Goal: Task Accomplishment & Management: Use online tool/utility

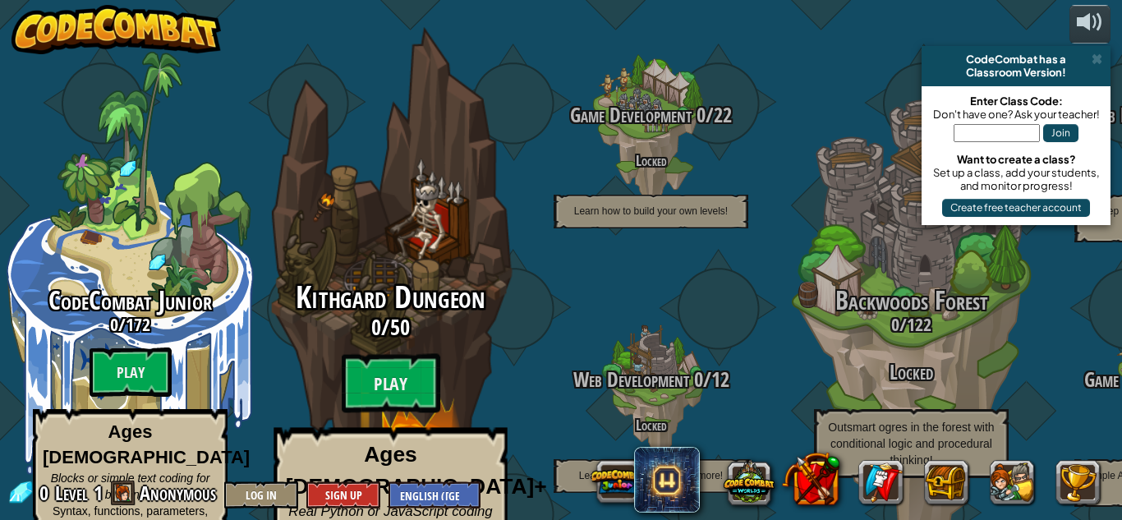
click at [375, 322] on div "Kithgard Dungeon 0 / 50 Play Ages [DEMOGRAPHIC_DATA]+ Real Python or JavaScript…" at bounding box center [390, 436] width 312 height 311
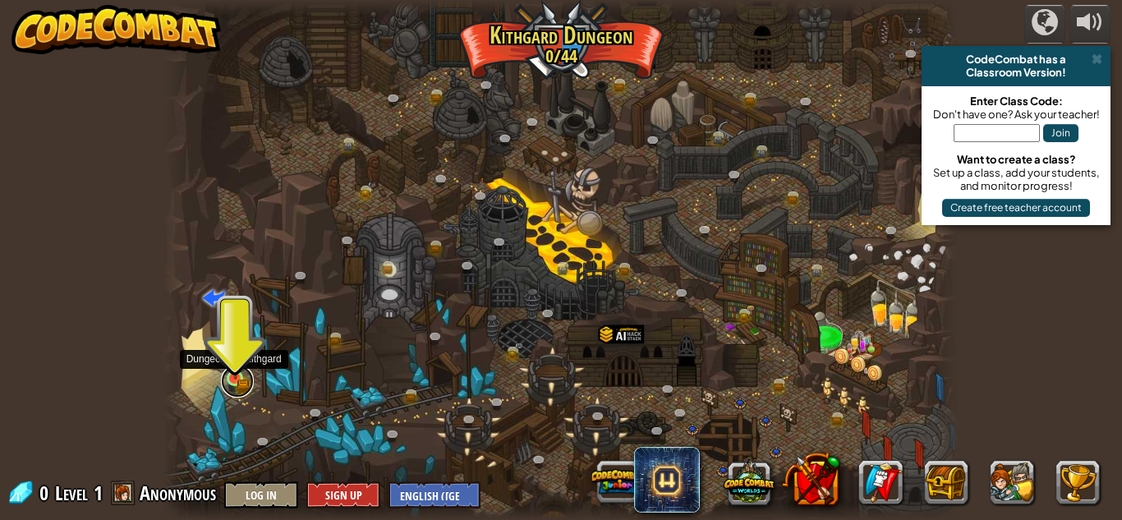
click at [232, 385] on link at bounding box center [237, 381] width 33 height 33
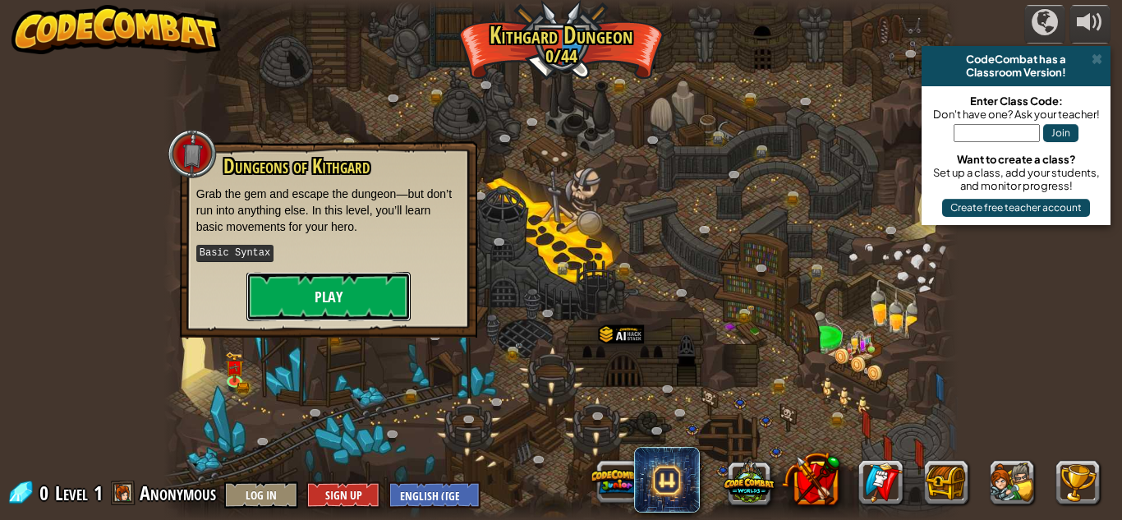
click at [318, 304] on button "Play" at bounding box center [328, 296] width 164 height 49
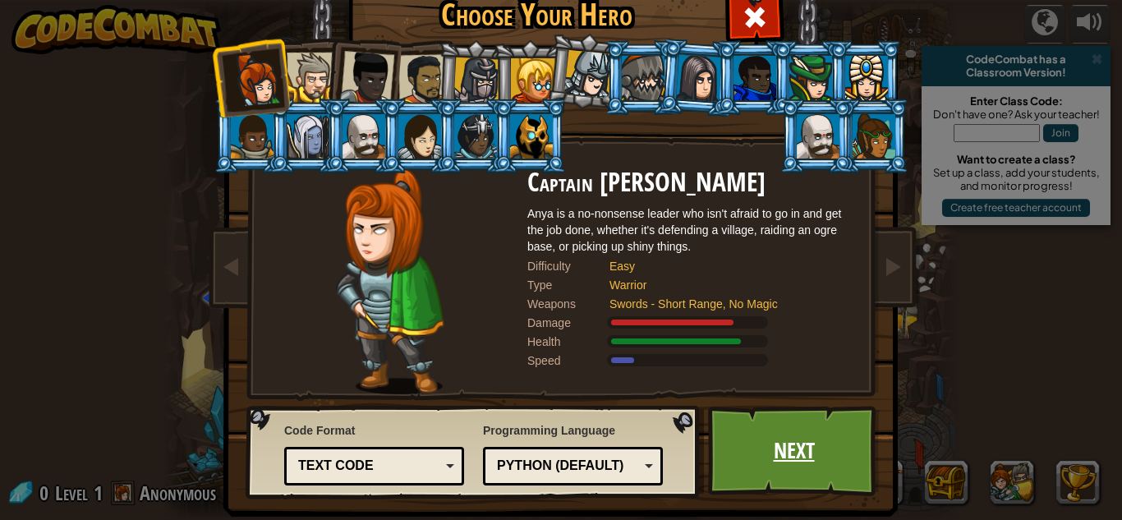
click at [762, 432] on link "Next" at bounding box center [794, 451] width 172 height 90
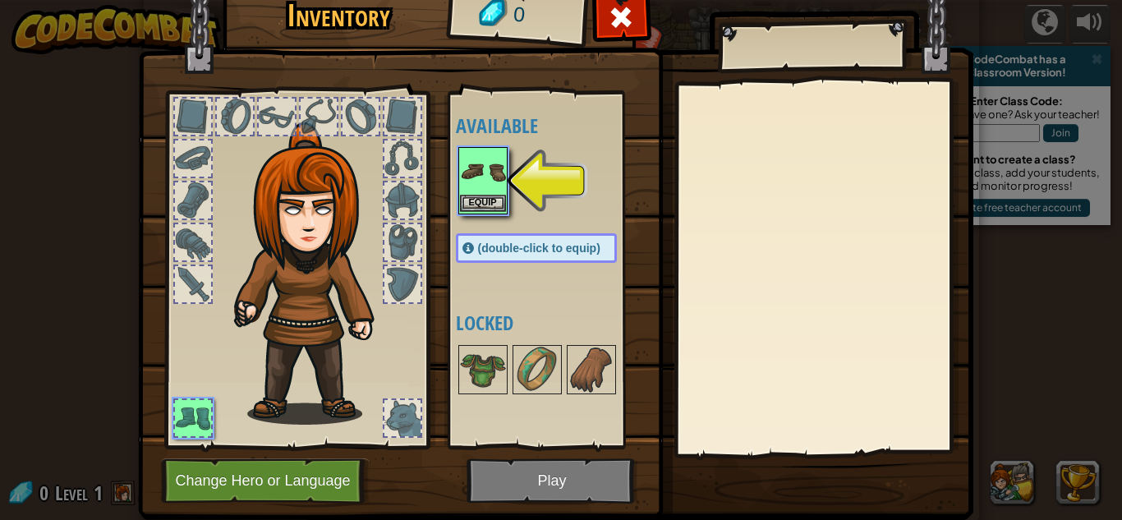
click at [484, 180] on img at bounding box center [483, 172] width 46 height 46
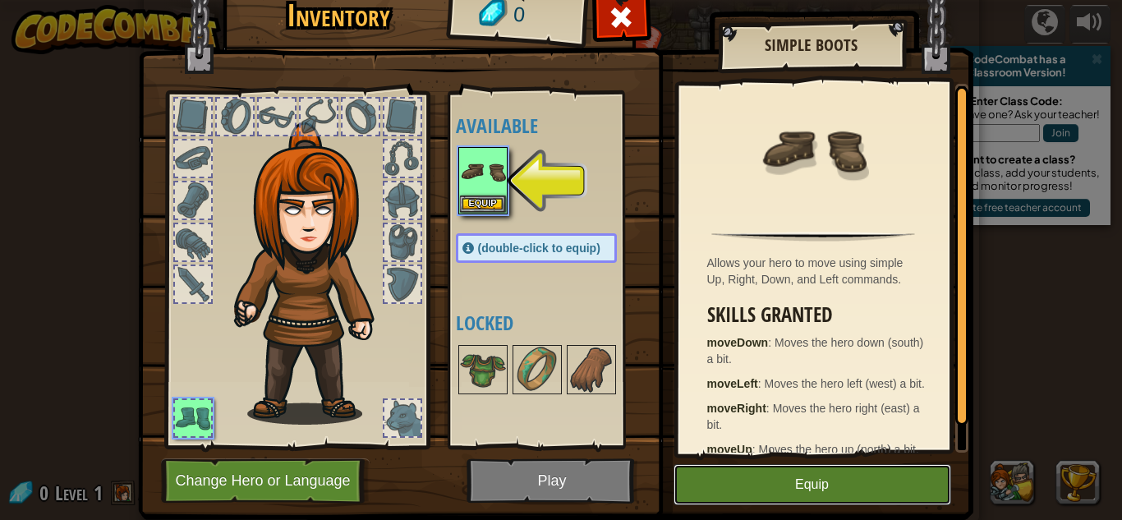
click at [832, 503] on button "Equip" at bounding box center [813, 484] width 278 height 41
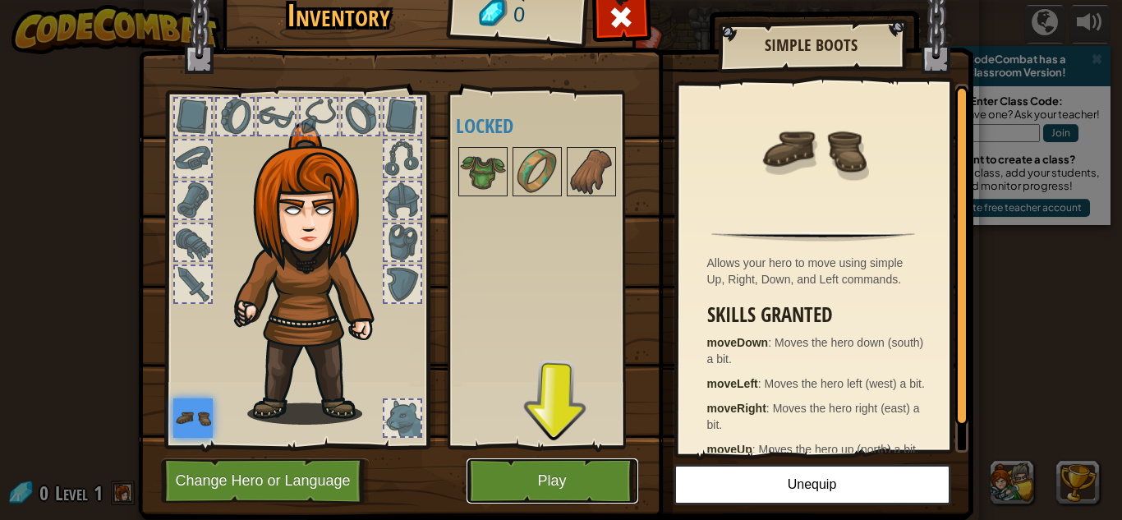
click at [555, 472] on button "Play" at bounding box center [553, 480] width 172 height 45
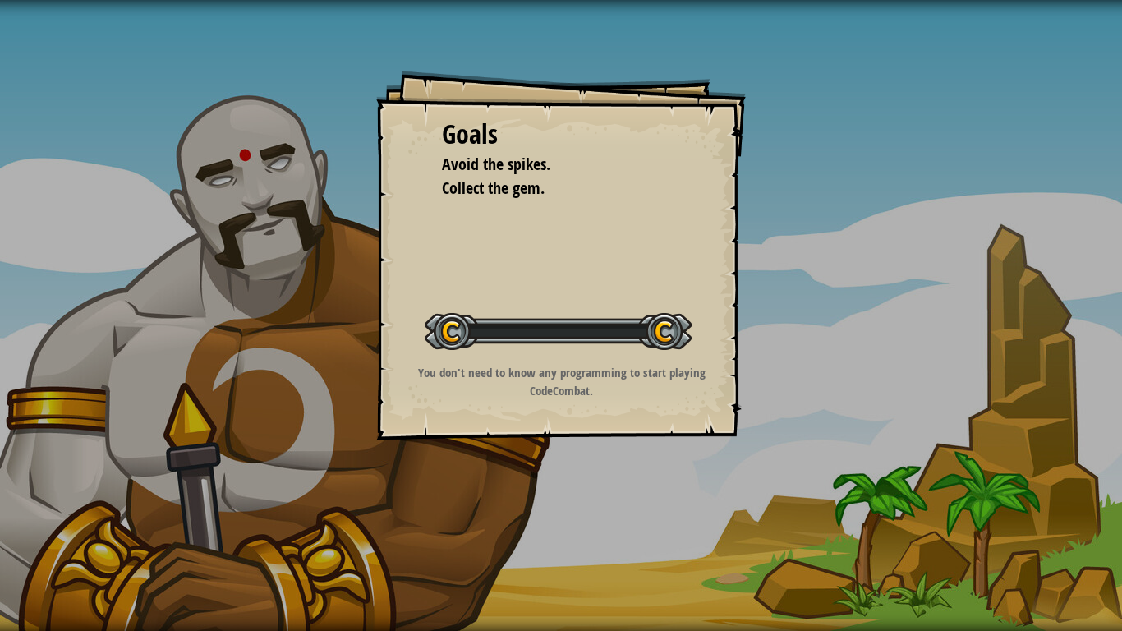
click at [555, 519] on div "Goals Avoid the spikes. Collect the gem. Start Level Error loading from server.…" at bounding box center [561, 315] width 1122 height 631
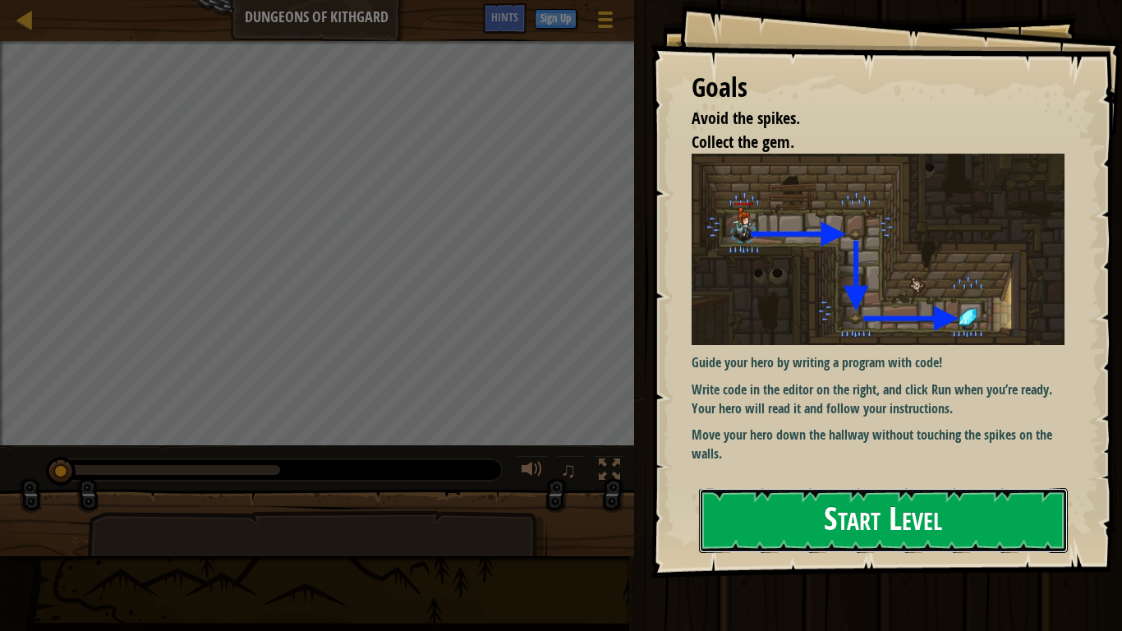
click at [824, 519] on button "Start Level" at bounding box center [883, 520] width 369 height 65
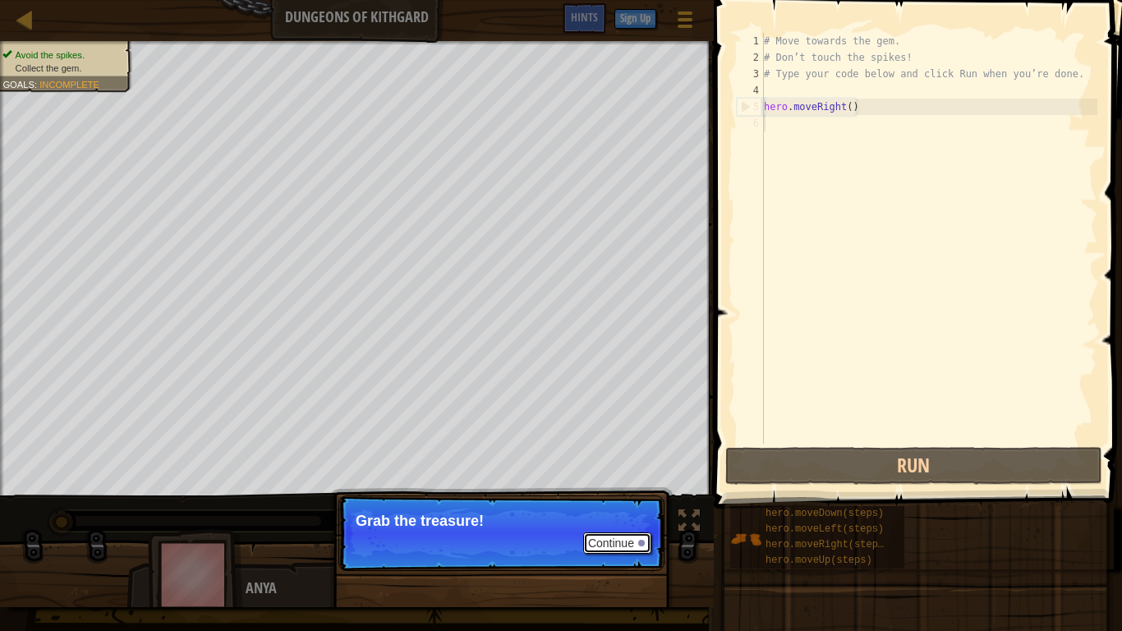
click at [613, 519] on button "Continue" at bounding box center [617, 542] width 68 height 21
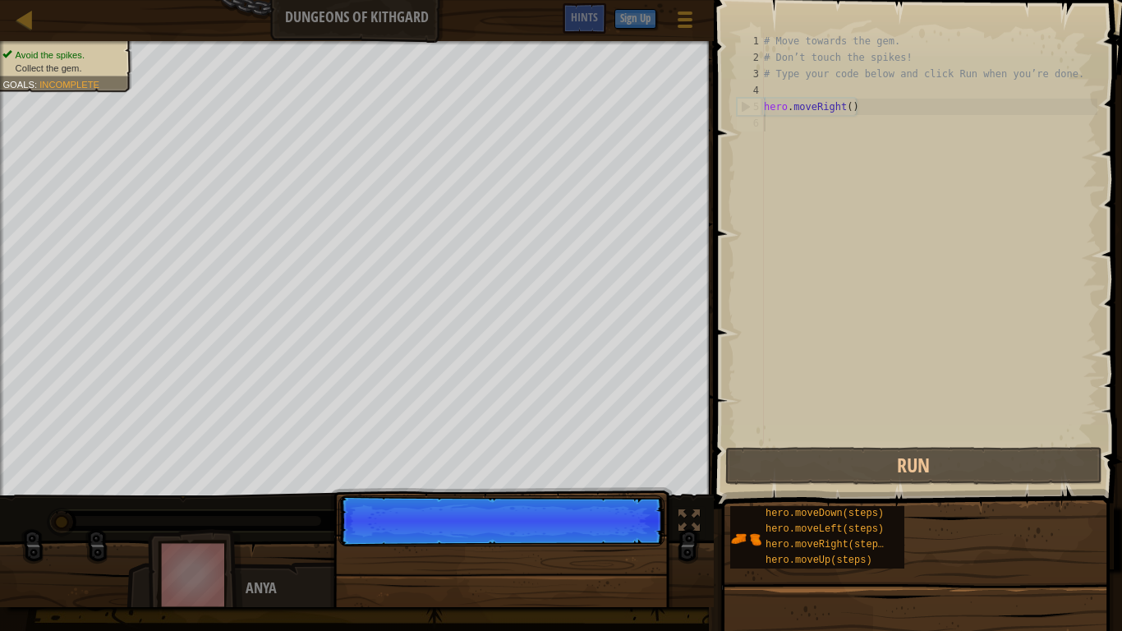
scroll to position [7, 0]
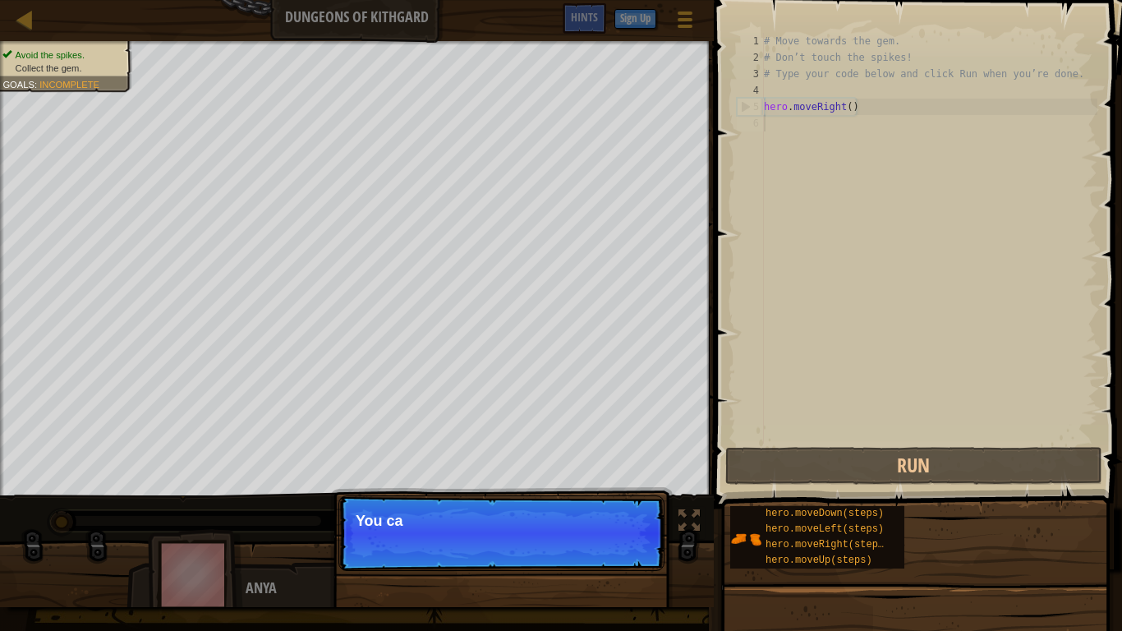
click at [613, 519] on p "Continue You ca" at bounding box center [502, 533] width 326 height 76
click at [614, 519] on p "Continue You can use" at bounding box center [502, 533] width 326 height 76
click at [614, 519] on p "Continue You can use these m" at bounding box center [502, 533] width 326 height 76
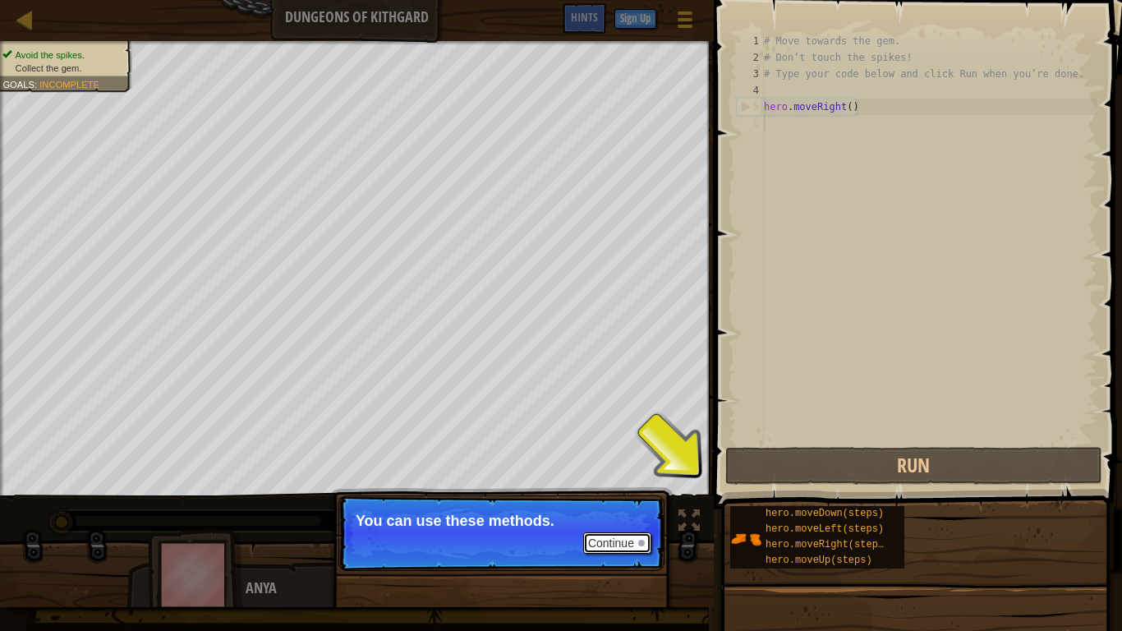
click at [632, 519] on button "Continue" at bounding box center [617, 542] width 68 height 21
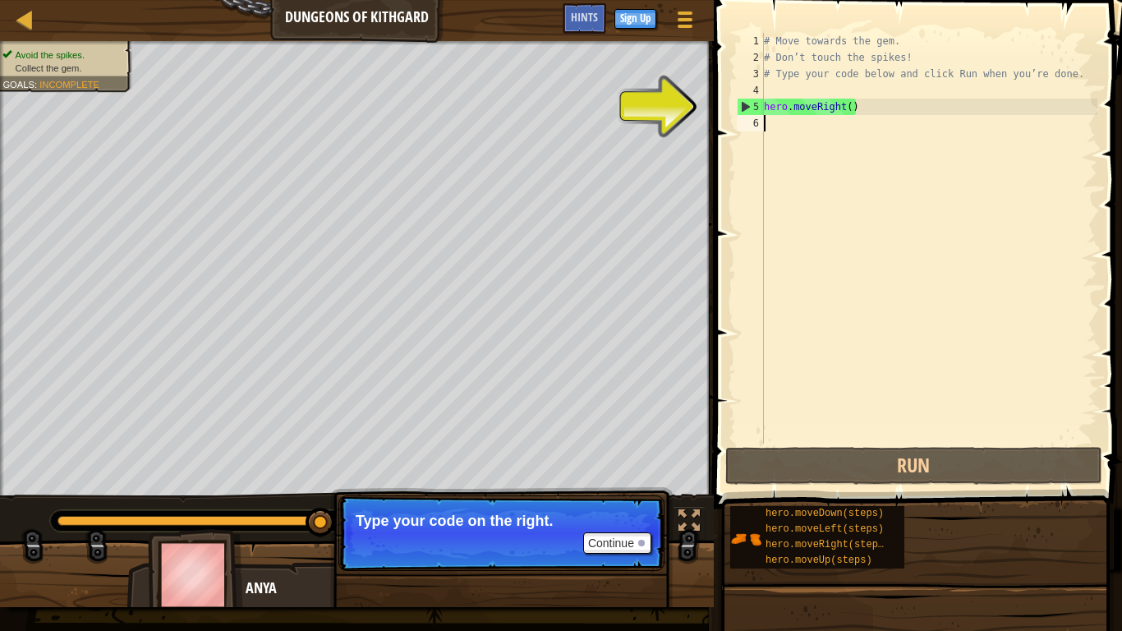
click at [785, 114] on div "# Move towards the gem. # Don’t touch the spikes! # Type your code below and cl…" at bounding box center [929, 255] width 337 height 444
type textarea "hero.moveRight()"
click at [842, 111] on div "# Move towards the gem. # Don’t touch the spikes! # Type your code below and cl…" at bounding box center [929, 255] width 337 height 444
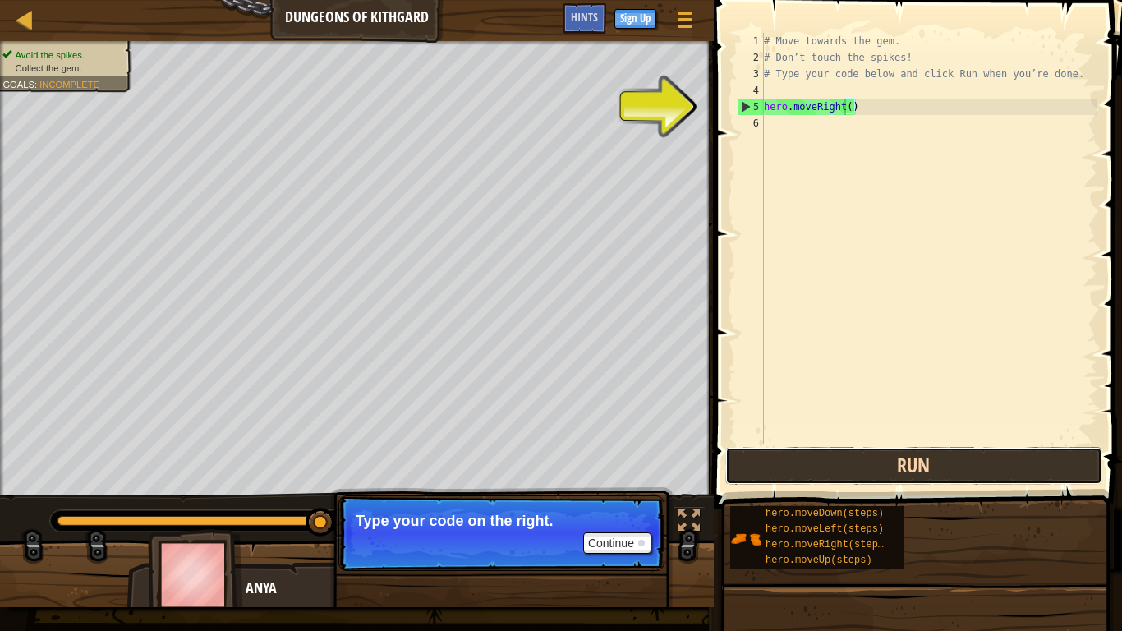
click at [883, 476] on button "Run" at bounding box center [914, 466] width 377 height 38
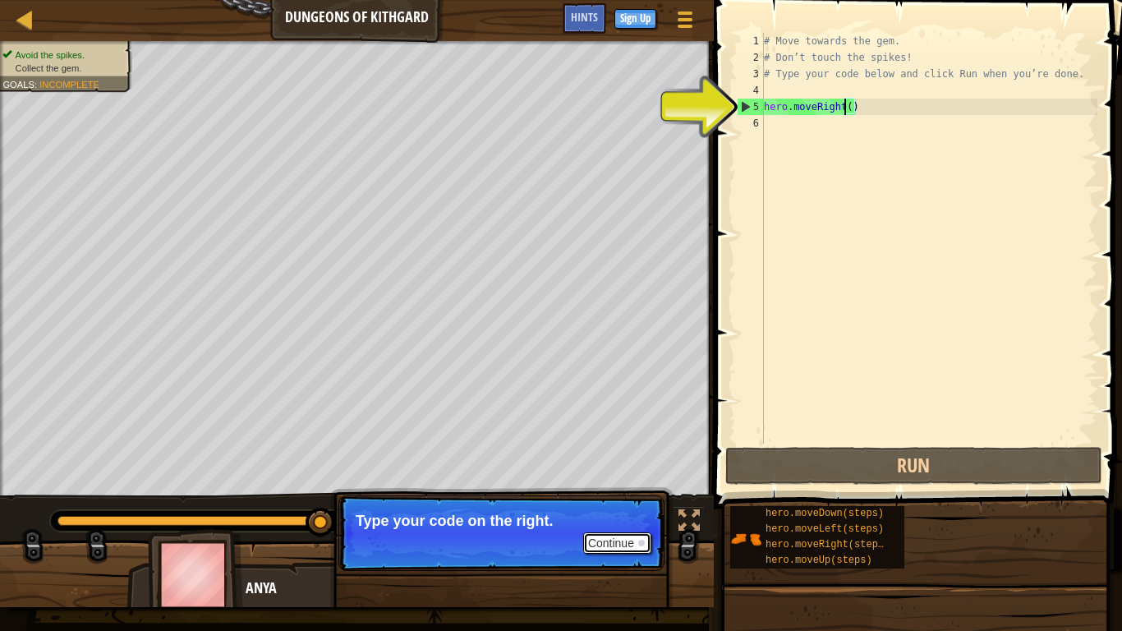
click at [606, 519] on button "Continue" at bounding box center [617, 542] width 68 height 21
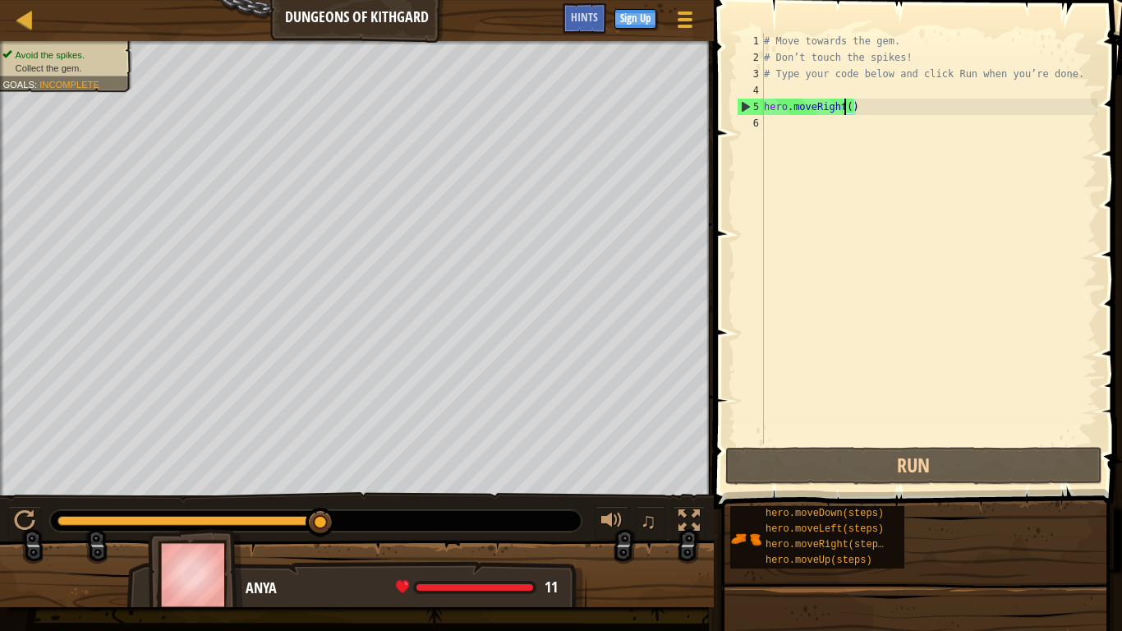
drag, startPoint x: 316, startPoint y: 532, endPoint x: 437, endPoint y: 537, distance: 120.9
click at [437, 519] on div "♫" at bounding box center [357, 516] width 714 height 49
drag, startPoint x: 325, startPoint y: 518, endPoint x: 419, endPoint y: 514, distance: 94.5
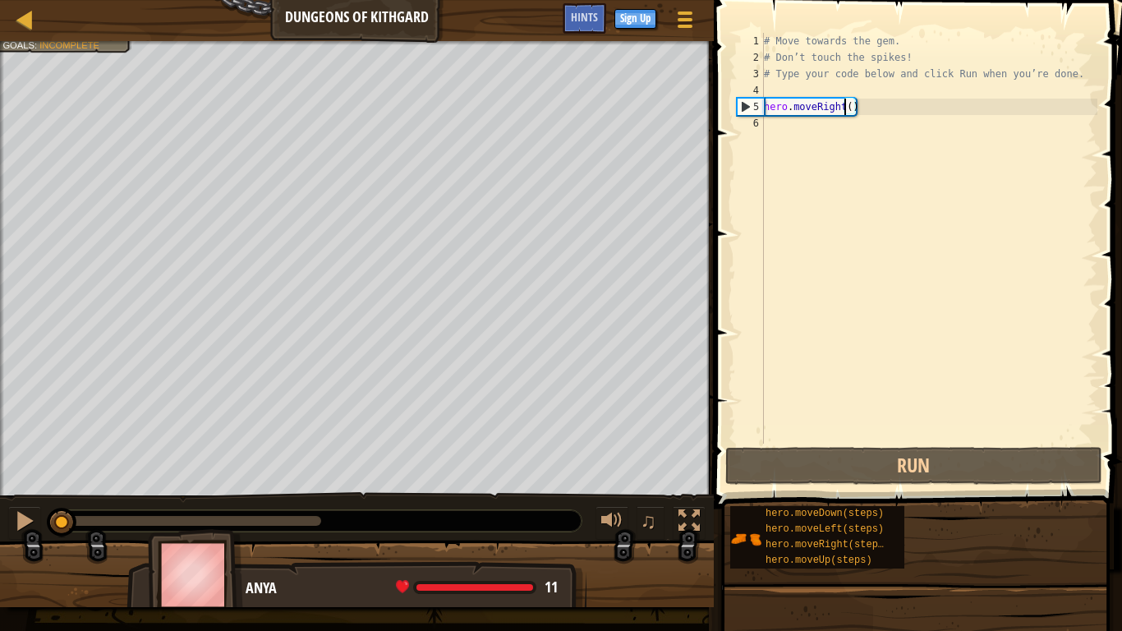
drag, startPoint x: 332, startPoint y: 523, endPoint x: 42, endPoint y: 532, distance: 290.2
click at [22, 519] on button at bounding box center [24, 523] width 33 height 34
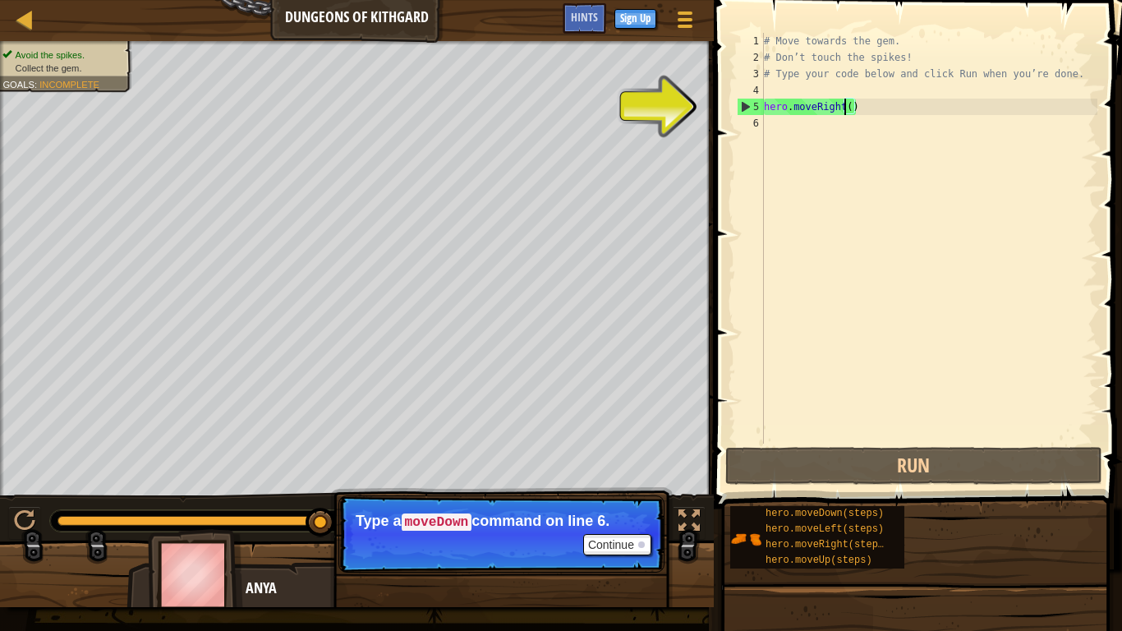
click at [756, 120] on div "6" at bounding box center [750, 123] width 27 height 16
type textarea "h"
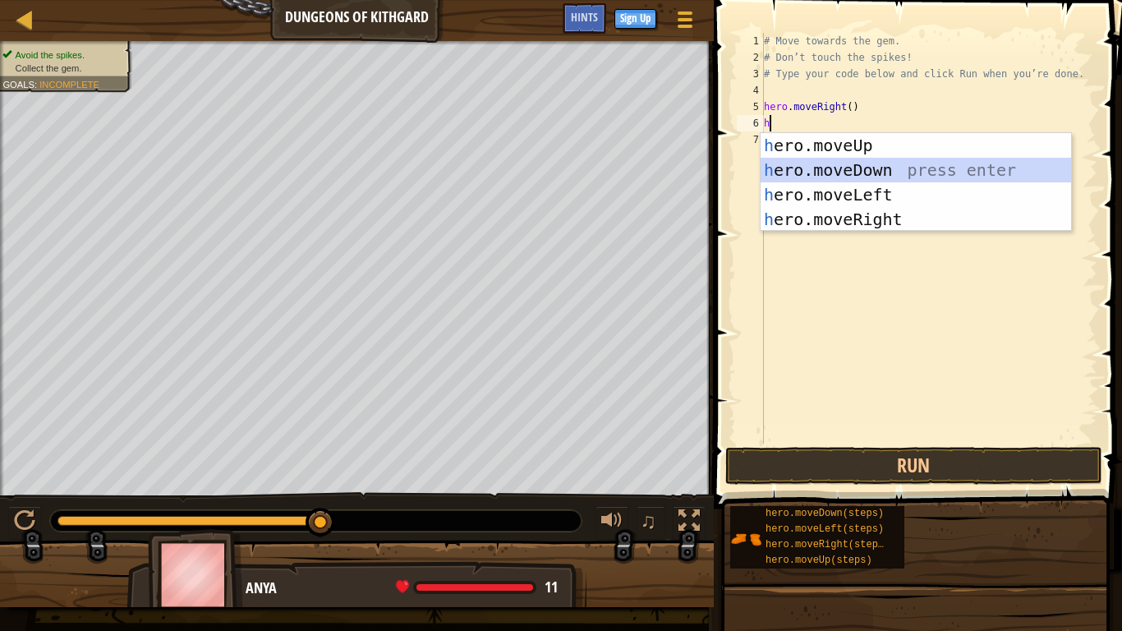
click at [881, 166] on div "h ero.moveUp press enter h ero.moveDown press enter h ero.moveLeft press enter …" at bounding box center [916, 207] width 311 height 148
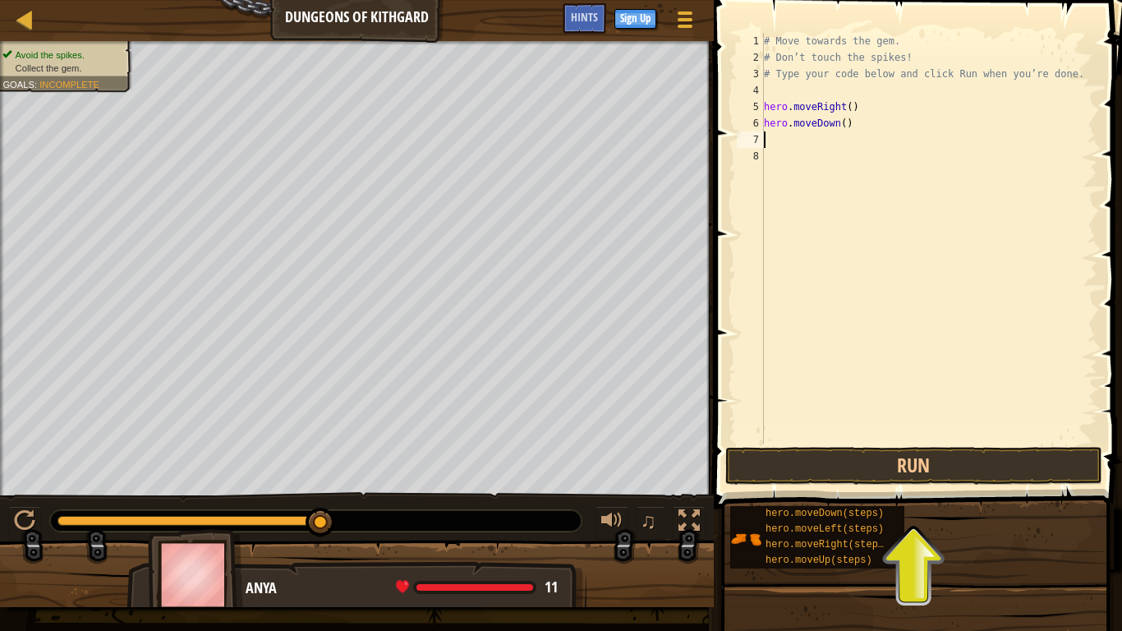
type textarea "h"
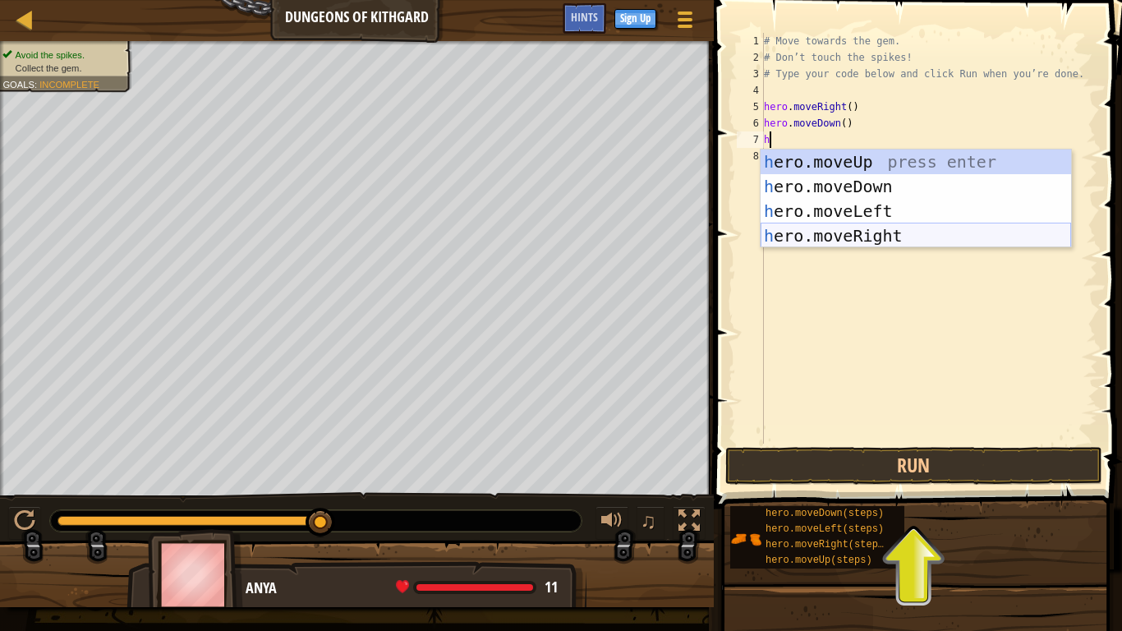
click at [930, 238] on div "h ero.moveUp press enter h ero.moveDown press enter h ero.moveLeft press enter …" at bounding box center [916, 224] width 311 height 148
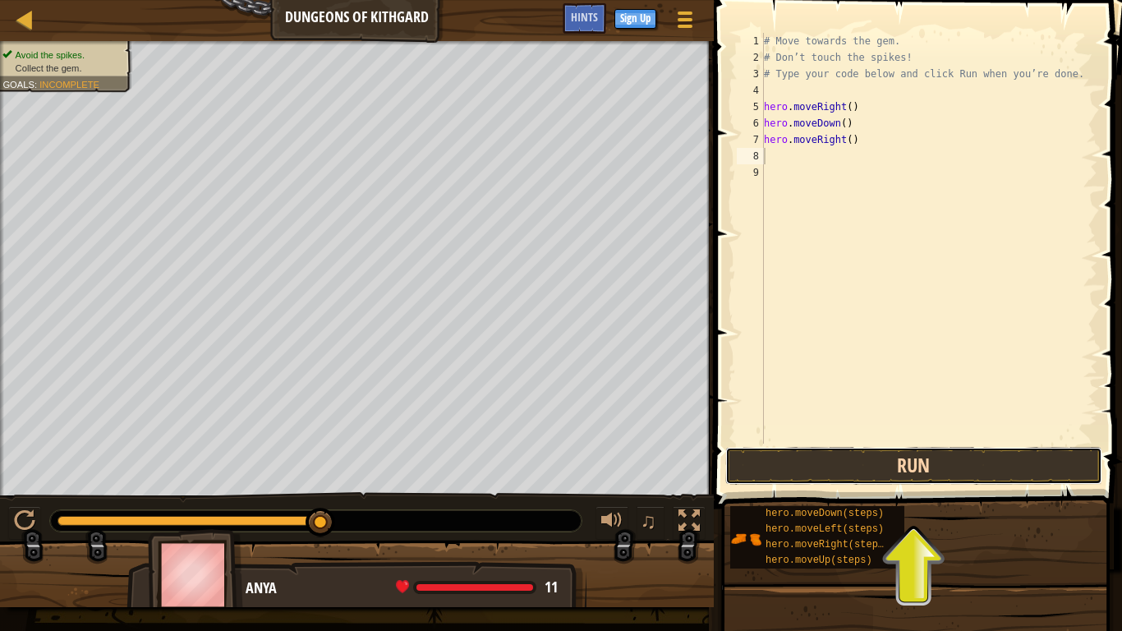
click at [891, 480] on button "Run" at bounding box center [914, 466] width 377 height 38
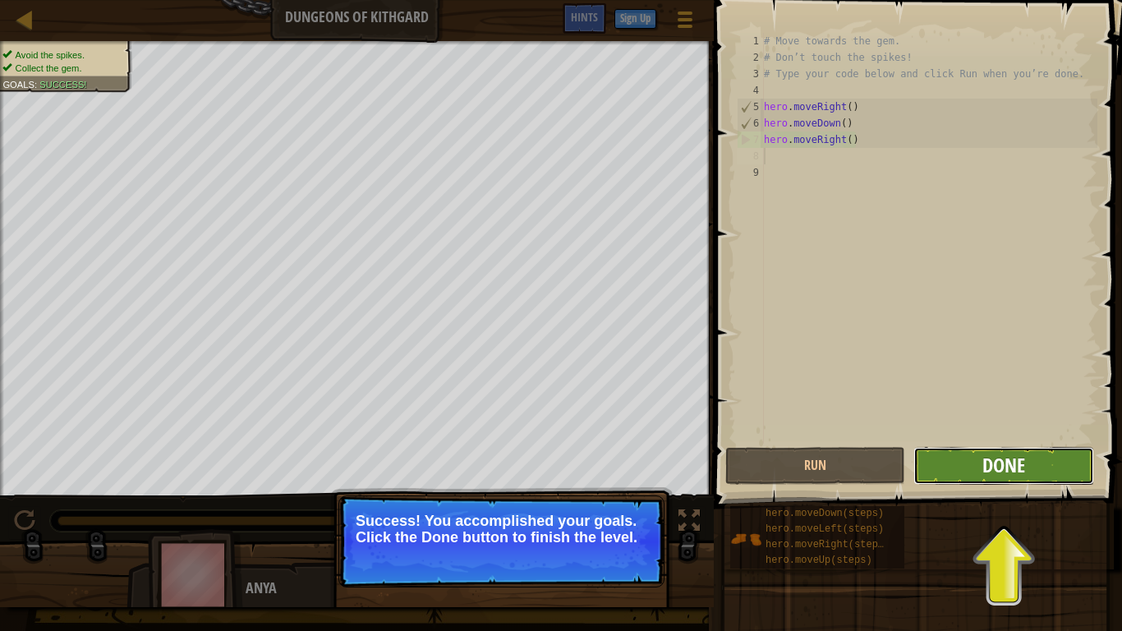
click at [983, 471] on span "Done" at bounding box center [1004, 465] width 43 height 26
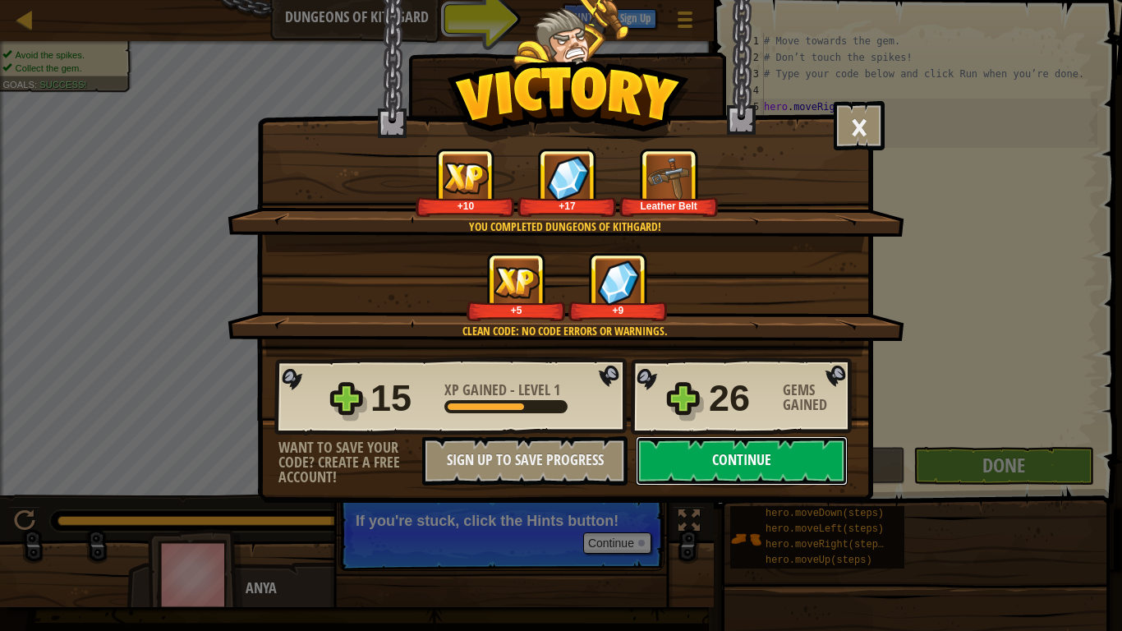
click at [726, 468] on button "Continue" at bounding box center [742, 460] width 212 height 49
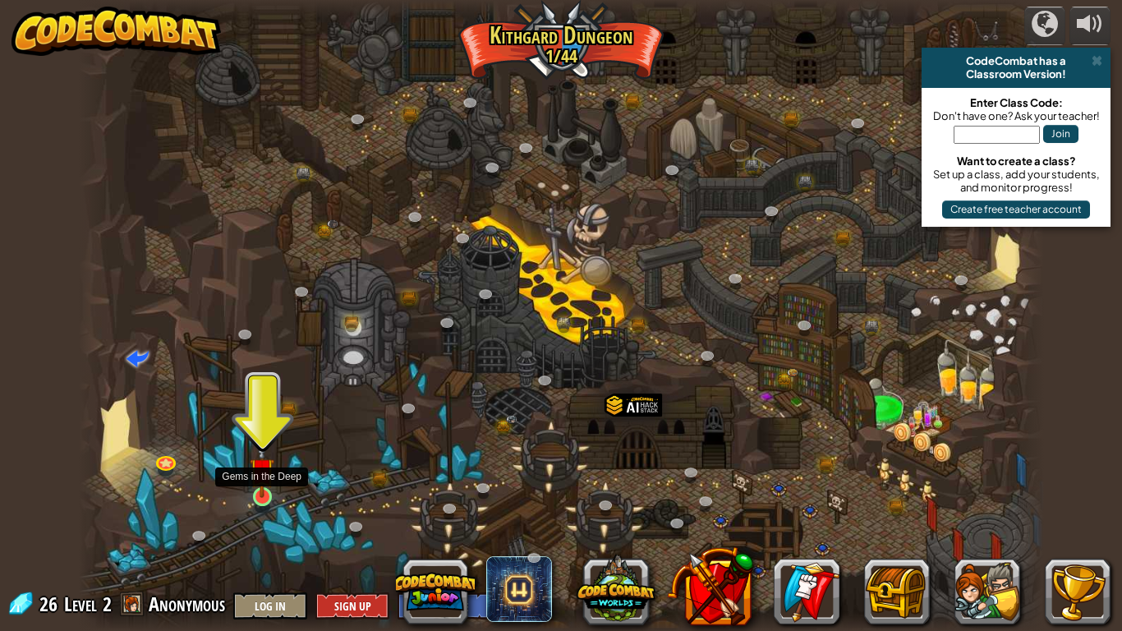
click at [260, 491] on img at bounding box center [262, 470] width 25 height 56
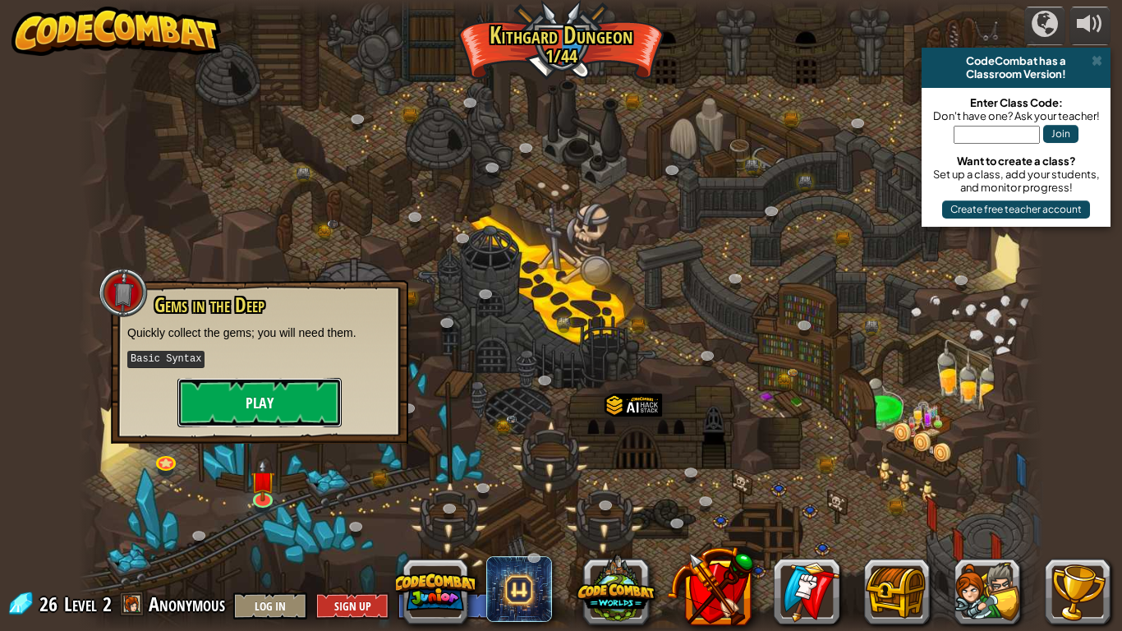
click at [249, 411] on button "Play" at bounding box center [259, 402] width 164 height 49
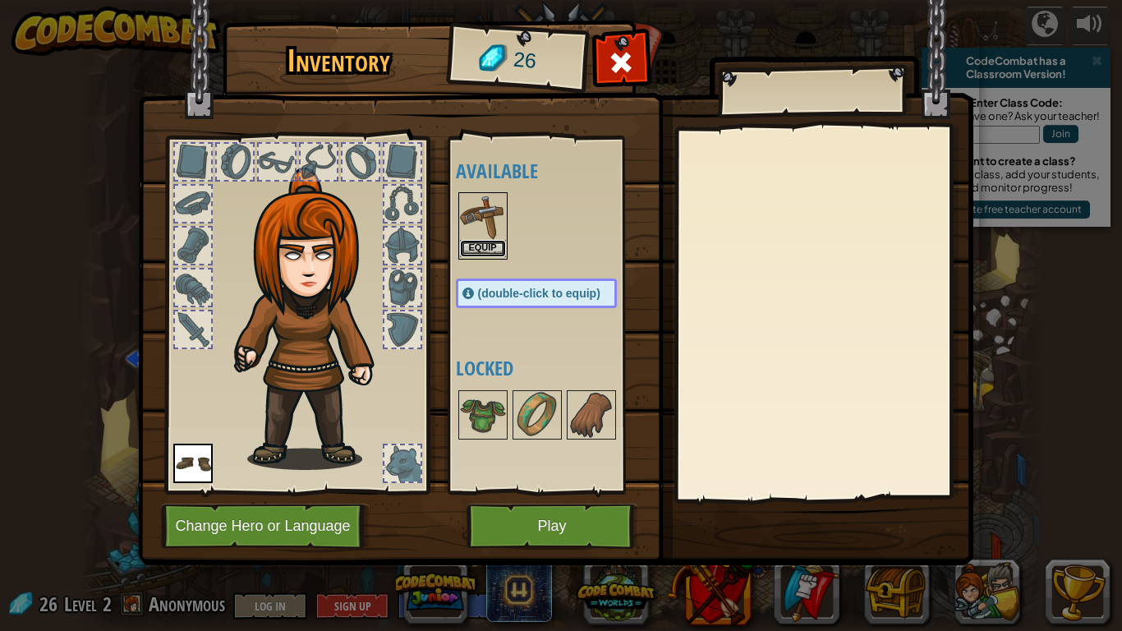
click at [483, 240] on button "Equip" at bounding box center [483, 248] width 46 height 17
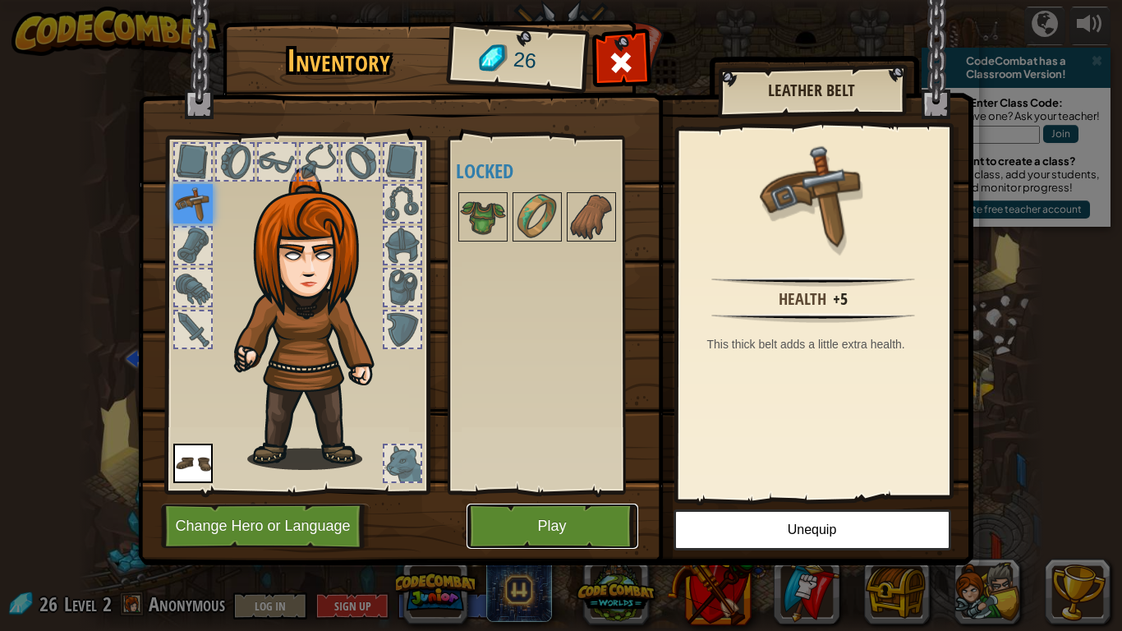
click at [571, 518] on button "Play" at bounding box center [553, 526] width 172 height 45
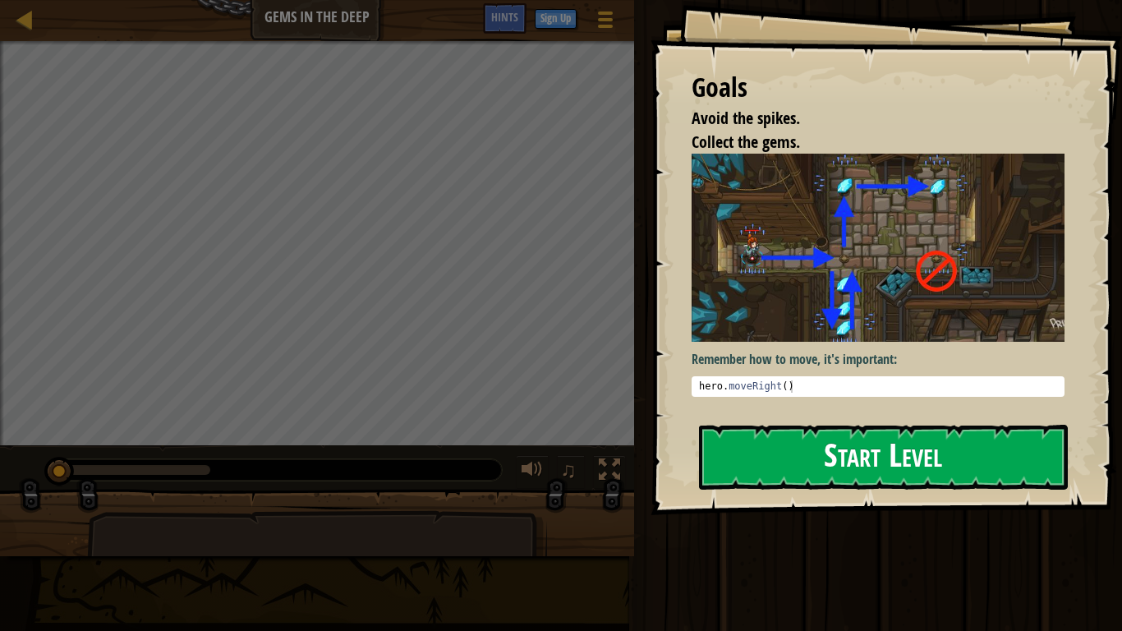
click at [849, 425] on button "Start Level" at bounding box center [883, 457] width 369 height 65
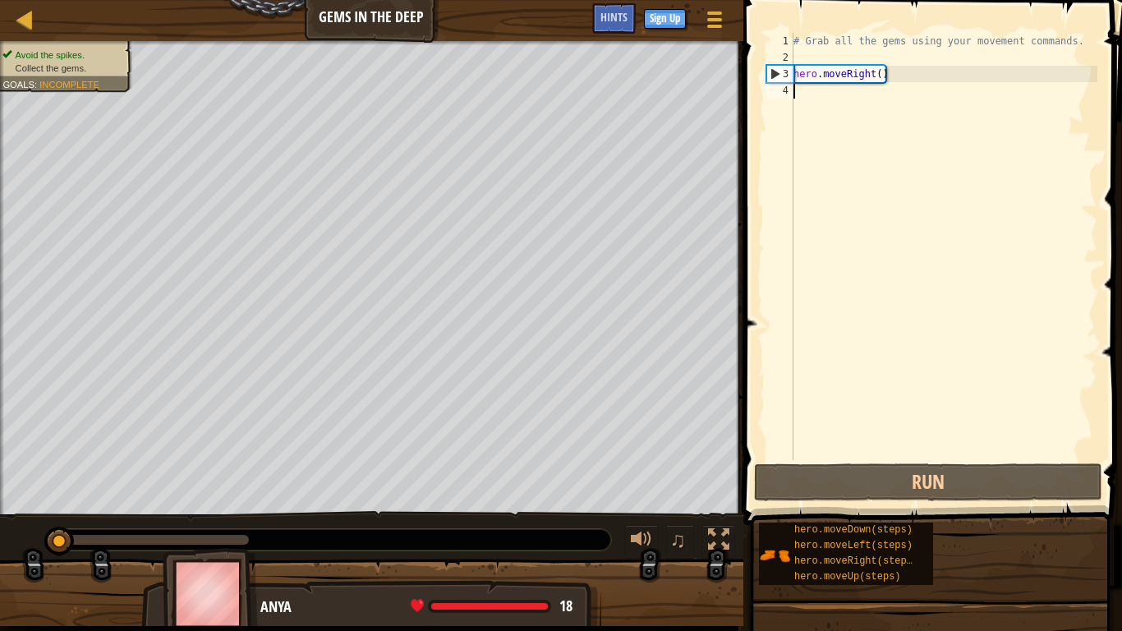
type textarea "h"
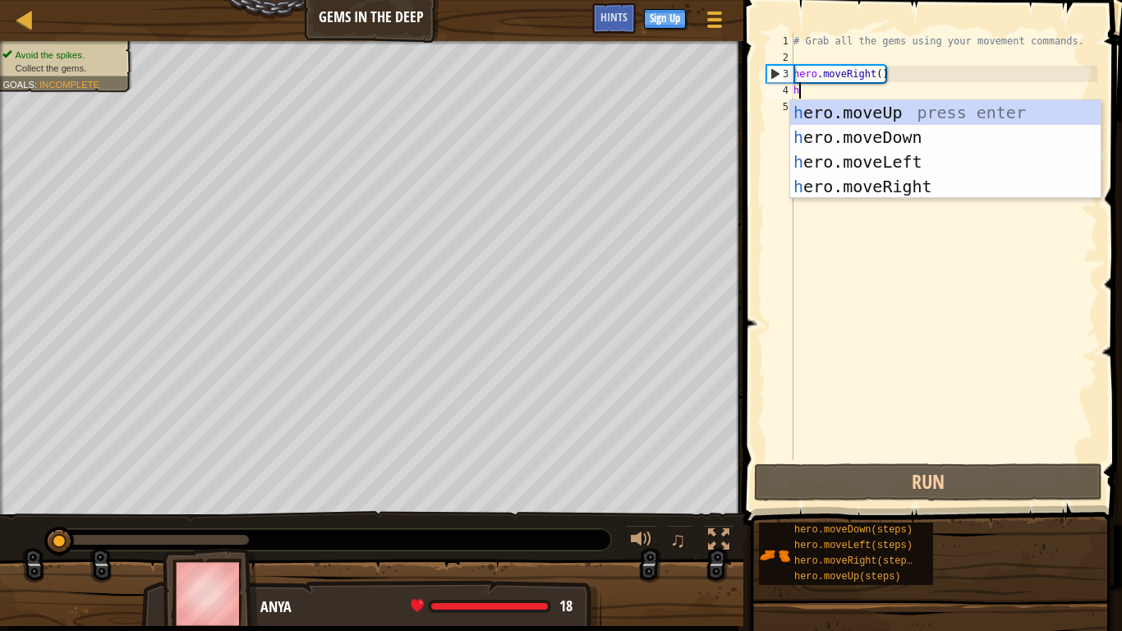
scroll to position [7, 0]
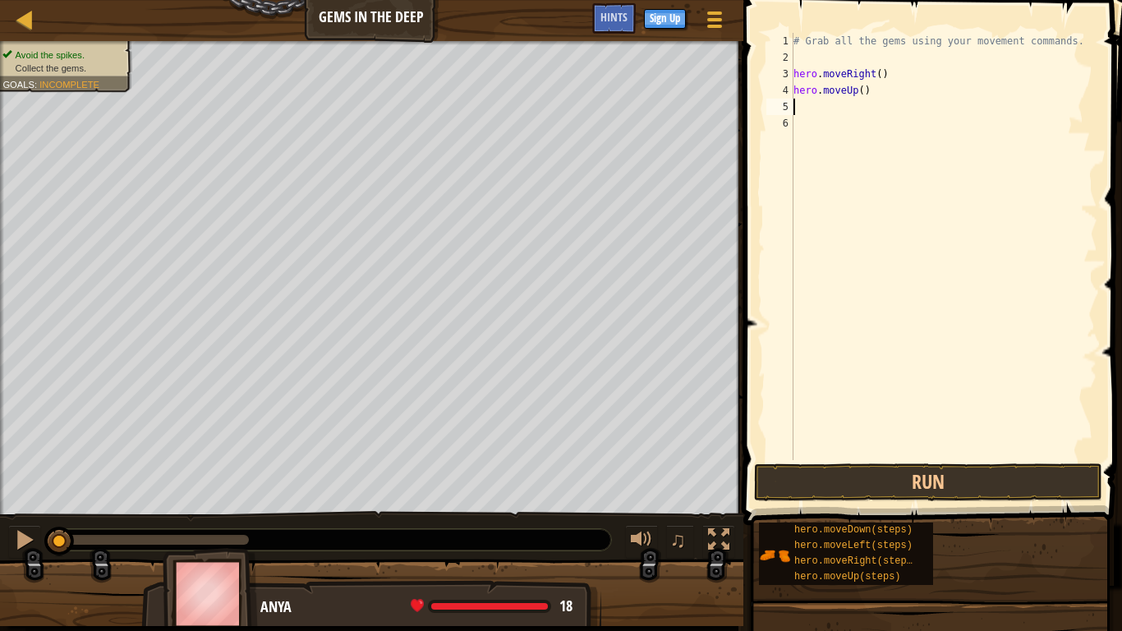
type textarea "h"
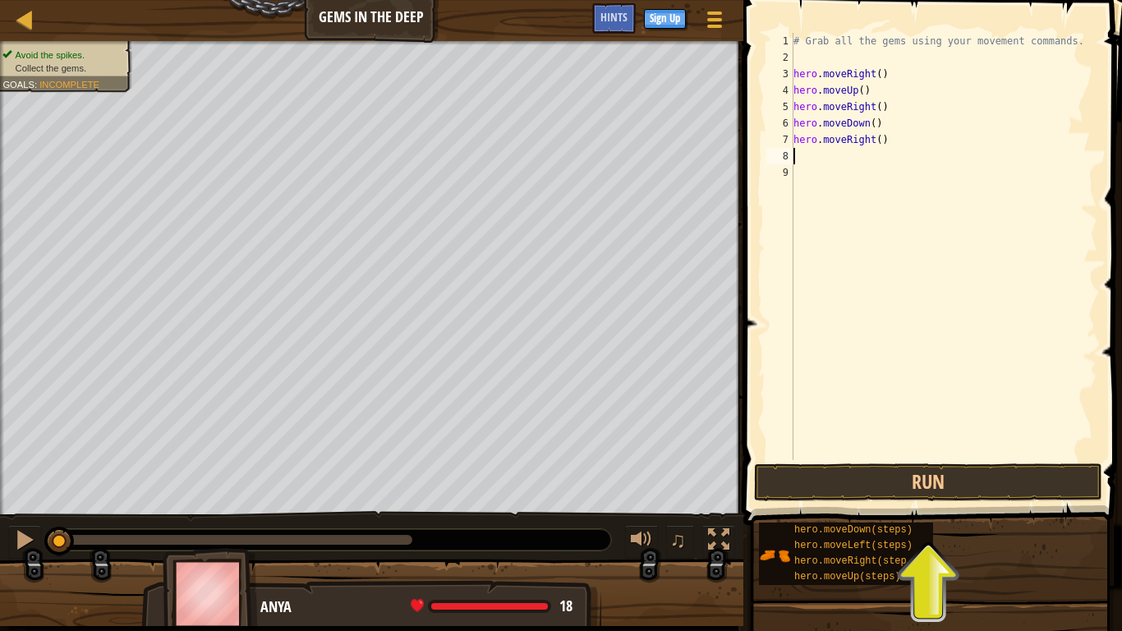
type textarea "h"
click at [972, 491] on button "Run" at bounding box center [928, 482] width 348 height 38
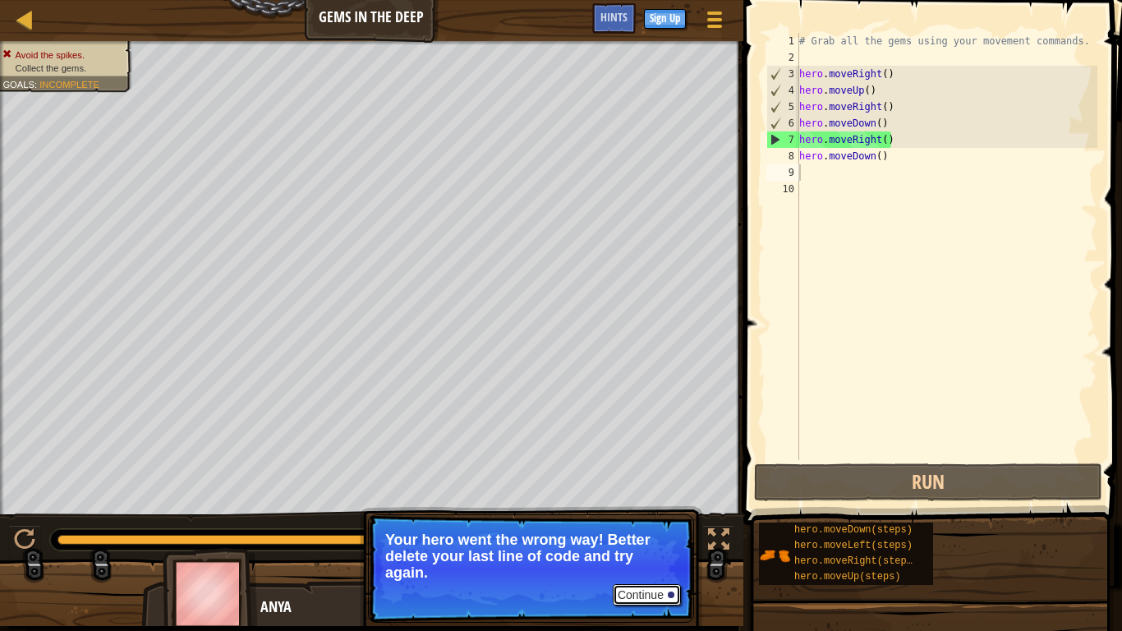
click at [674, 519] on button "Continue" at bounding box center [647, 594] width 68 height 21
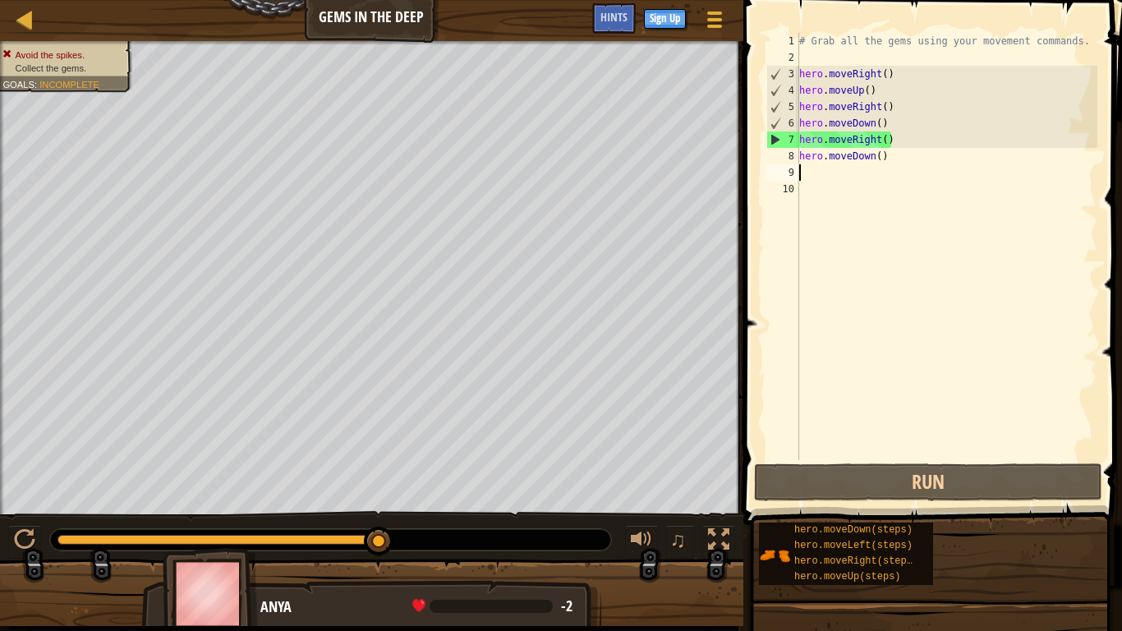
type textarea "h"
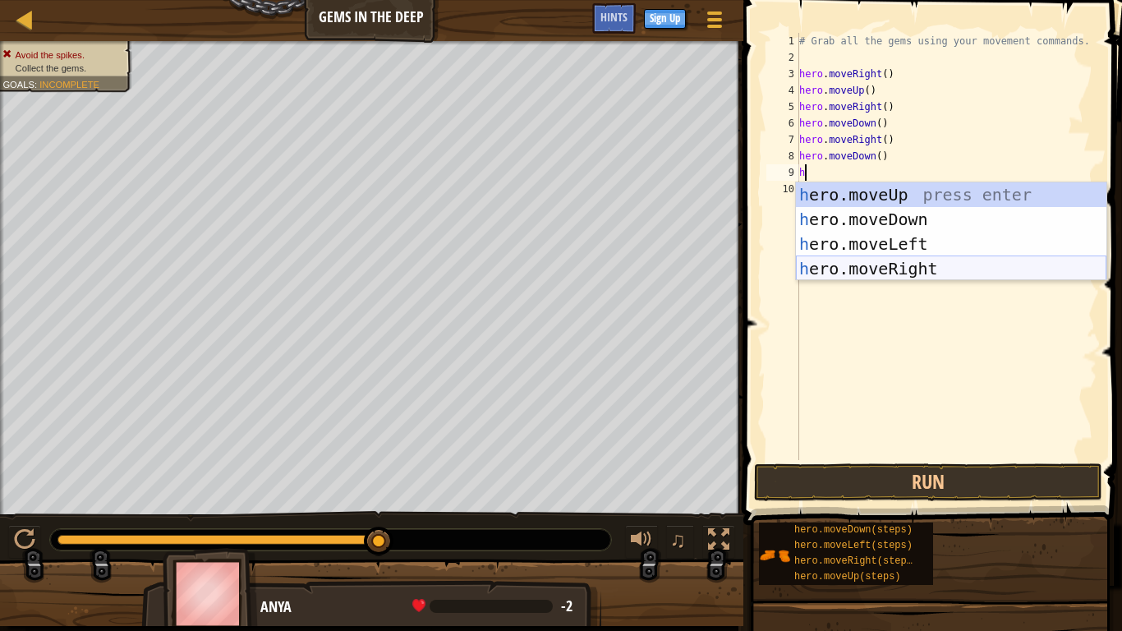
click at [931, 265] on div "h ero.moveUp press enter h ero.moveDown press enter h ero.moveLeft press enter …" at bounding box center [951, 256] width 311 height 148
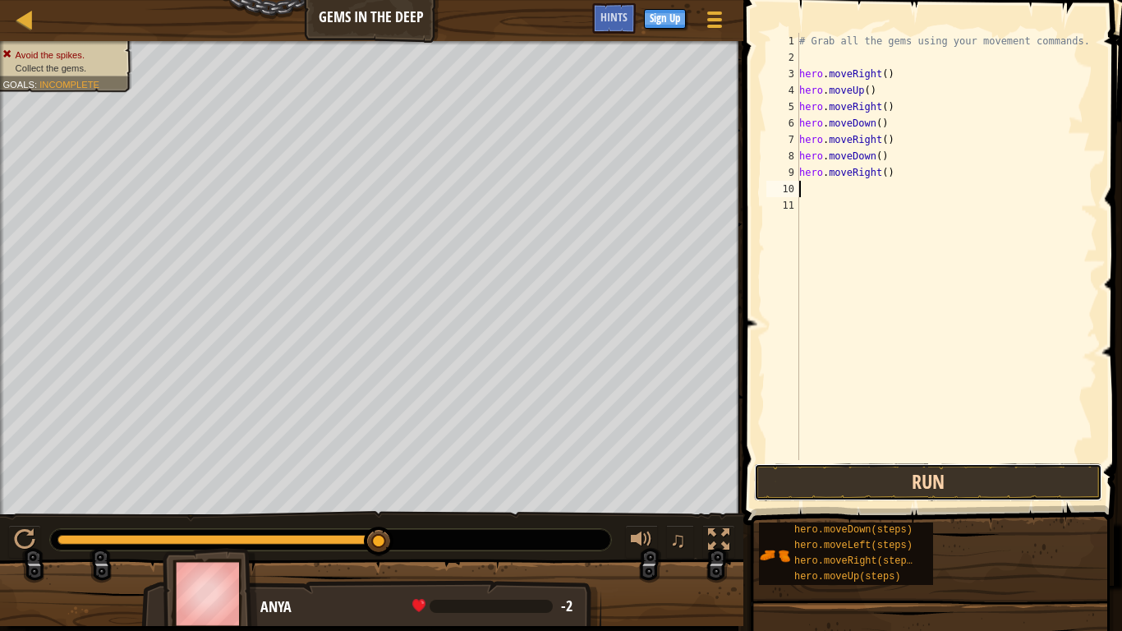
click at [889, 491] on button "Run" at bounding box center [928, 482] width 348 height 38
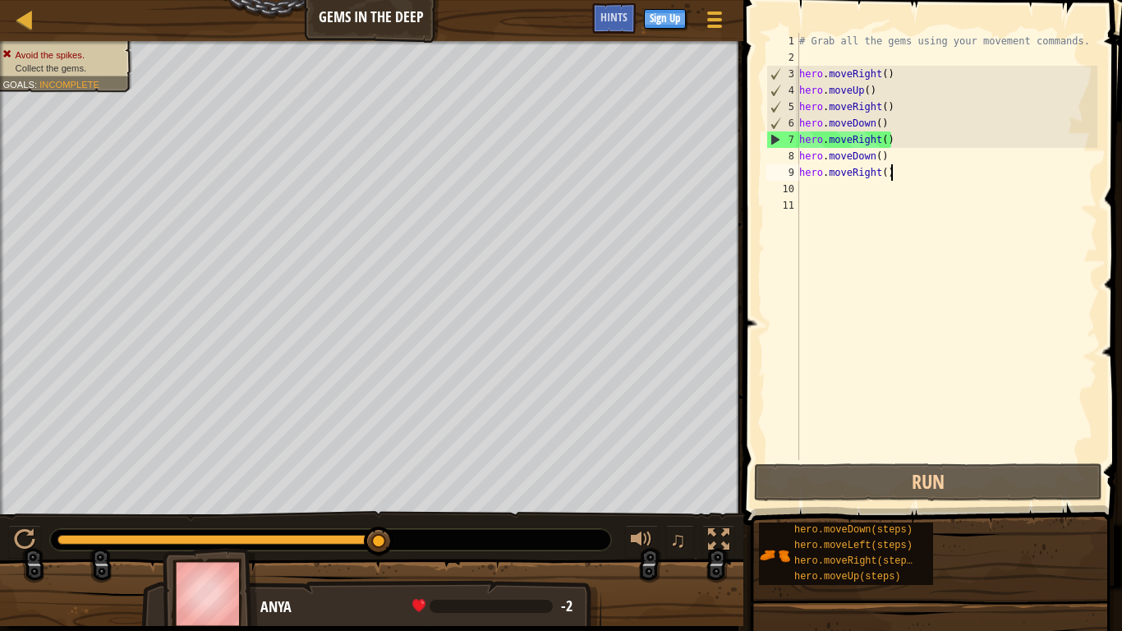
click at [916, 176] on div "# Grab all the gems using your movement commands. hero . moveRight ( ) hero . m…" at bounding box center [947, 263] width 302 height 460
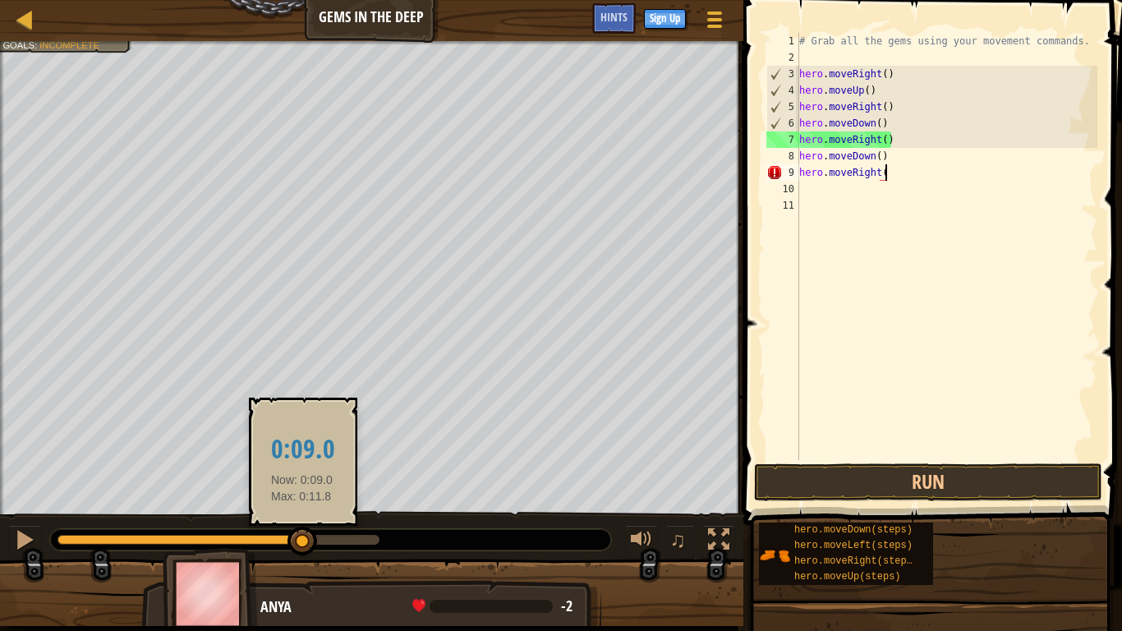
drag, startPoint x: 388, startPoint y: 543, endPoint x: 302, endPoint y: 551, distance: 85.8
click at [302, 519] on div at bounding box center [303, 542] width 30 height 30
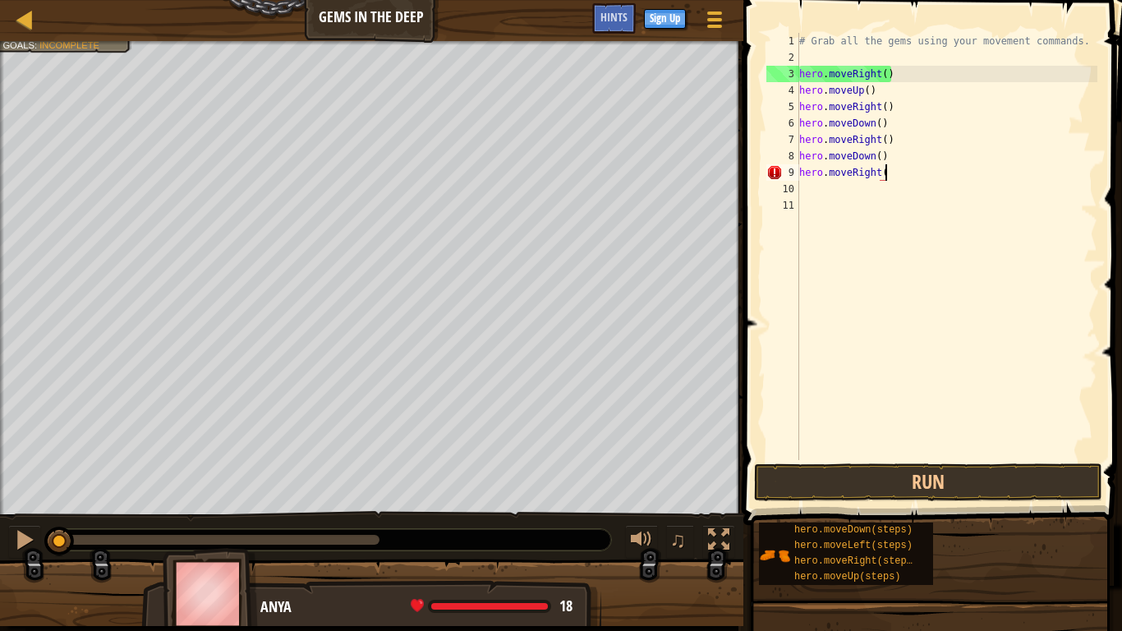
drag, startPoint x: 302, startPoint y: 551, endPoint x: 46, endPoint y: 569, distance: 256.2
click at [46, 519] on div "Avoid the spikes. Collect the gems. Goals : Incomplete ♫ Anya 18 x: 11 y: 26 x:…" at bounding box center [561, 333] width 1122 height 585
type textarea "h"
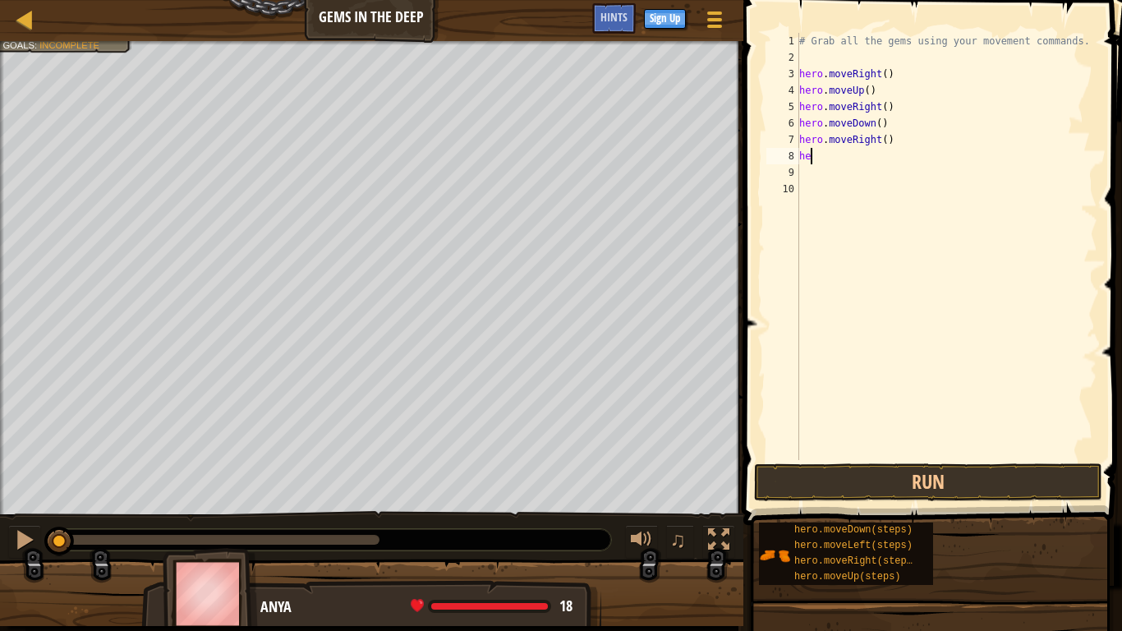
type textarea "h"
type textarea "hero.moveRight()"
click at [799, 154] on div "# Grab all the gems using your movement commands. hero . moveRight ( ) hero . m…" at bounding box center [943, 263] width 307 height 460
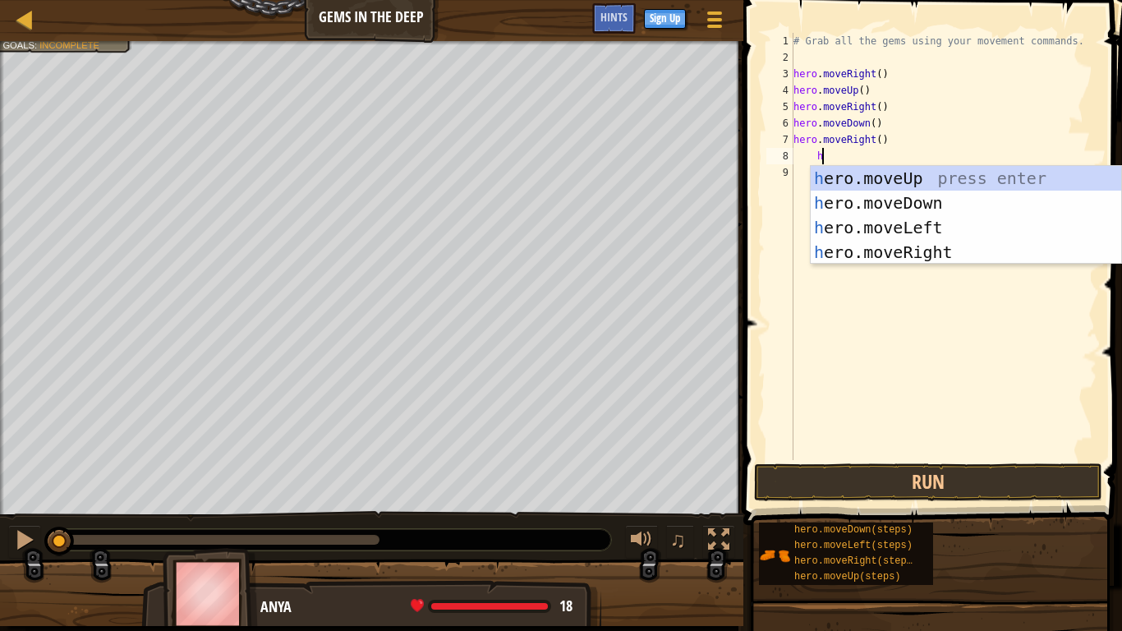
type textarea "h"
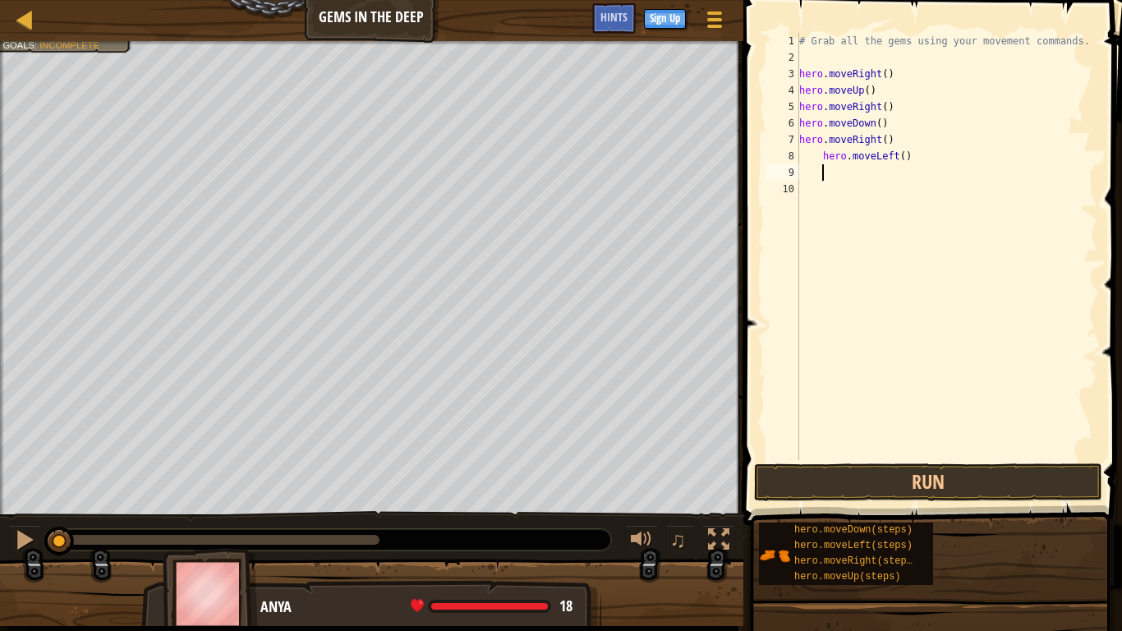
scroll to position [7, 2]
click at [23, 519] on div at bounding box center [24, 539] width 21 height 21
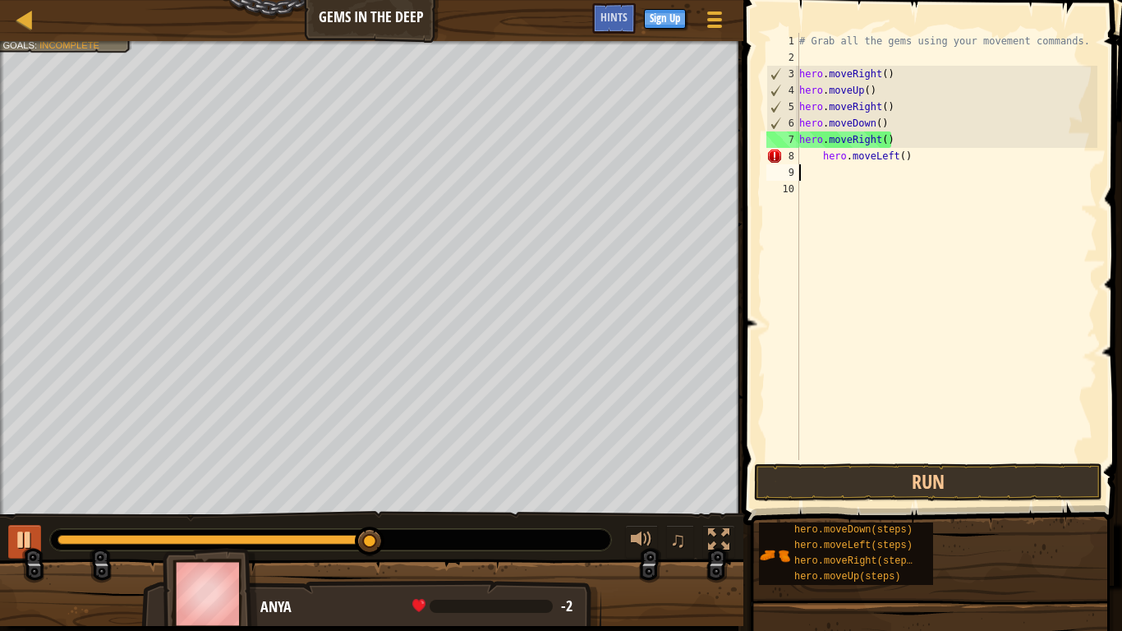
scroll to position [7, 0]
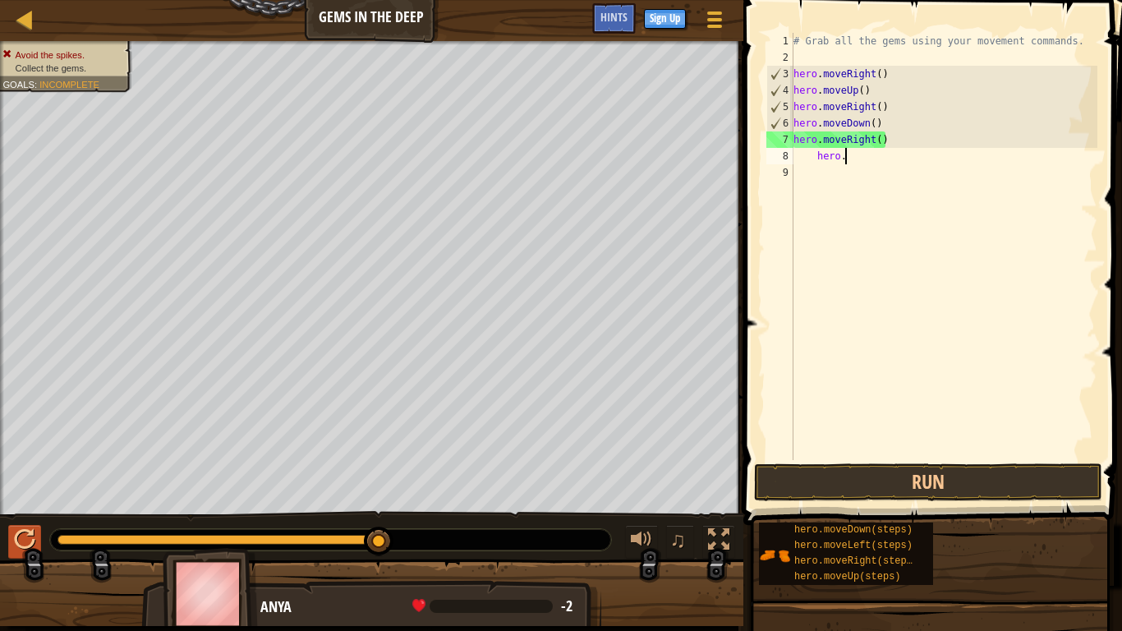
type textarea "h"
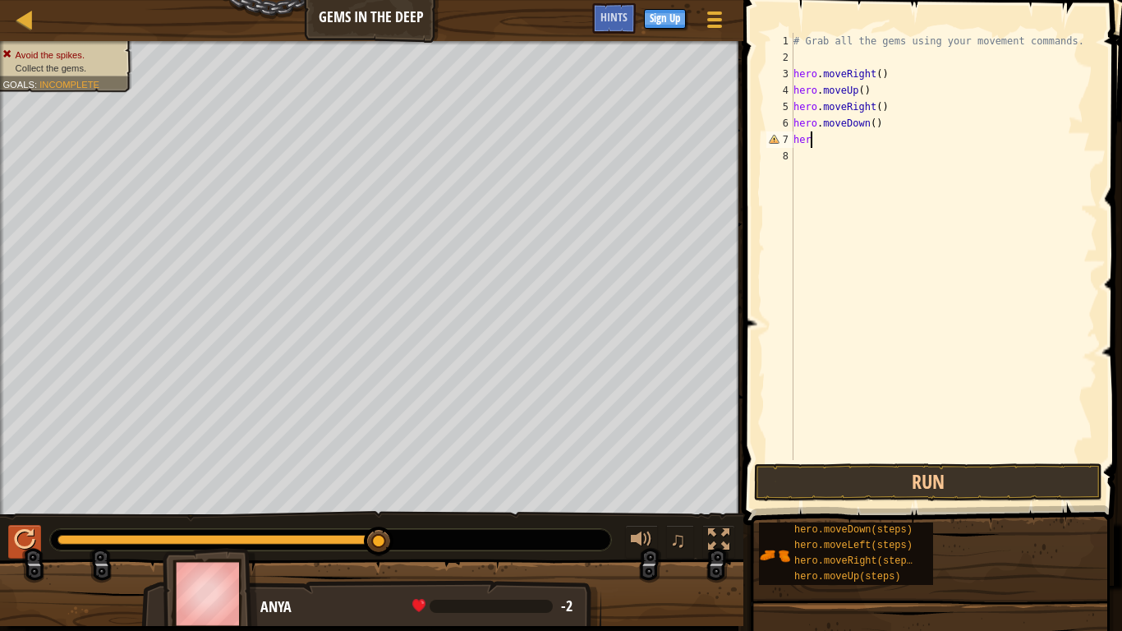
type textarea "h"
click at [42, 519] on div "♫" at bounding box center [372, 535] width 744 height 49
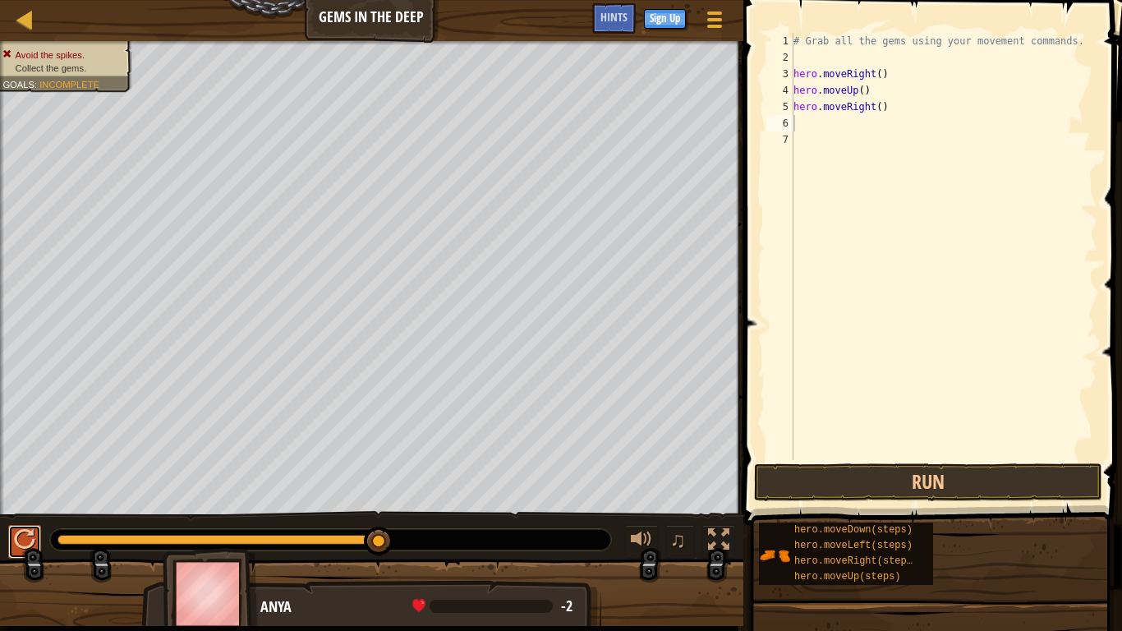
click at [30, 519] on div at bounding box center [24, 539] width 21 height 21
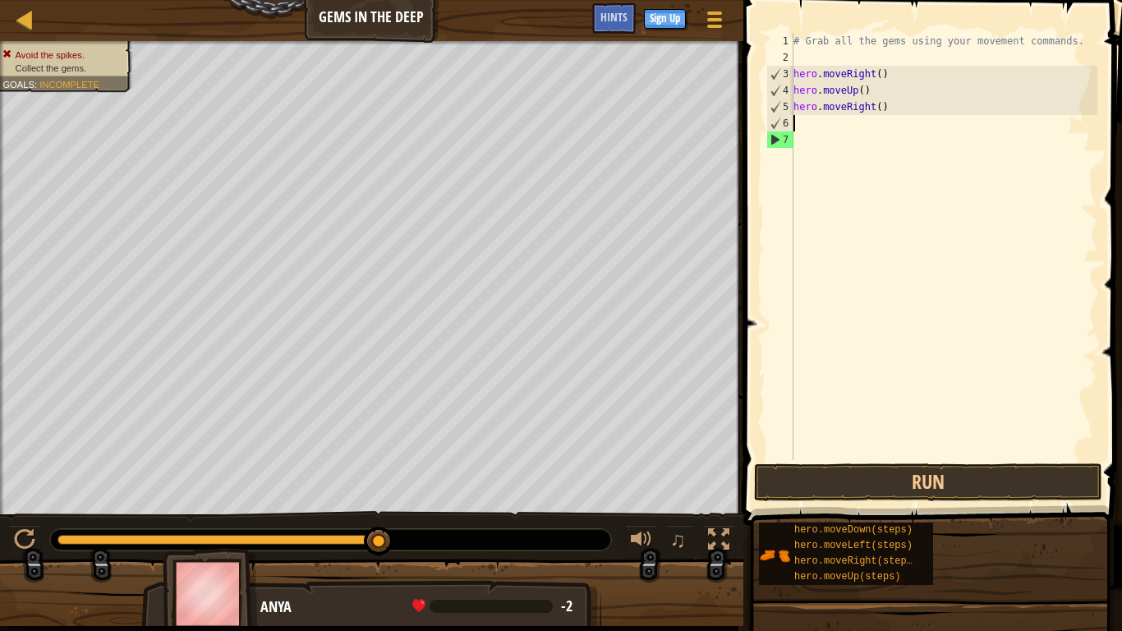
type textarea "h"
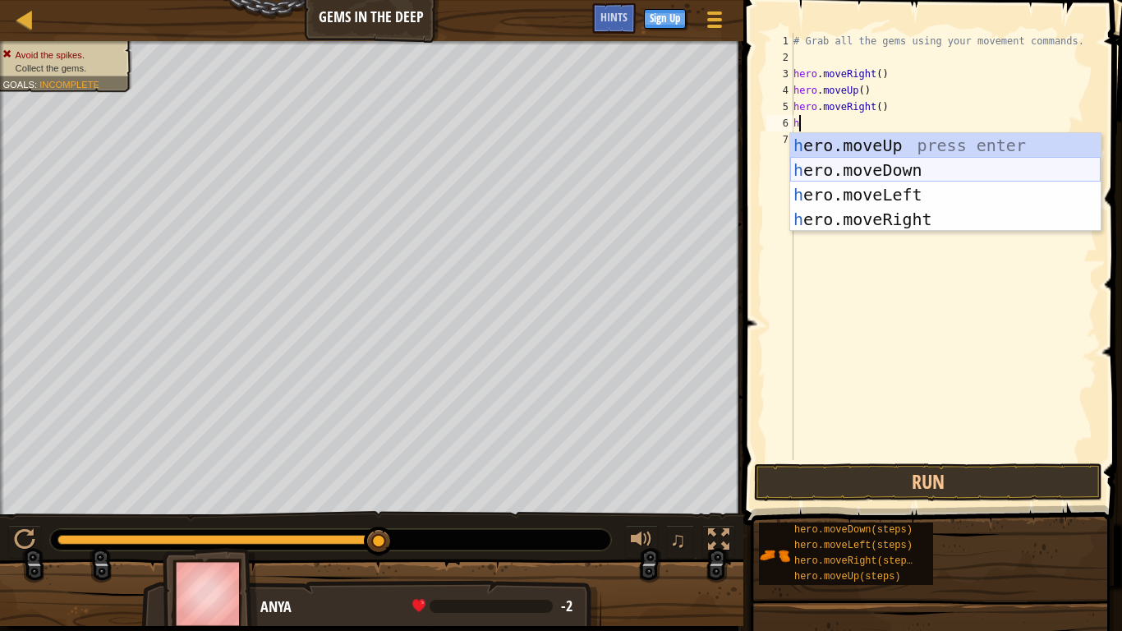
click at [924, 177] on div "h ero.moveUp press enter h ero.moveDown press enter h ero.moveLeft press enter …" at bounding box center [945, 207] width 311 height 148
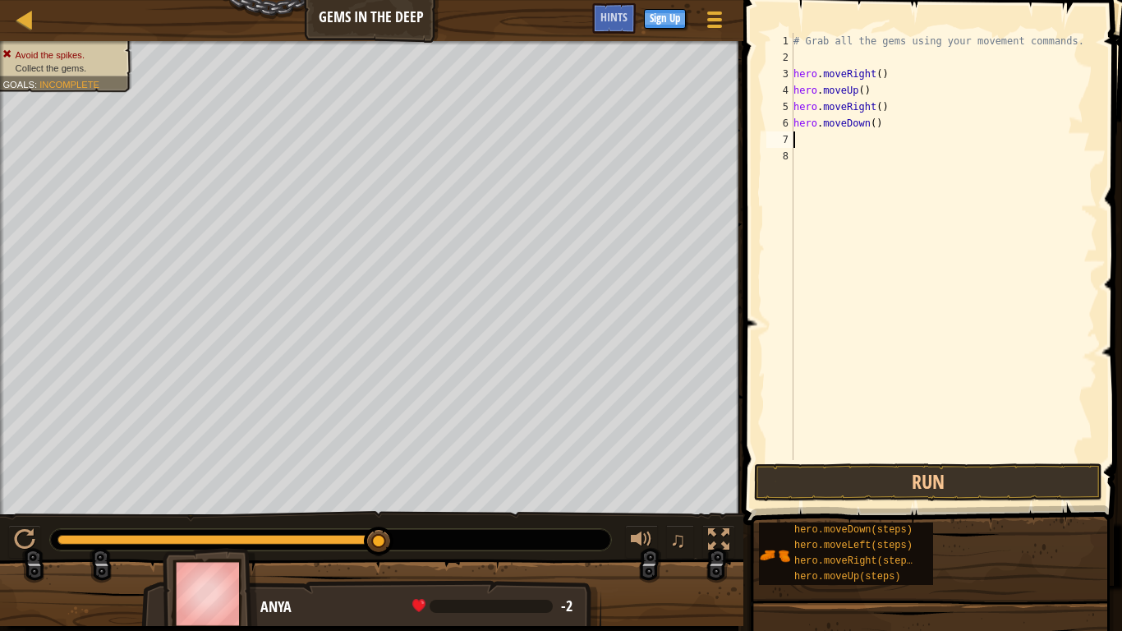
type textarea "h"
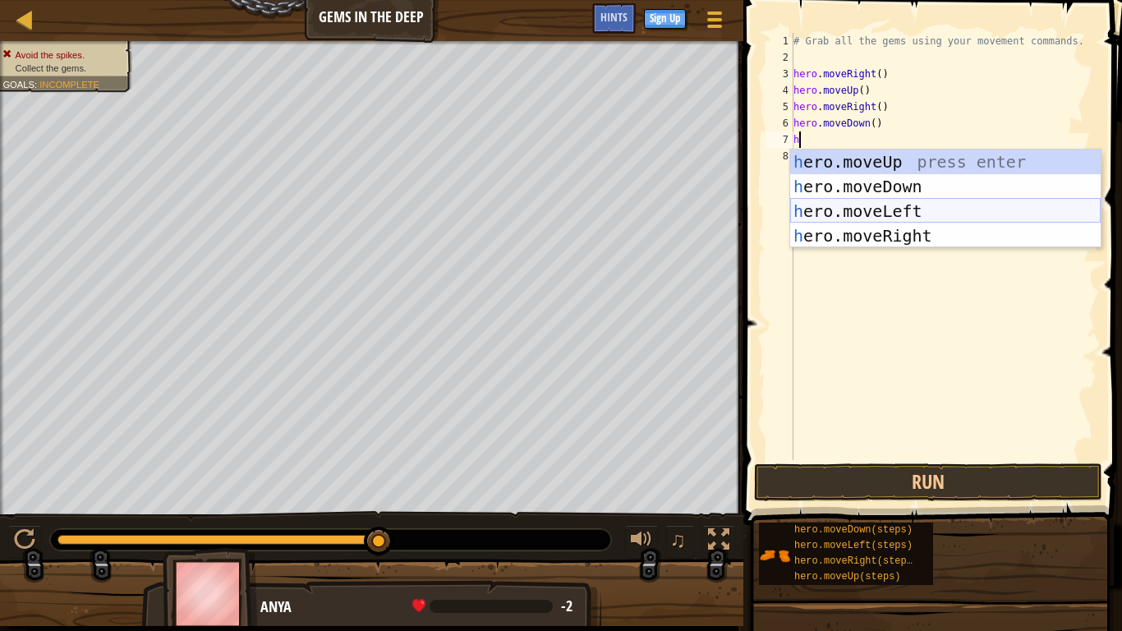
click at [906, 210] on div "h ero.moveUp press enter h ero.moveDown press enter h ero.moveLeft press enter …" at bounding box center [945, 224] width 311 height 148
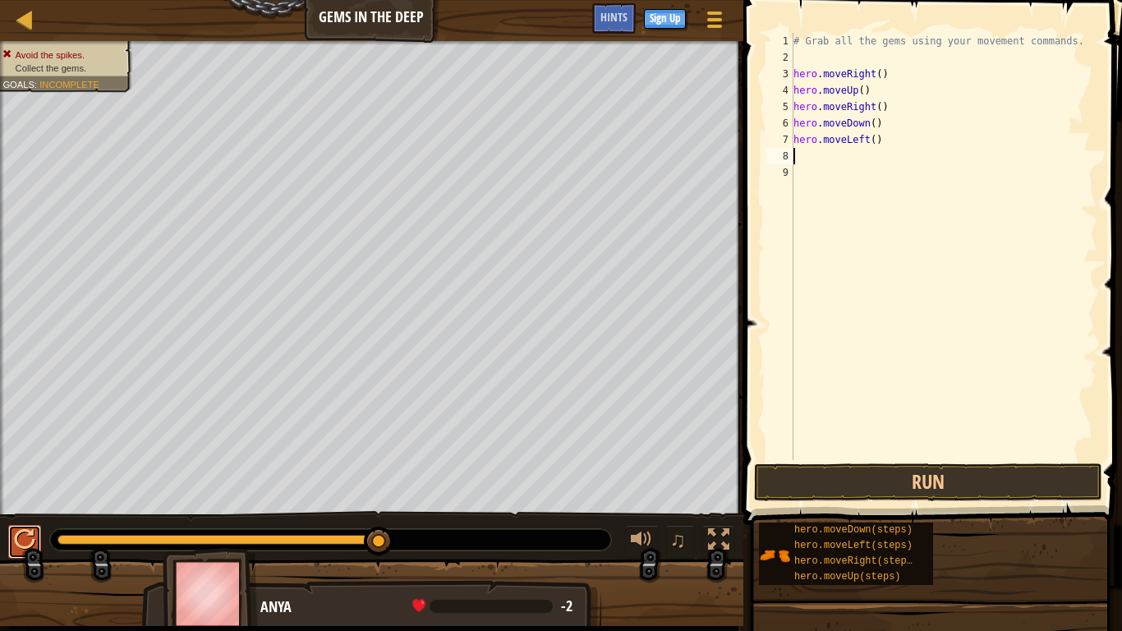
click at [38, 519] on button at bounding box center [24, 542] width 33 height 34
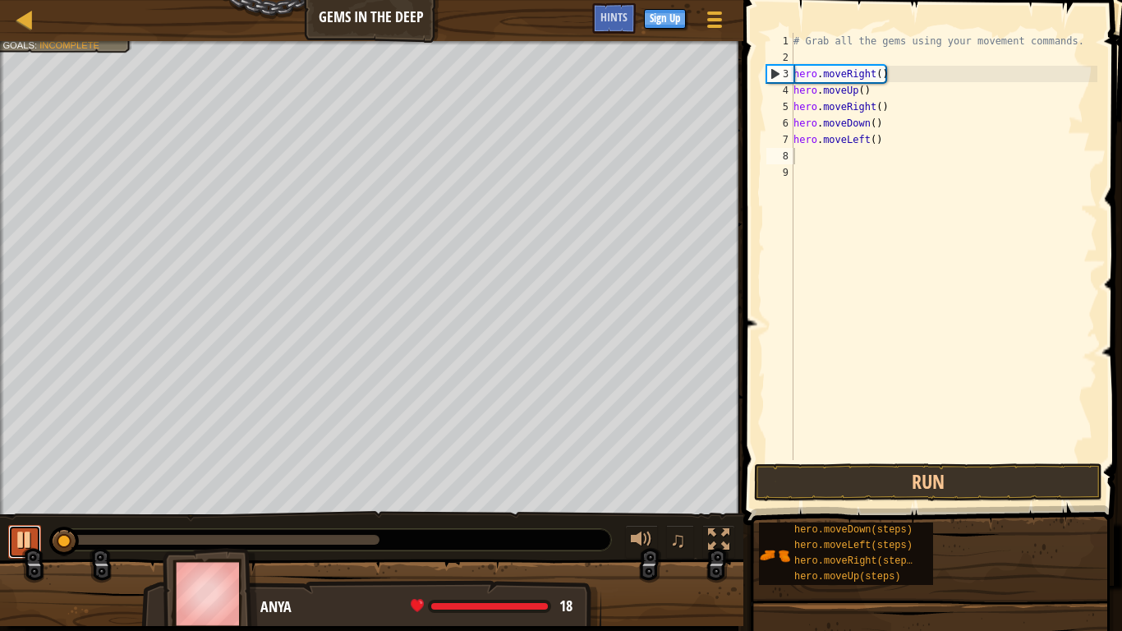
click at [38, 519] on button at bounding box center [24, 542] width 33 height 34
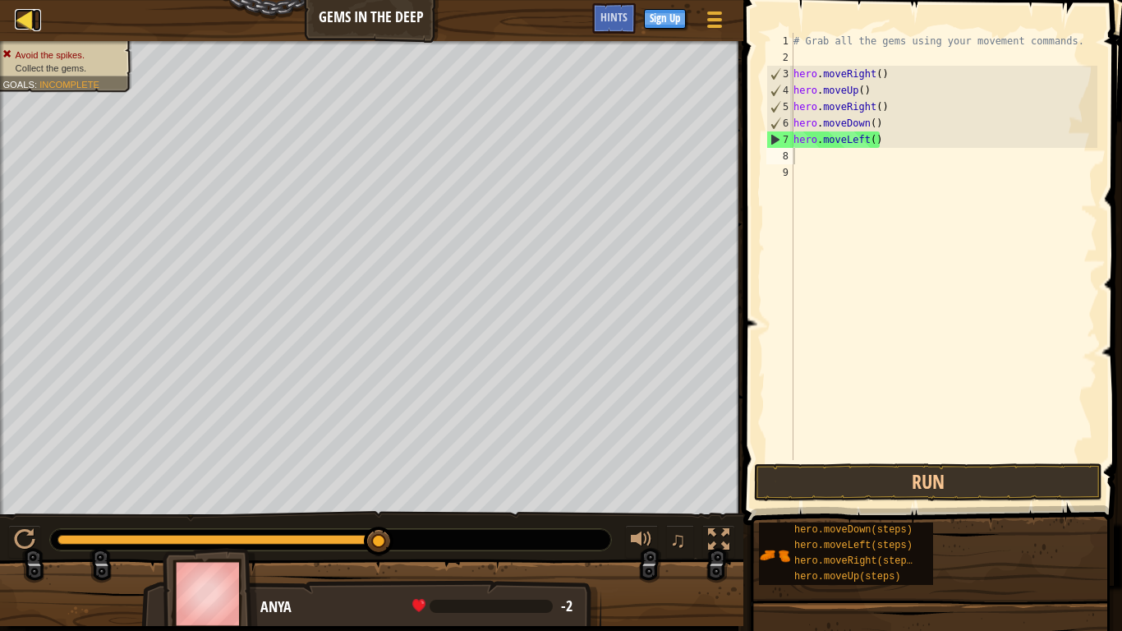
click at [17, 25] on div at bounding box center [25, 19] width 21 height 21
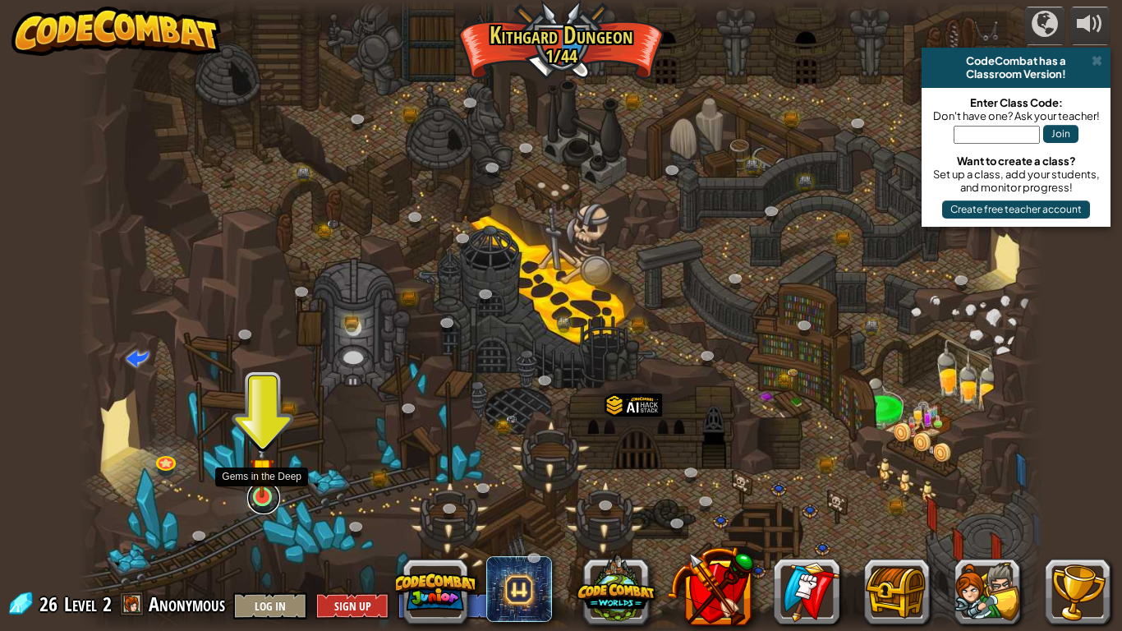
click at [260, 506] on link at bounding box center [263, 497] width 33 height 33
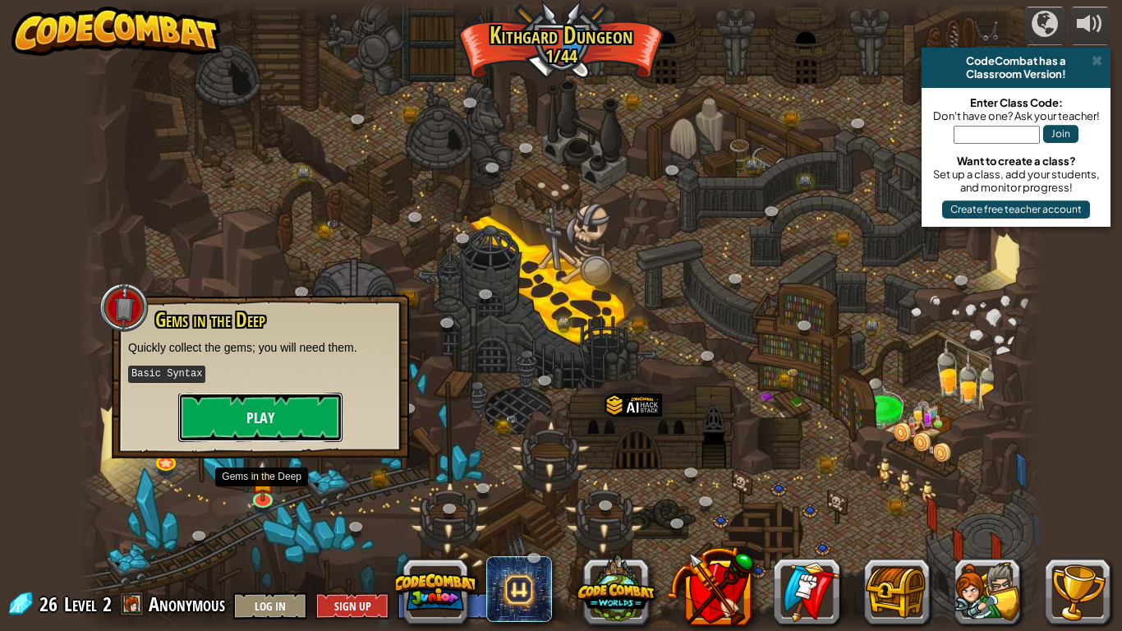
click at [260, 432] on button "Play" at bounding box center [260, 417] width 164 height 49
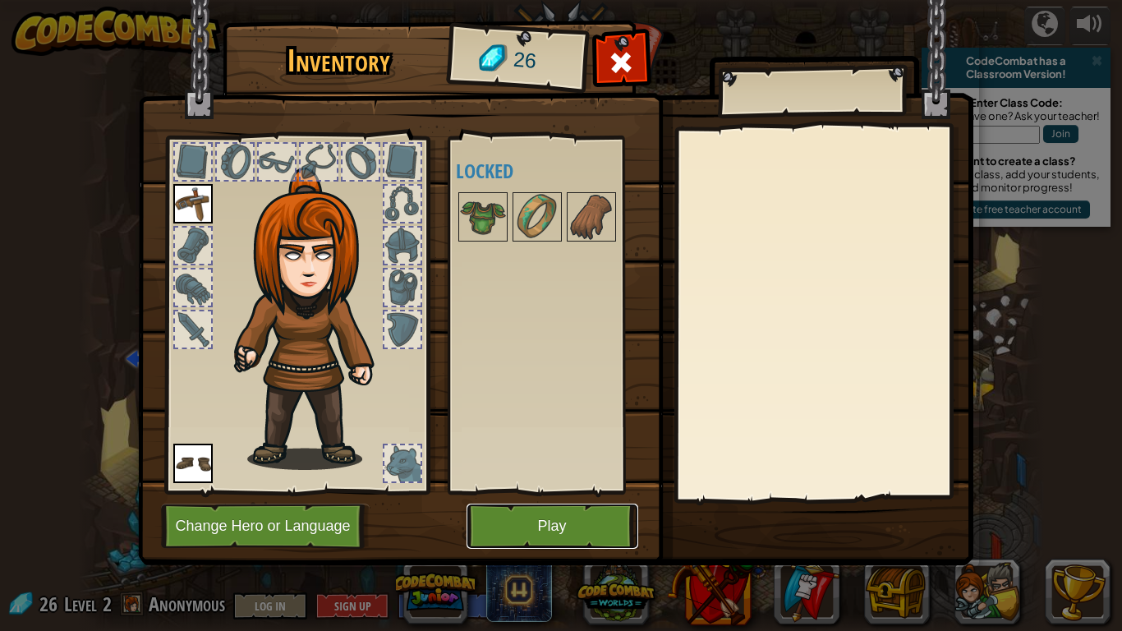
click at [526, 519] on button "Play" at bounding box center [553, 526] width 172 height 45
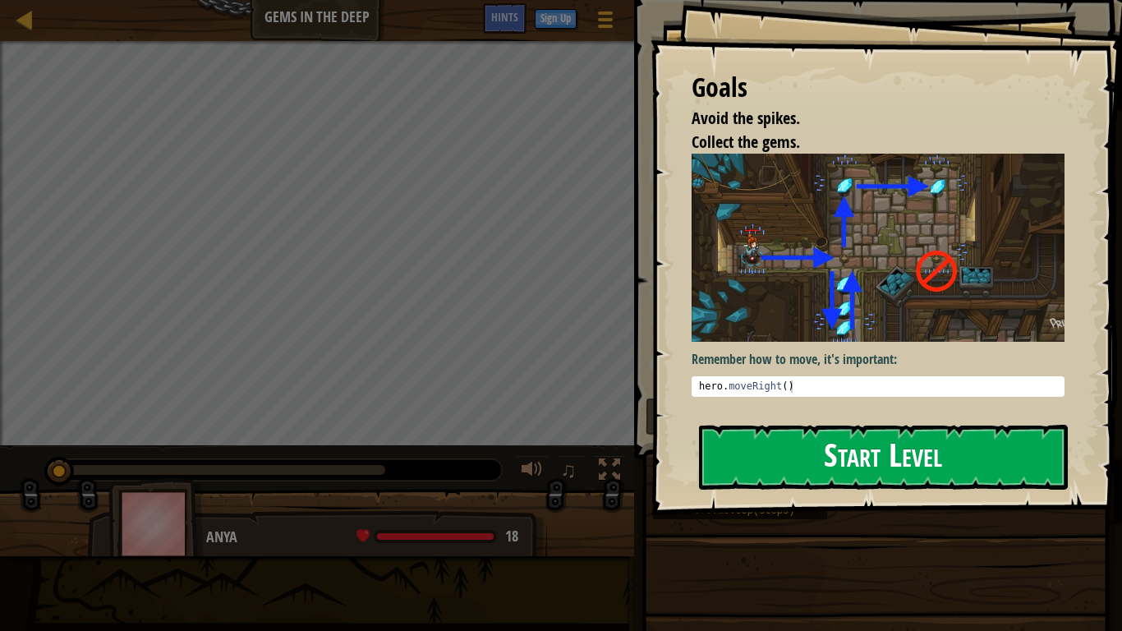
click at [747, 470] on button "Start Level" at bounding box center [883, 457] width 369 height 65
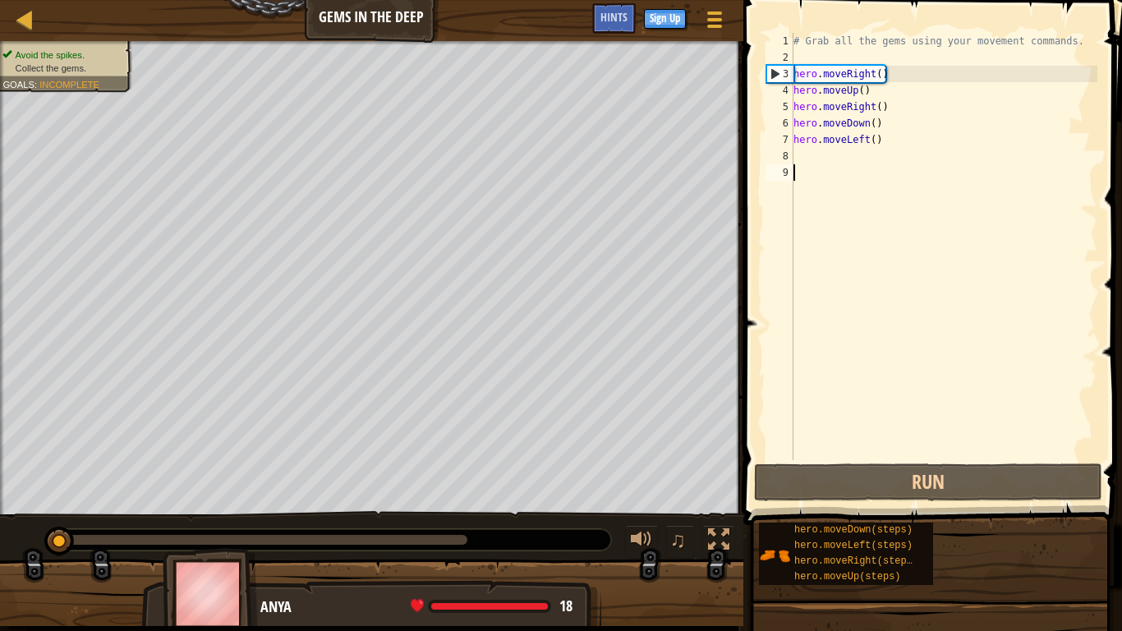
click at [970, 137] on div "# Grab all the gems using your movement commands. hero . moveRight ( ) hero . m…" at bounding box center [943, 263] width 307 height 460
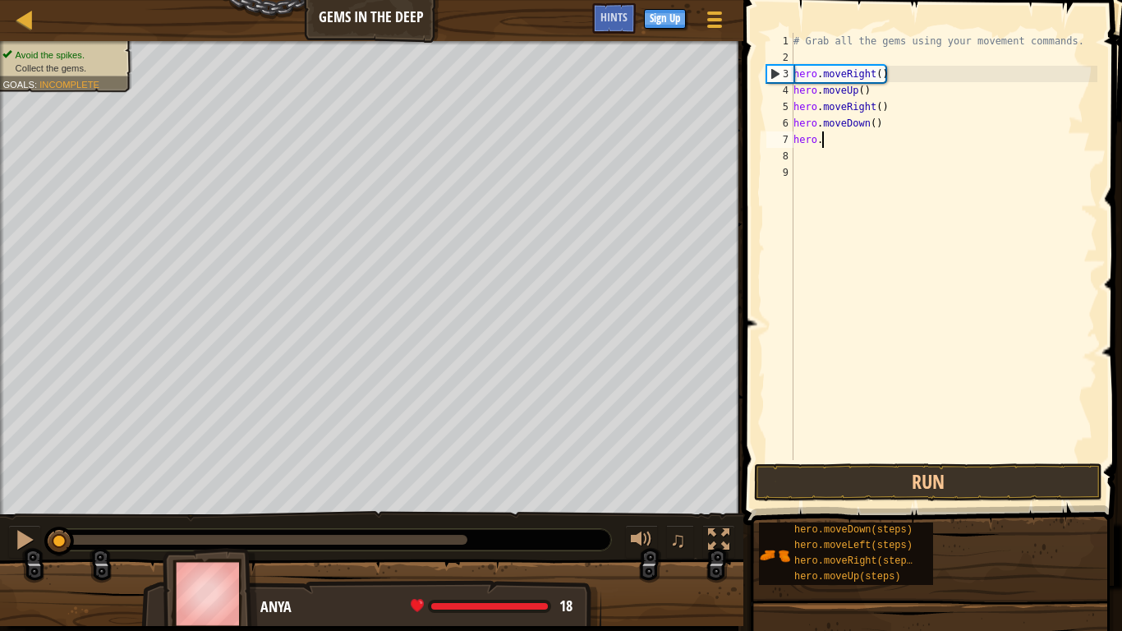
type textarea "h"
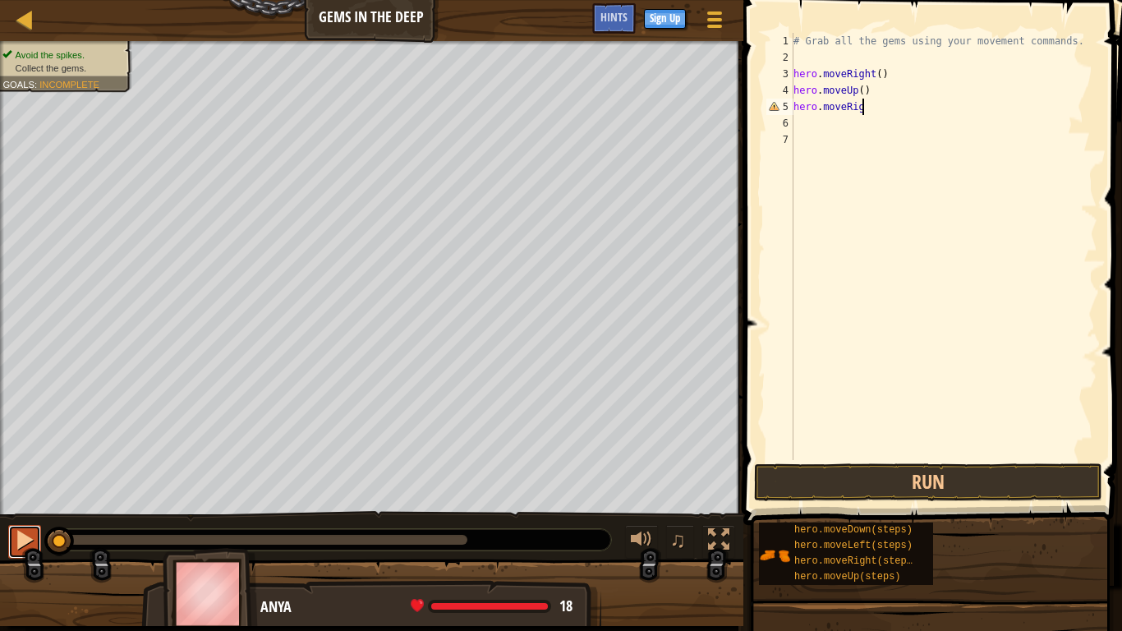
click at [20, 519] on div at bounding box center [24, 539] width 21 height 21
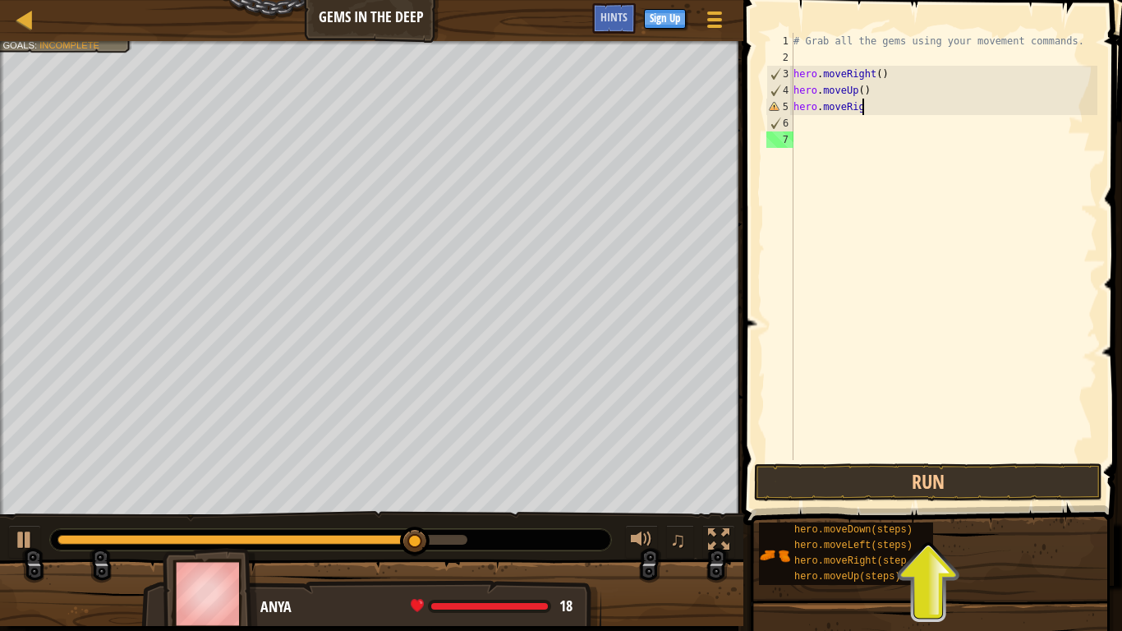
click at [881, 112] on div "# Grab all the gems using your movement commands. hero . moveRight ( ) hero . m…" at bounding box center [943, 263] width 307 height 460
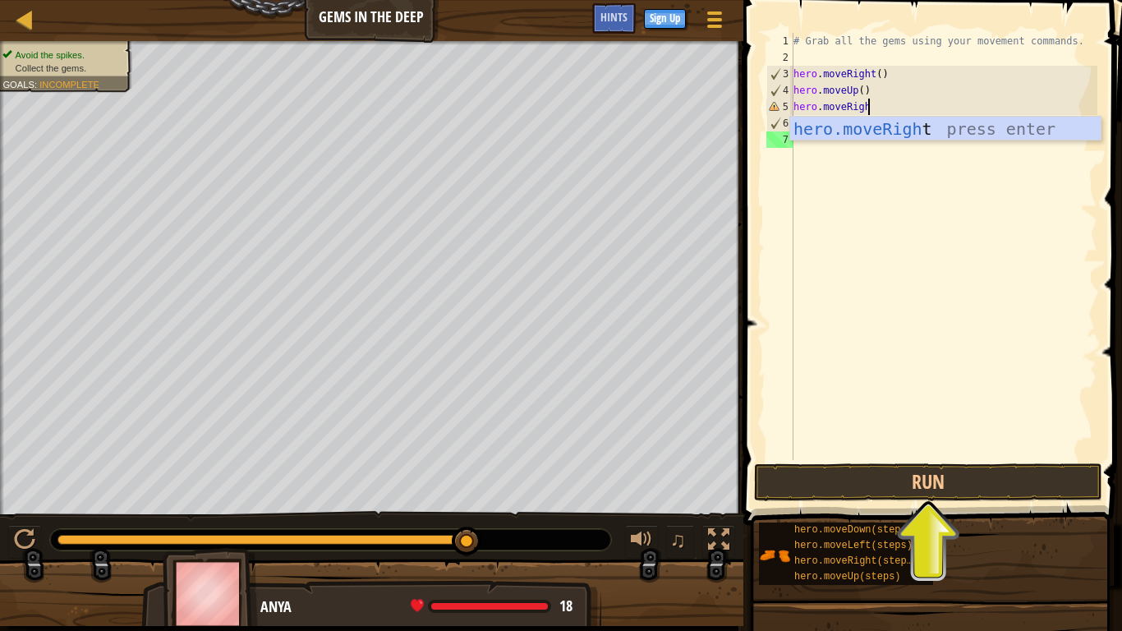
scroll to position [7, 11]
type textarea "hero.moveRight"
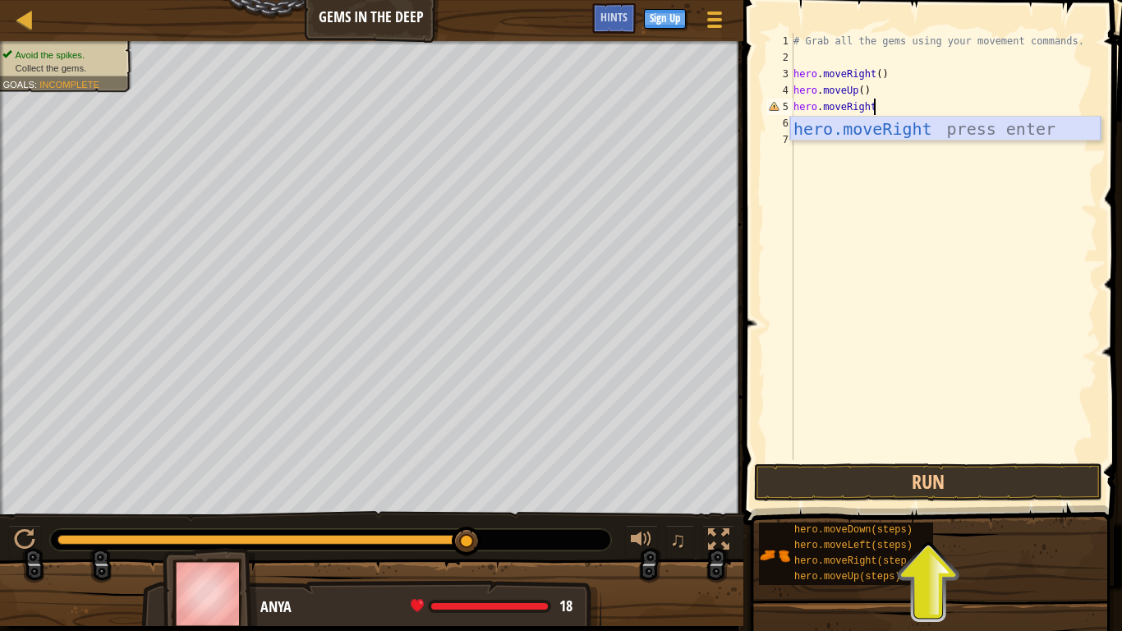
click at [937, 132] on div "hero.moveRight press enter" at bounding box center [945, 154] width 311 height 74
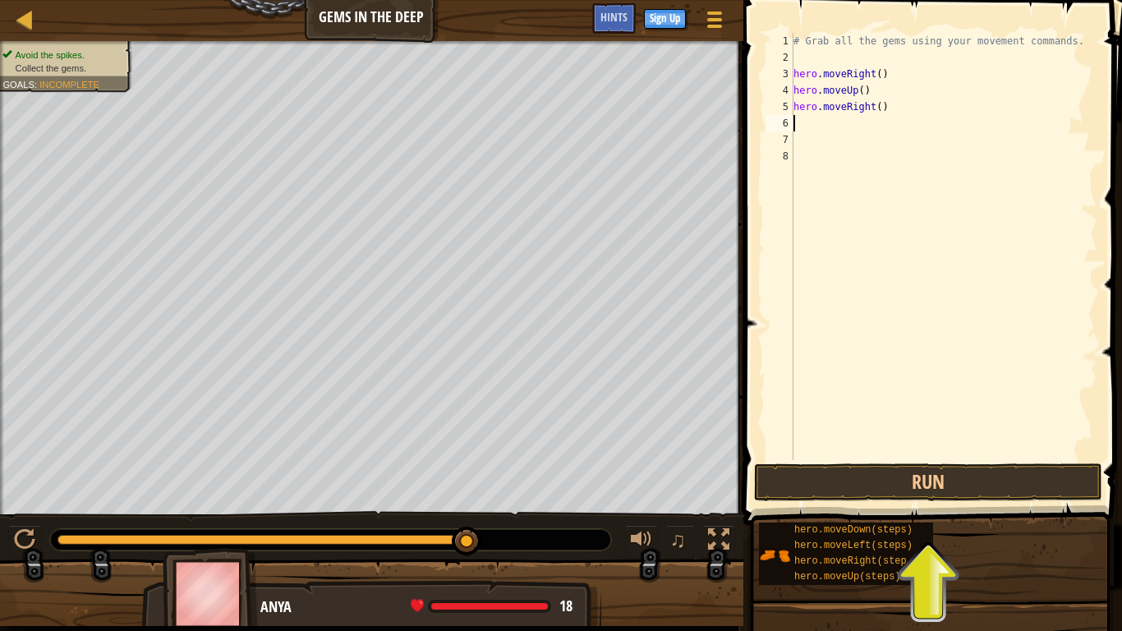
scroll to position [7, 0]
type textarea "h"
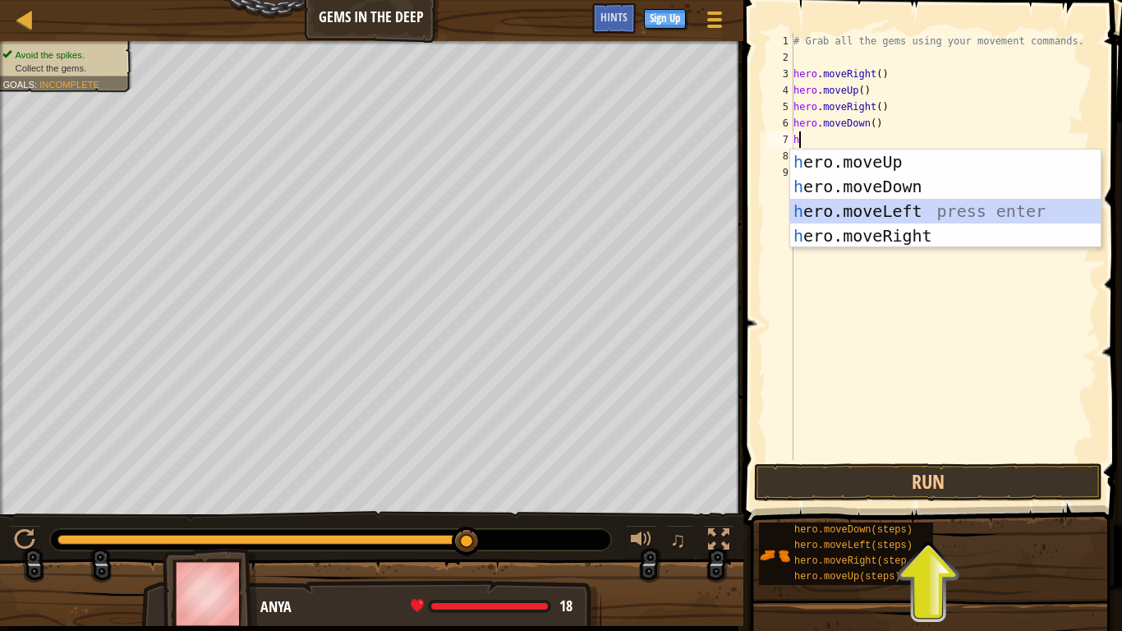
scroll to position [7, 1]
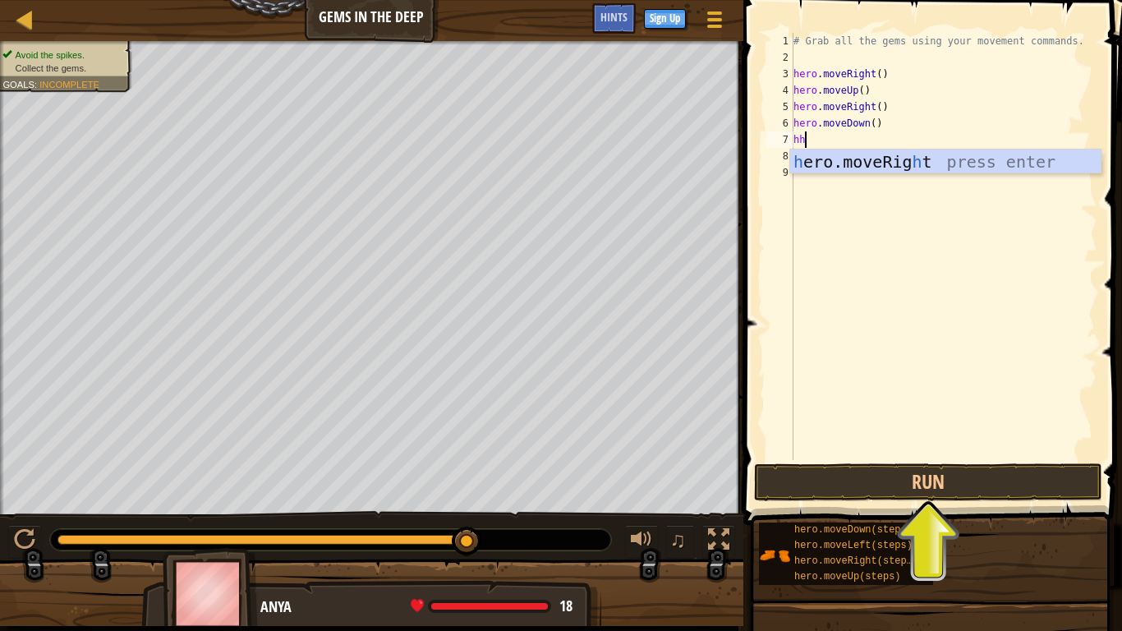
type textarea "h"
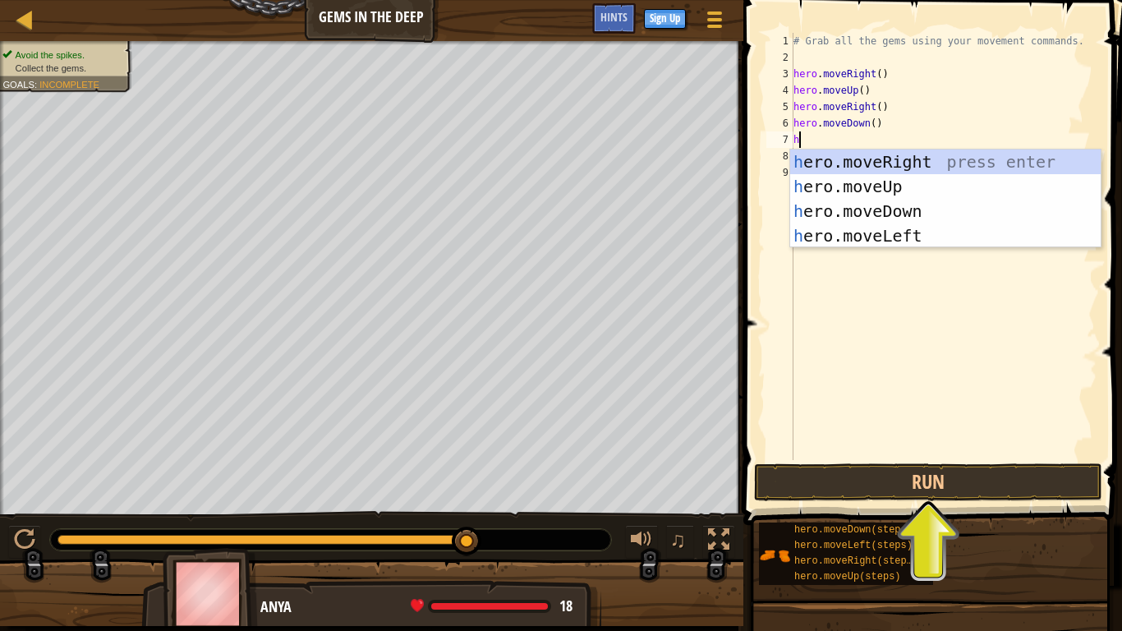
scroll to position [7, 0]
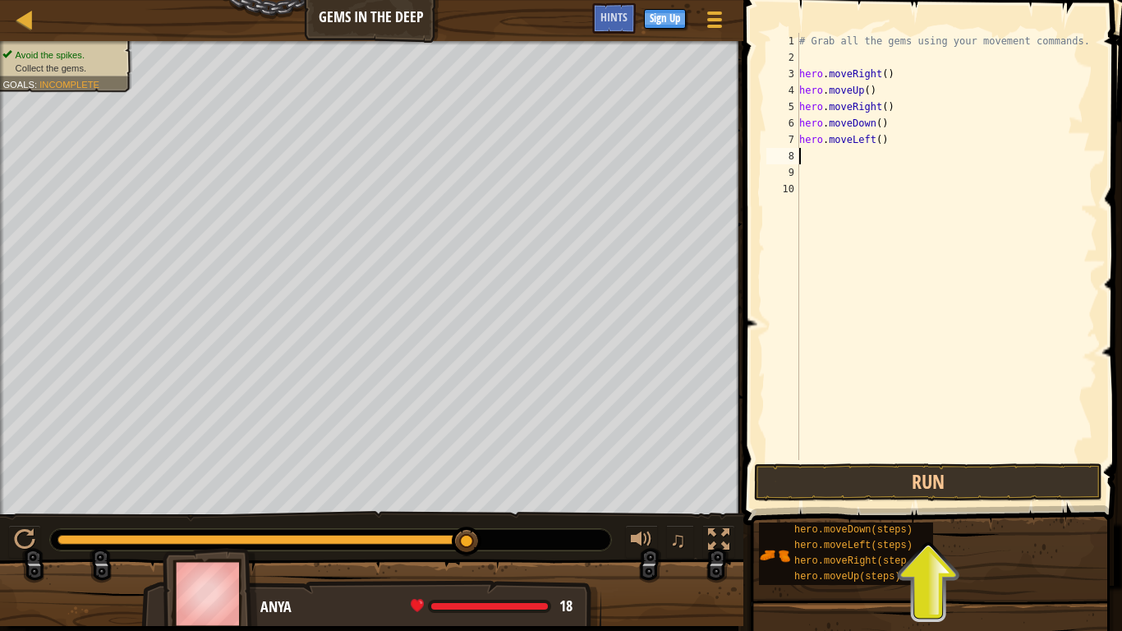
type textarea "h"
click at [908, 487] on button "Run" at bounding box center [928, 482] width 348 height 38
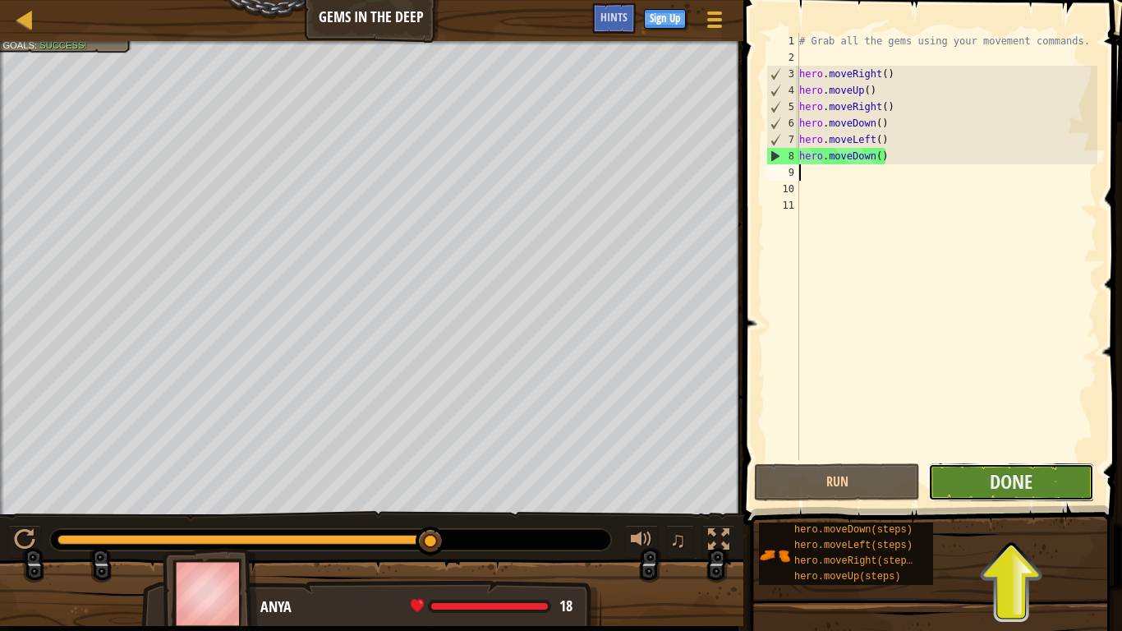
click at [994, 496] on button "Done" at bounding box center [1011, 482] width 166 height 38
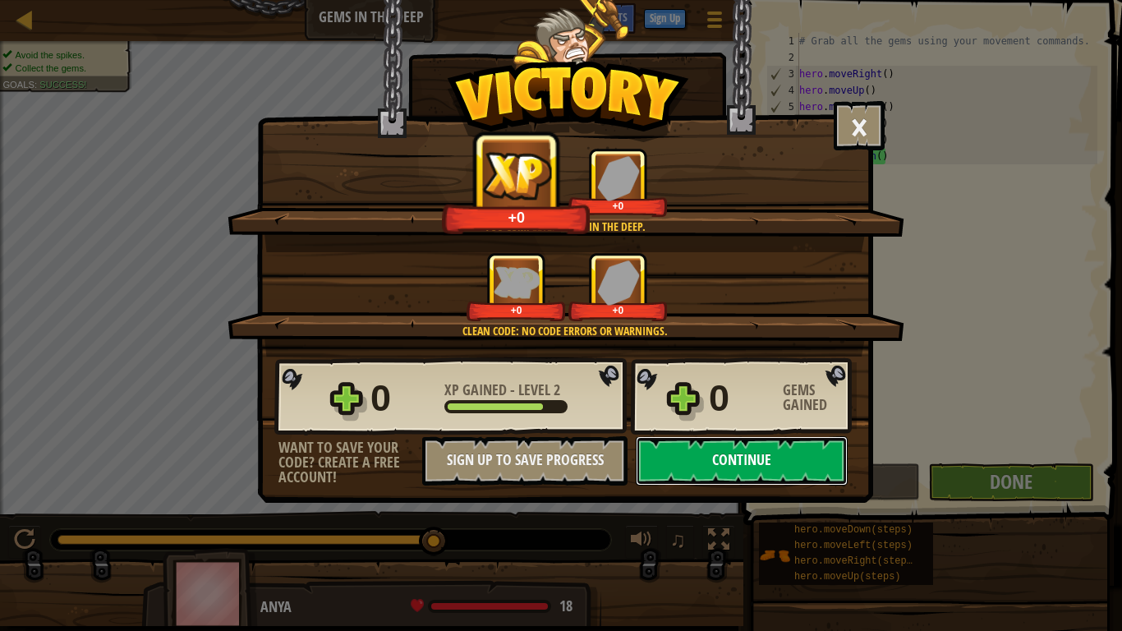
click at [745, 462] on button "Continue" at bounding box center [742, 460] width 212 height 49
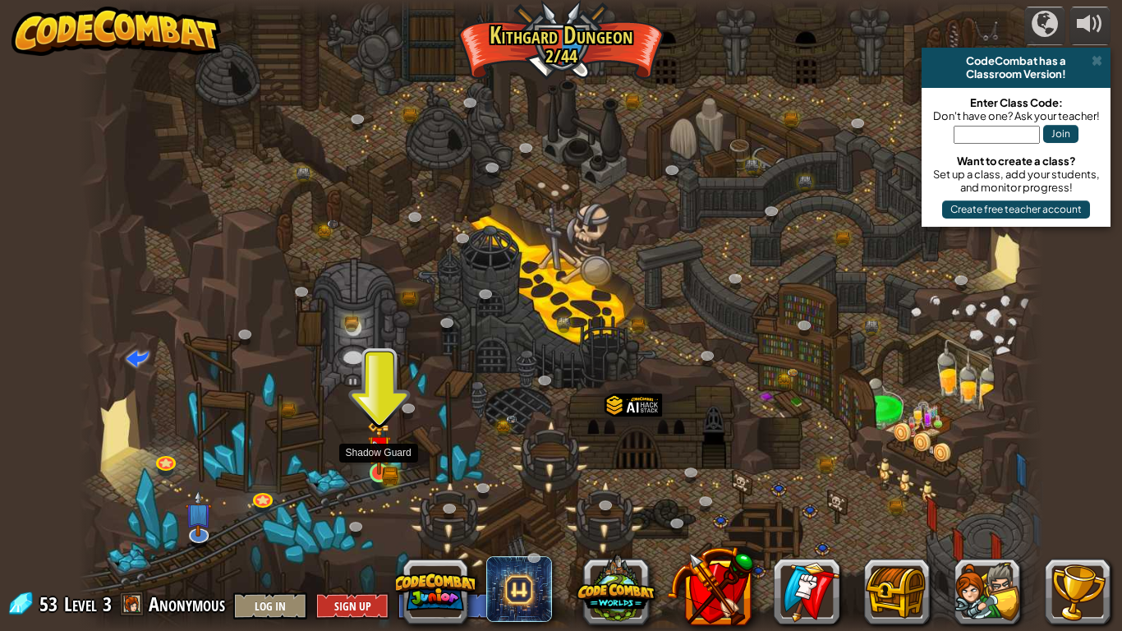
click at [386, 472] on img at bounding box center [379, 447] width 25 height 53
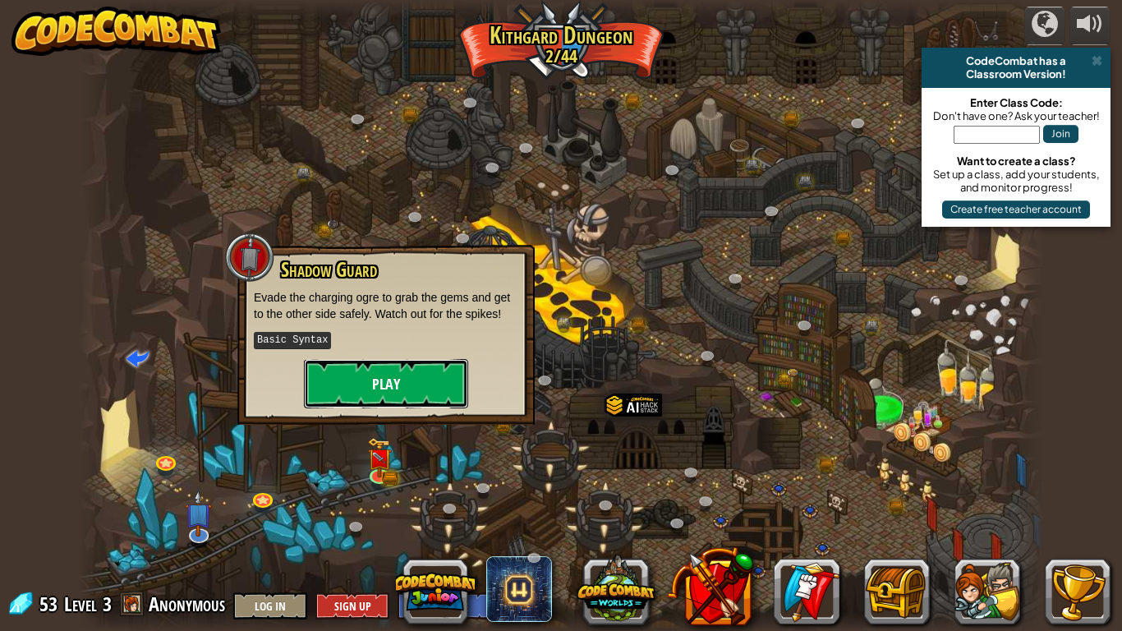
click at [398, 380] on button "Play" at bounding box center [386, 383] width 164 height 49
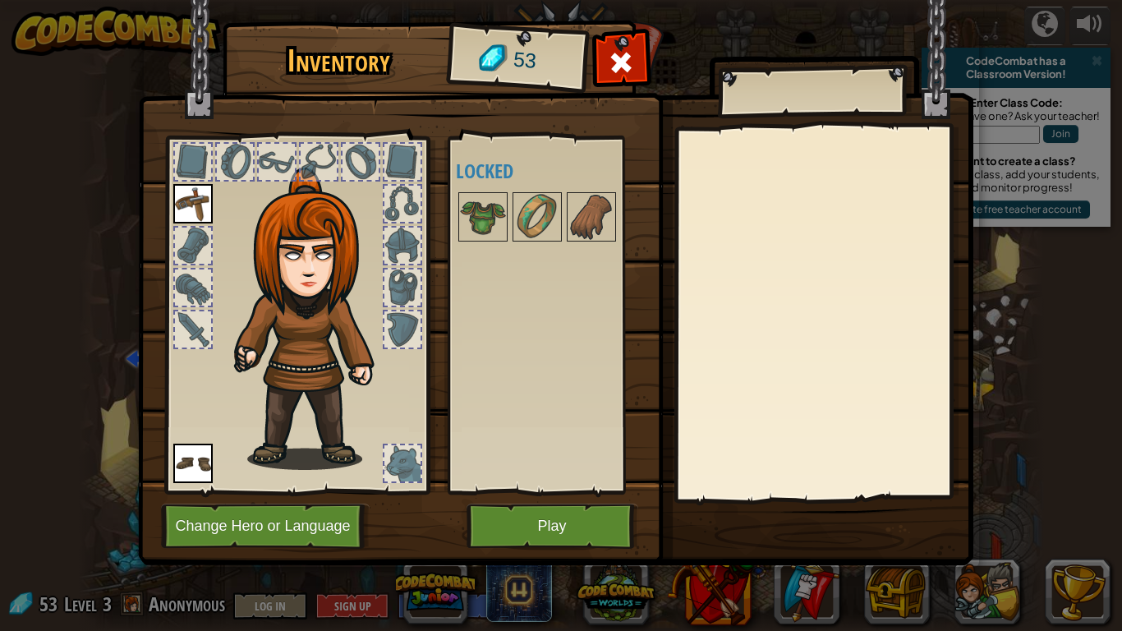
click at [557, 519] on img at bounding box center [556, 267] width 836 height 597
click at [556, 519] on img at bounding box center [556, 267] width 836 height 597
click at [562, 519] on button "Play" at bounding box center [553, 526] width 172 height 45
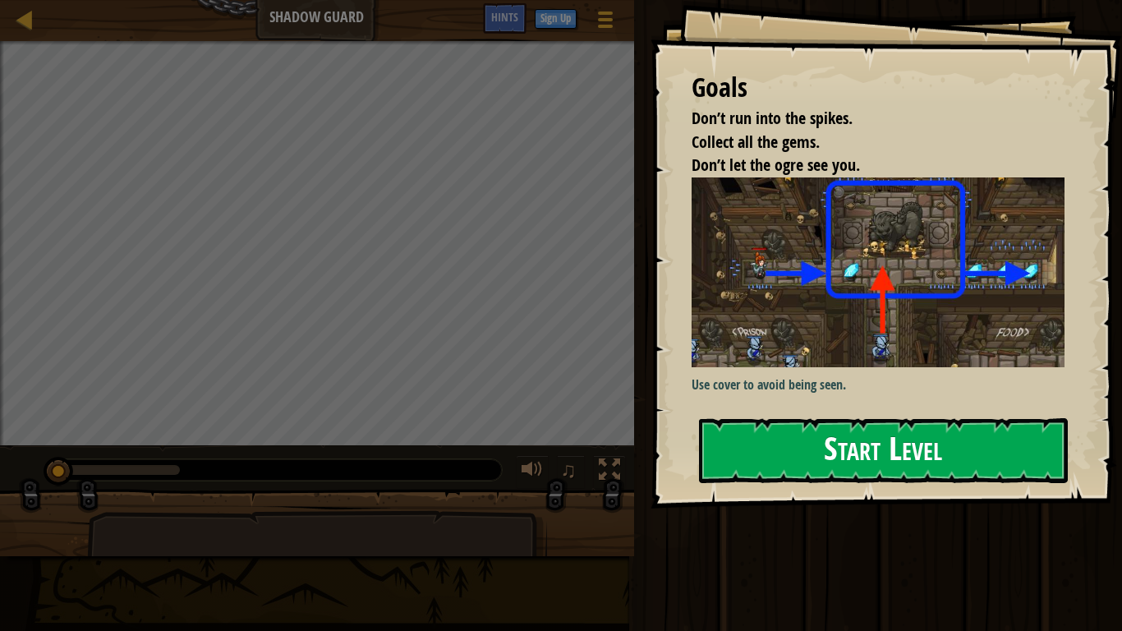
click at [776, 440] on button "Start Level" at bounding box center [883, 450] width 369 height 65
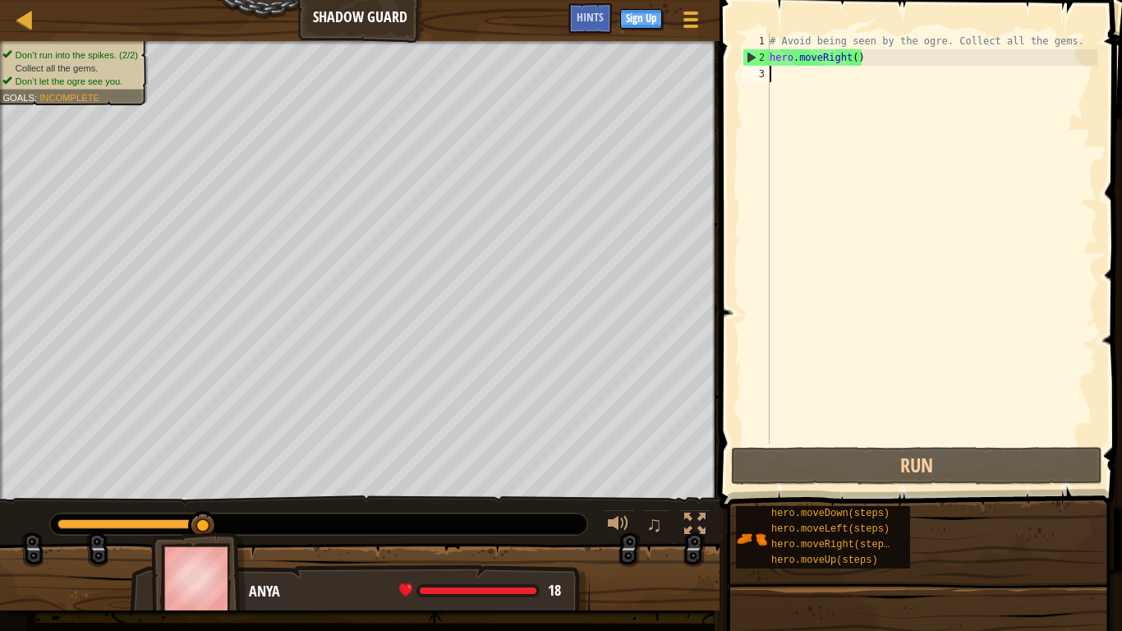
scroll to position [7, 1]
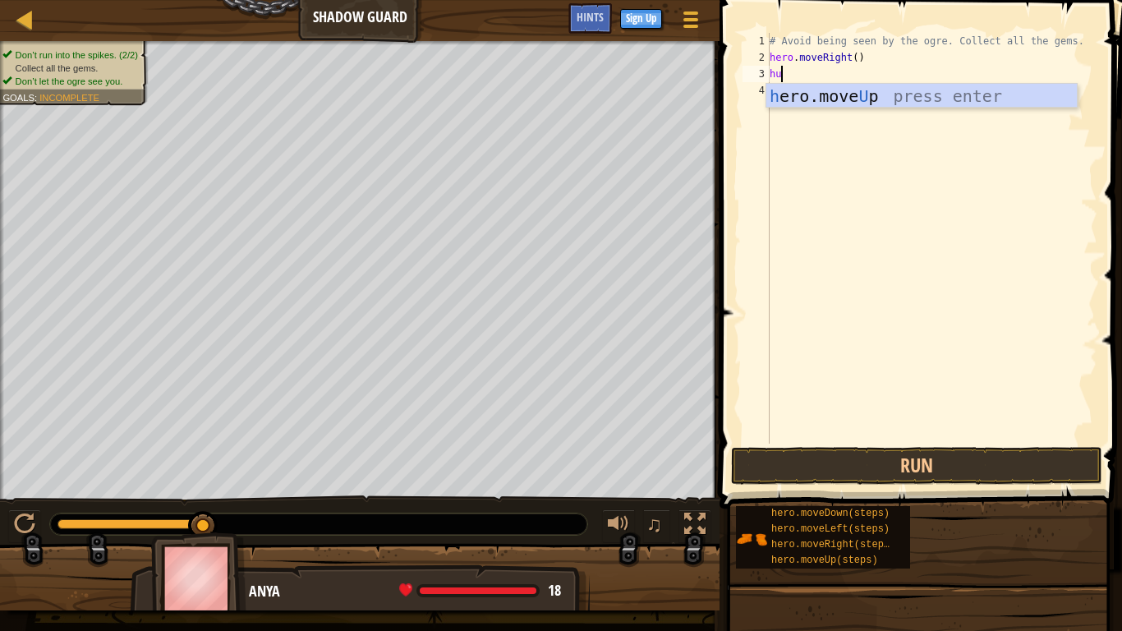
type textarea "h"
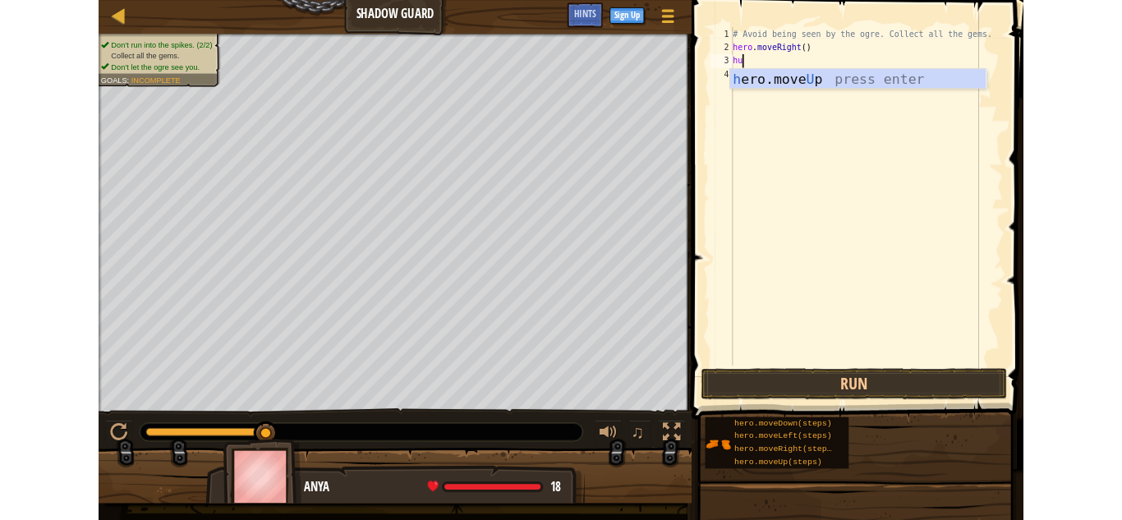
scroll to position [7, 0]
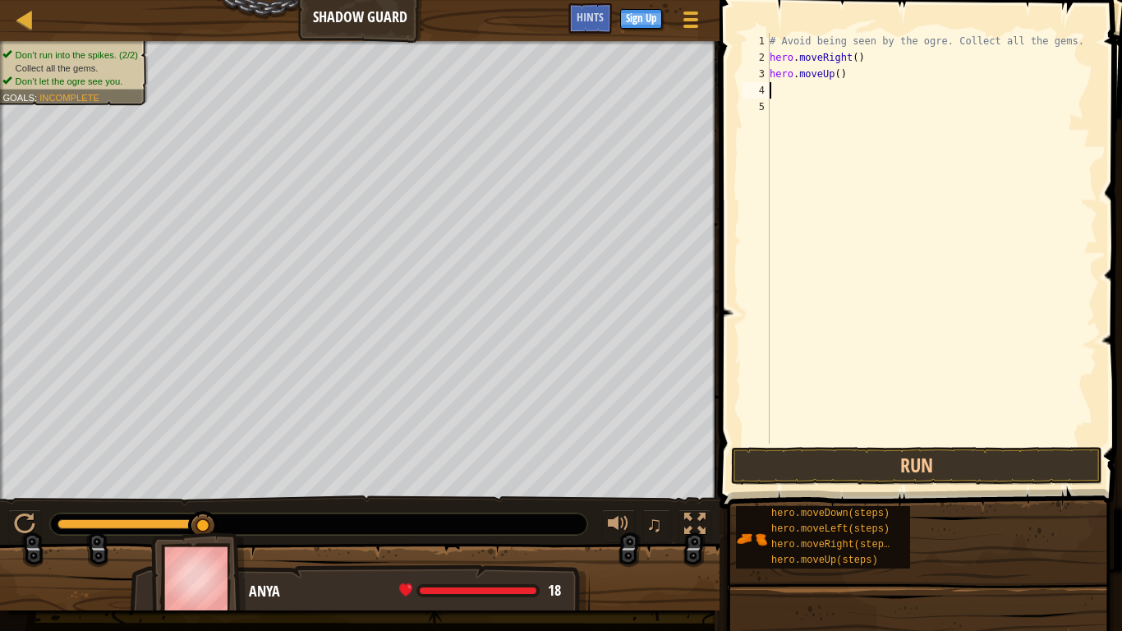
type textarea "h"
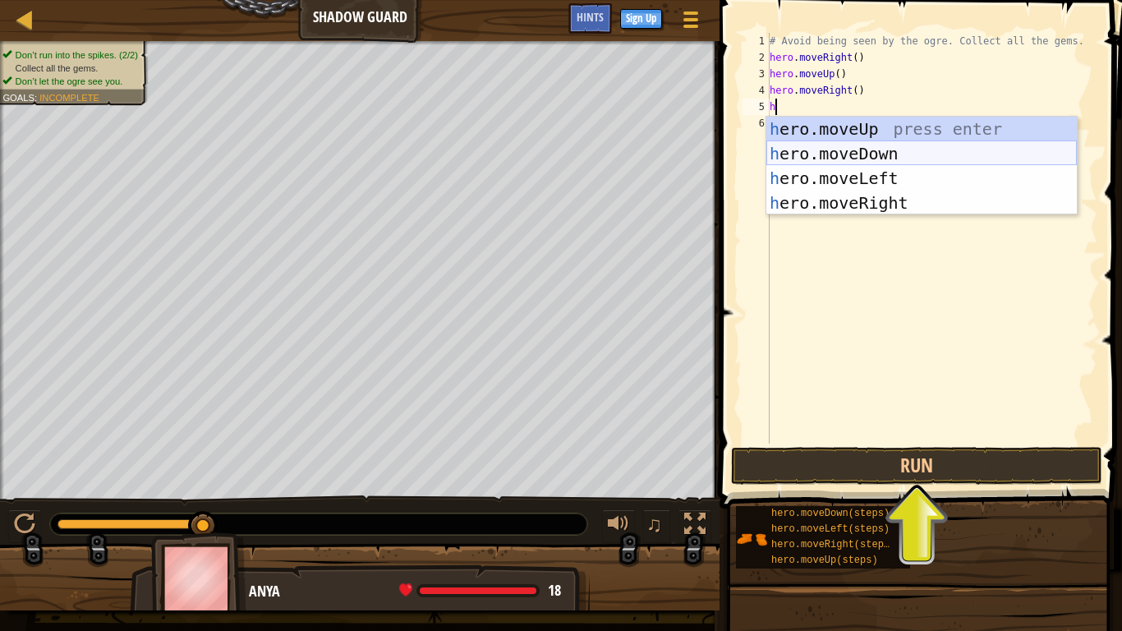
click at [896, 158] on div "h ero.moveUp press enter h ero.moveDown press enter h ero.moveLeft press enter …" at bounding box center [922, 191] width 311 height 148
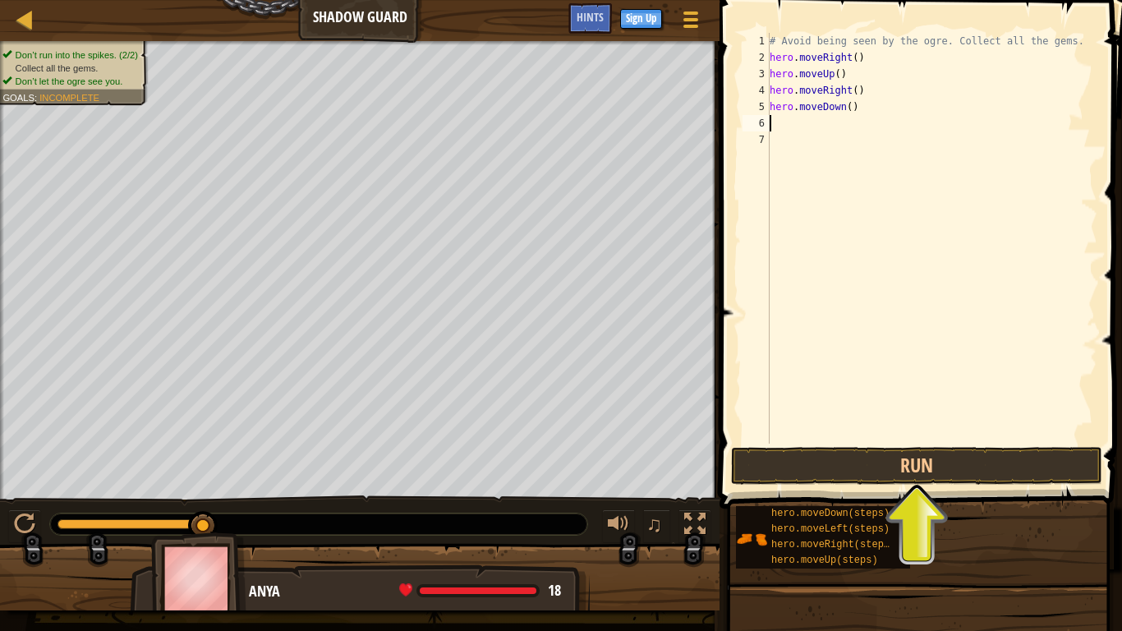
type textarea "h"
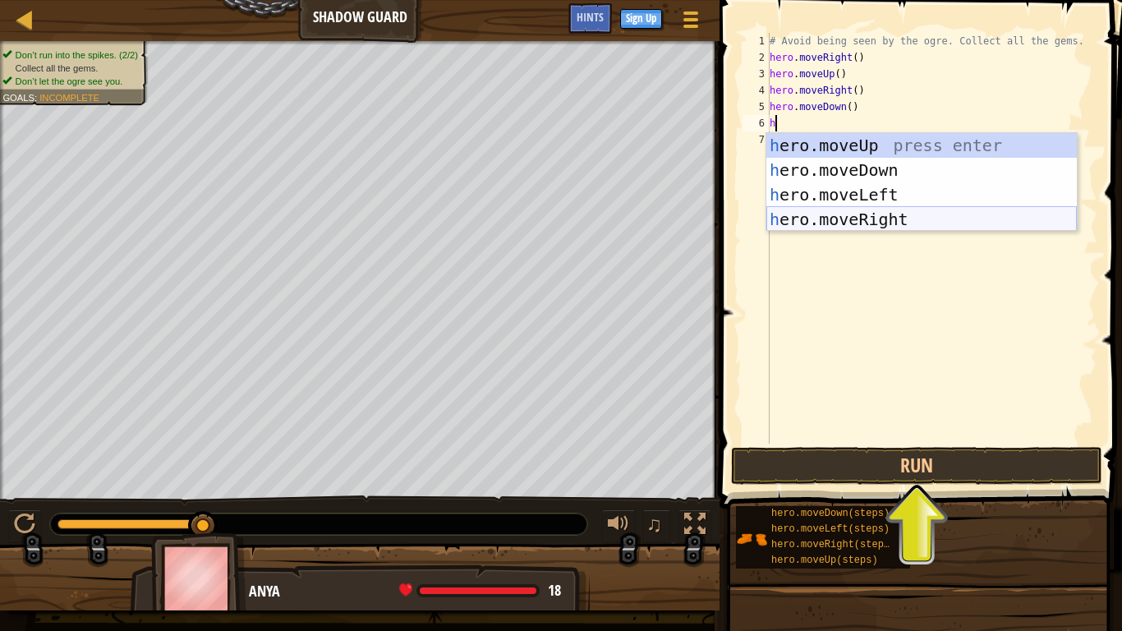
click at [887, 220] on div "h ero.moveUp press enter h ero.moveDown press enter h ero.moveLeft press enter …" at bounding box center [922, 207] width 311 height 148
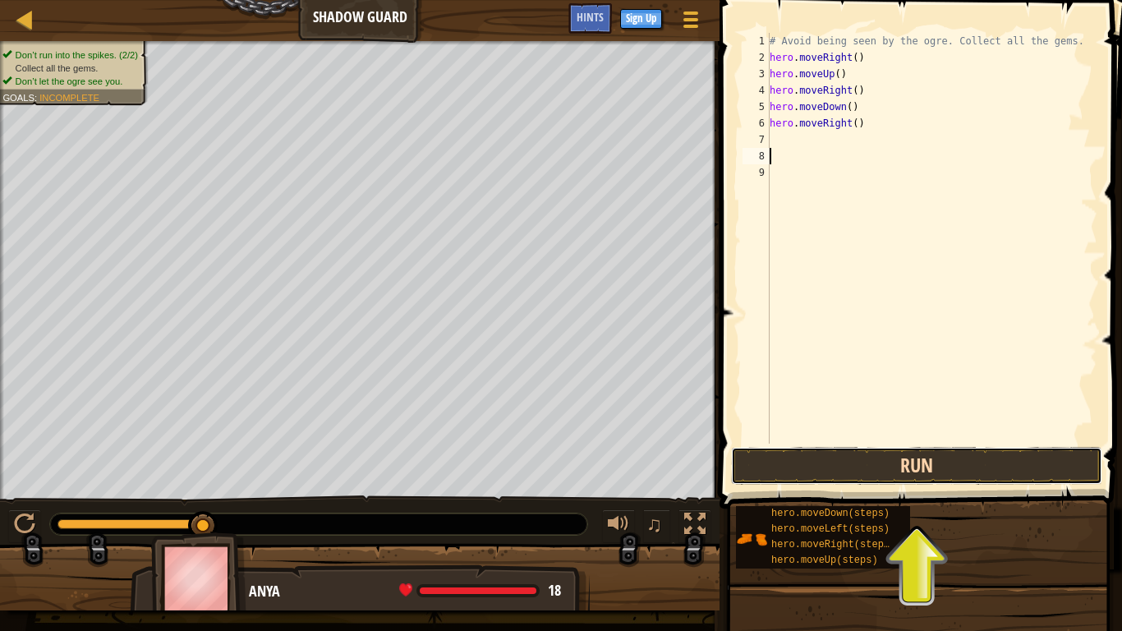
click at [942, 472] on button "Run" at bounding box center [916, 466] width 371 height 38
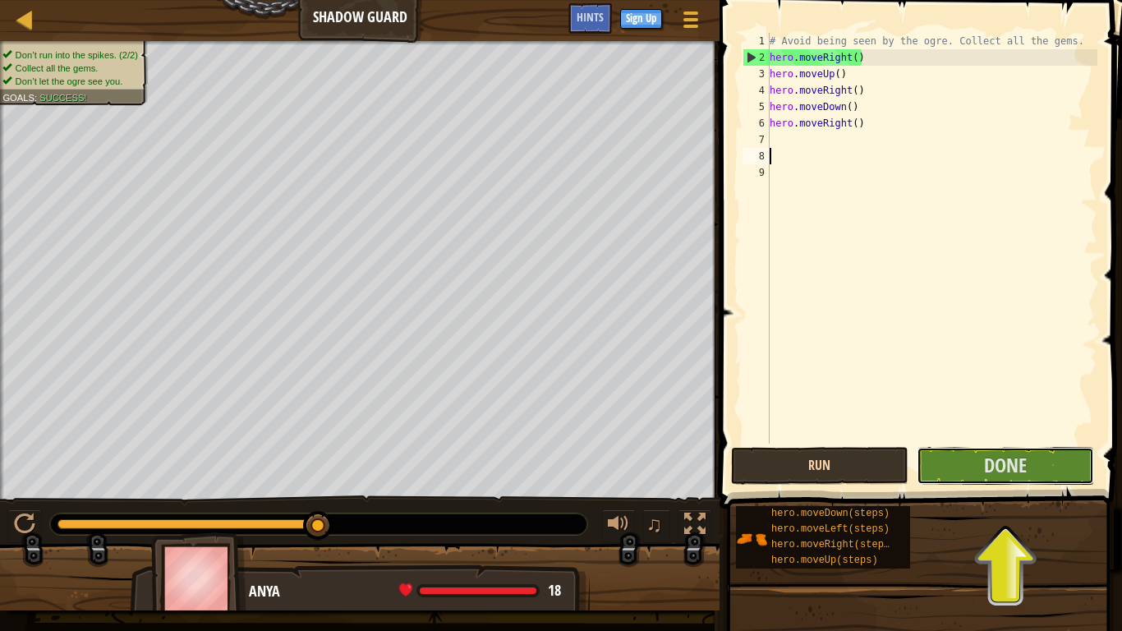
click at [942, 472] on button "Done" at bounding box center [1005, 466] width 177 height 38
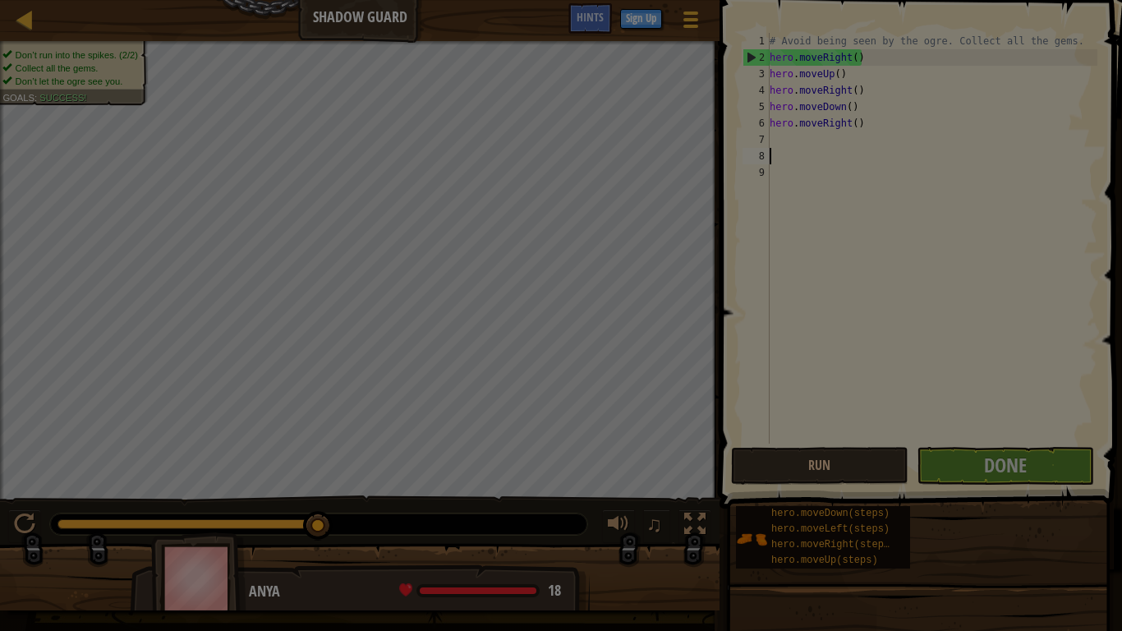
click at [0, 0] on div "× Nicely done. You finished undetected. Keep going—there will come a time when …" at bounding box center [0, 0] width 0 height 0
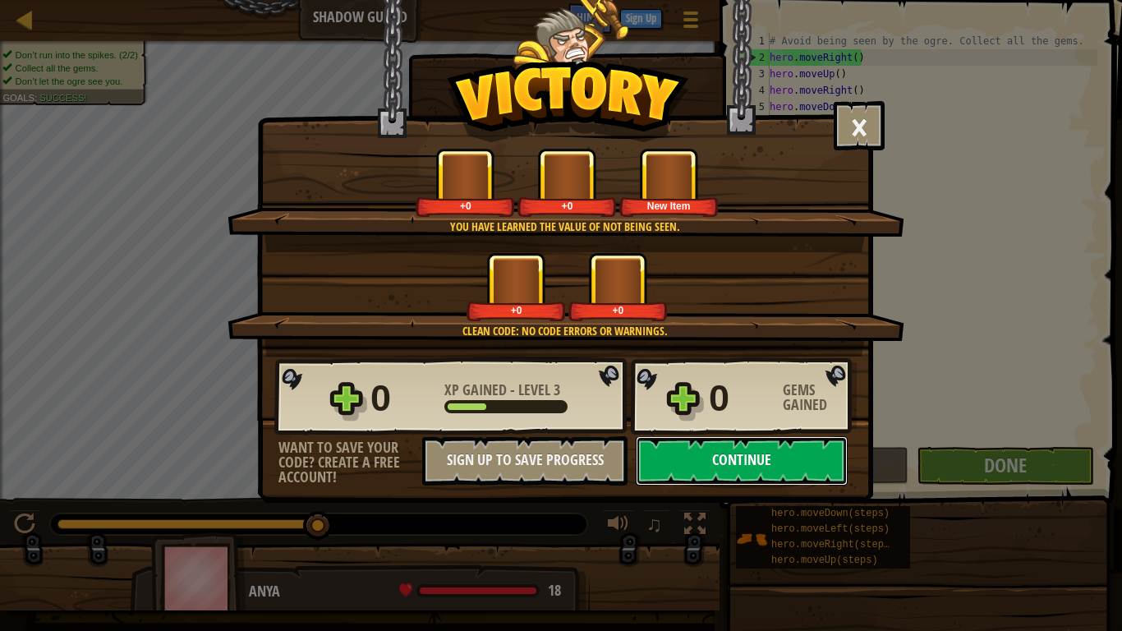
click at [814, 461] on button "Continue" at bounding box center [742, 460] width 212 height 49
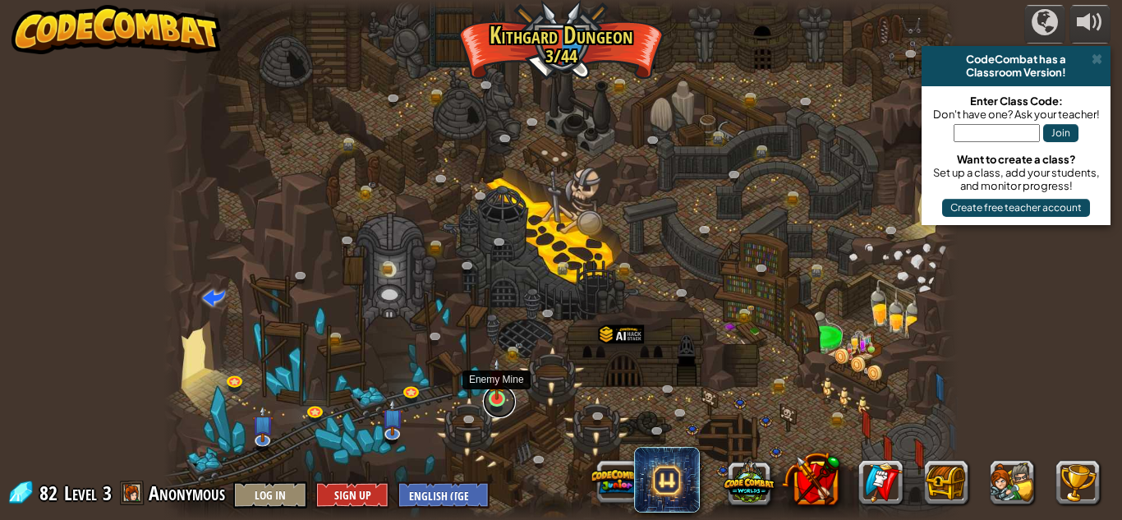
click at [493, 404] on link at bounding box center [499, 401] width 33 height 33
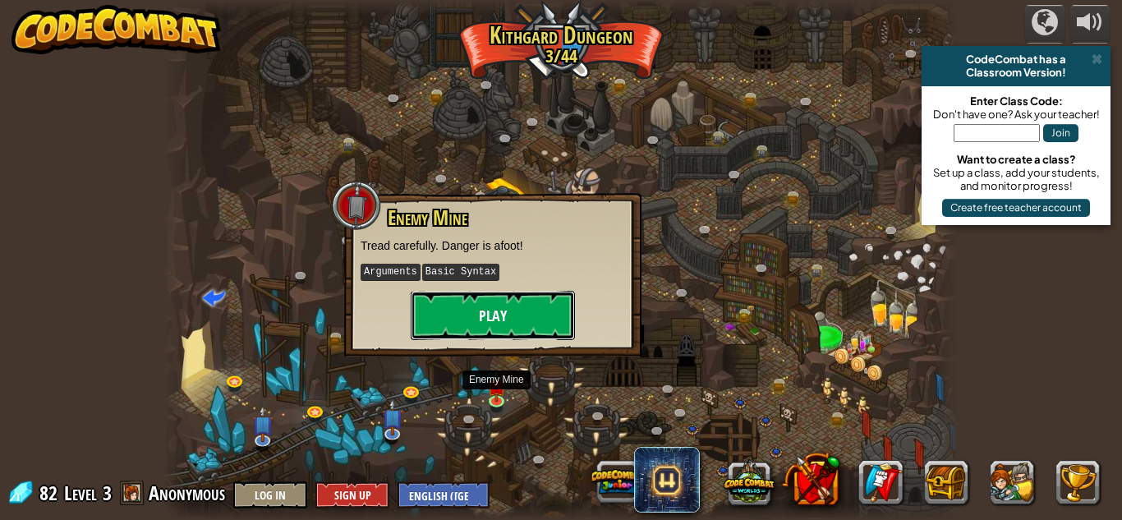
click at [497, 311] on button "Play" at bounding box center [493, 315] width 164 height 49
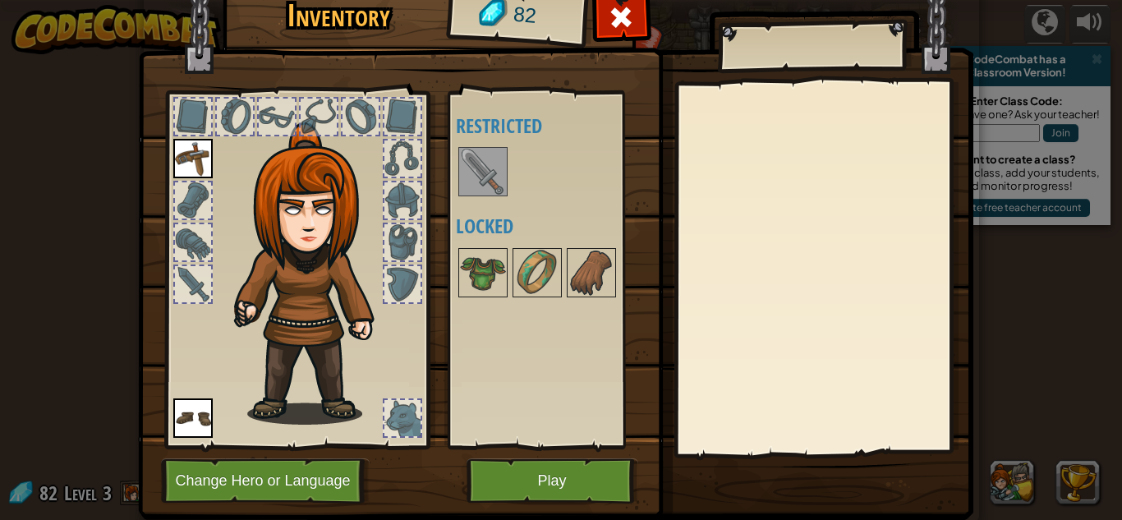
click at [495, 187] on img at bounding box center [483, 172] width 46 height 46
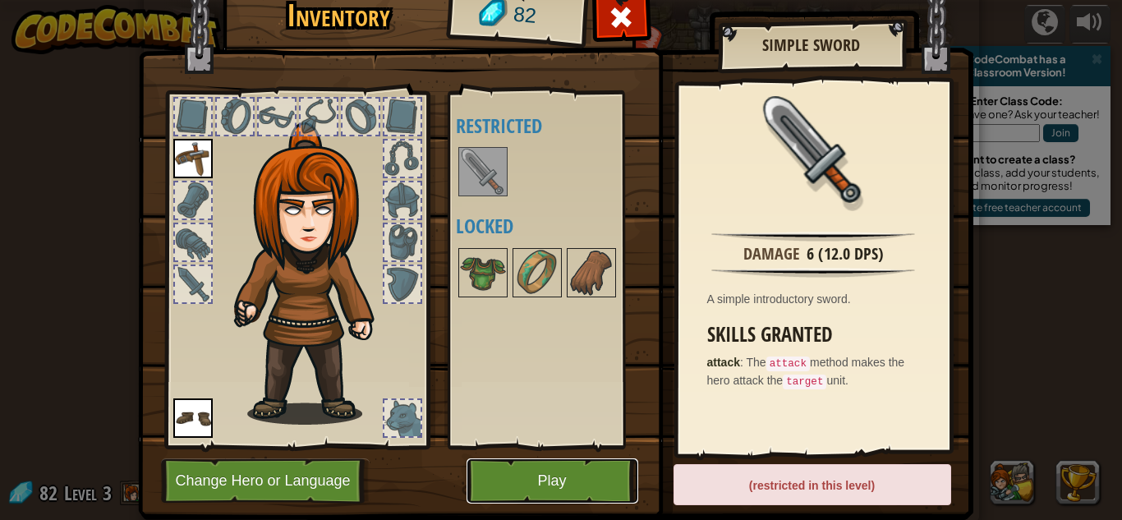
click at [570, 494] on button "Play" at bounding box center [553, 480] width 172 height 45
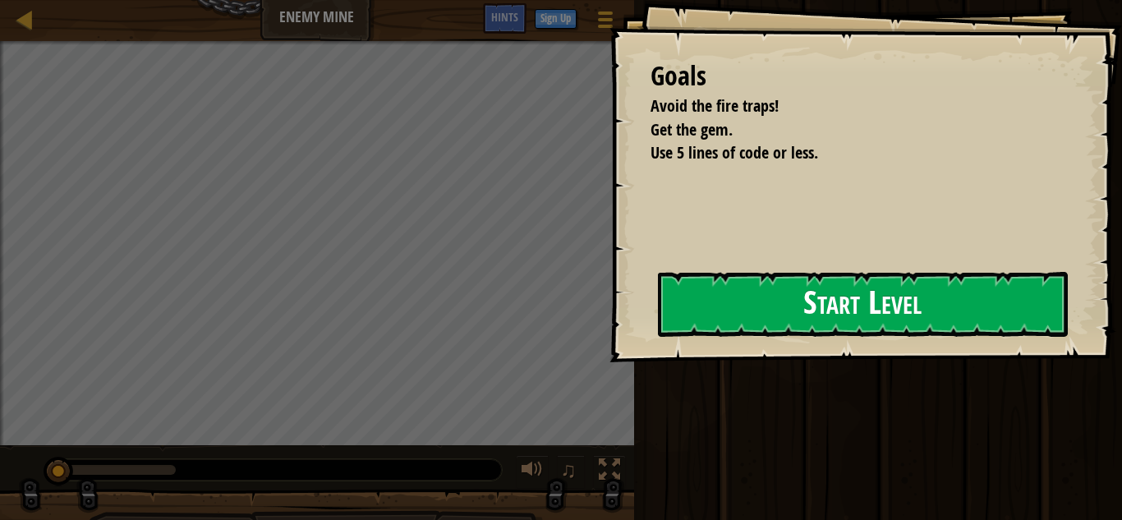
click at [707, 298] on button "Start Level" at bounding box center [863, 304] width 410 height 65
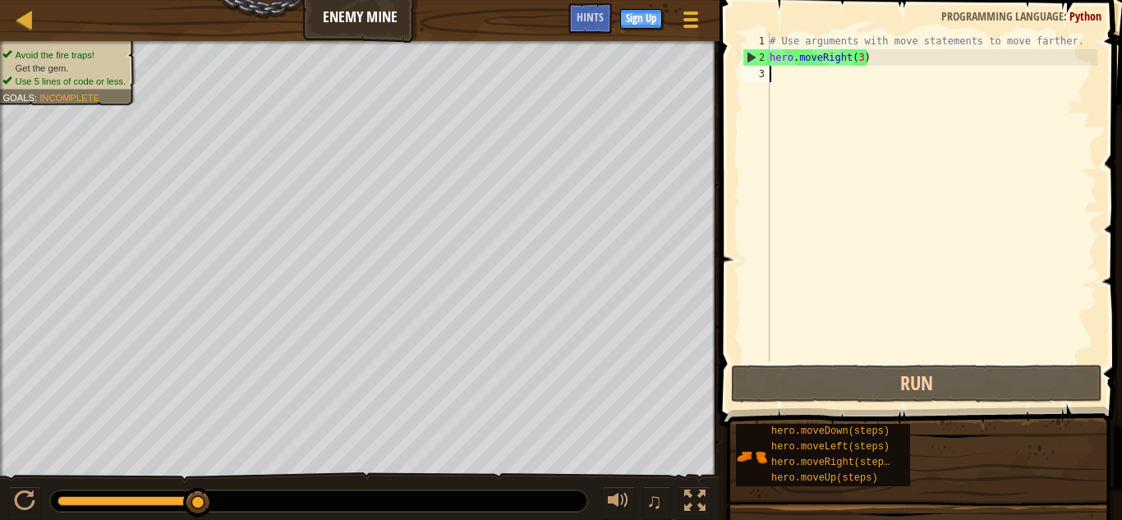
type textarea "h"
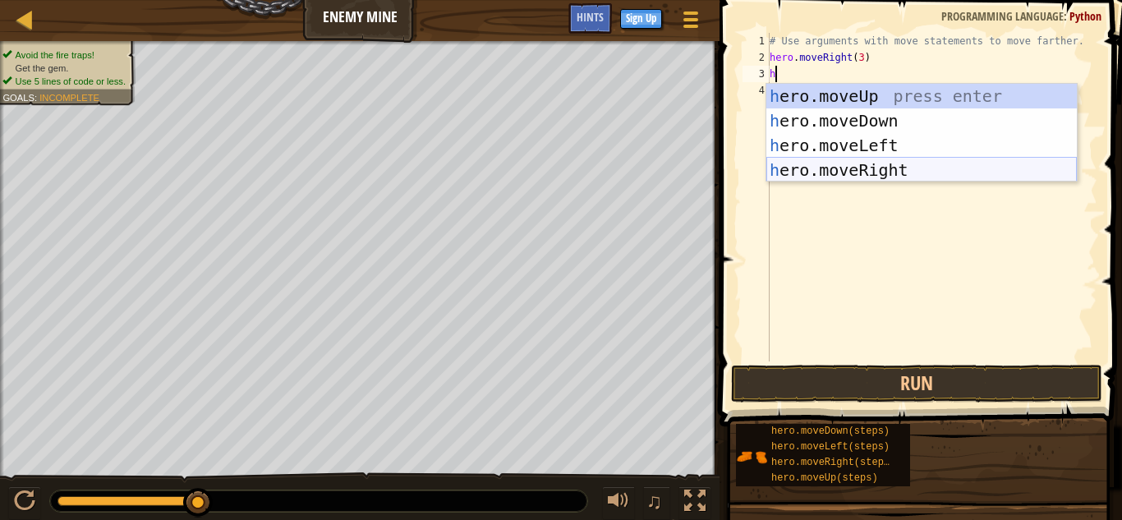
click at [849, 164] on div "h ero.moveUp press enter h ero.moveDown press enter h ero.moveLeft press enter …" at bounding box center [922, 158] width 311 height 148
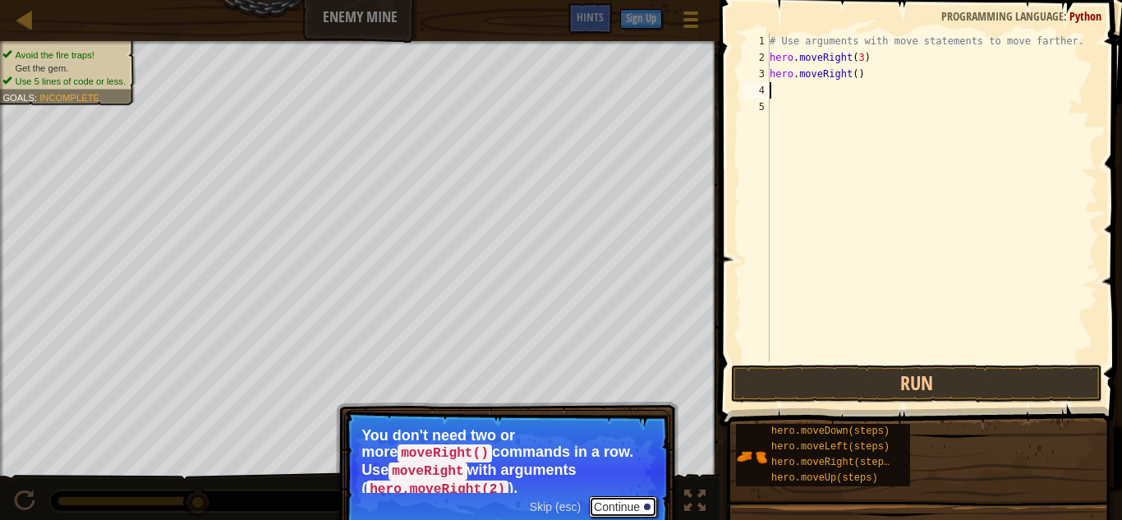
click at [625, 512] on button "Continue" at bounding box center [623, 506] width 68 height 21
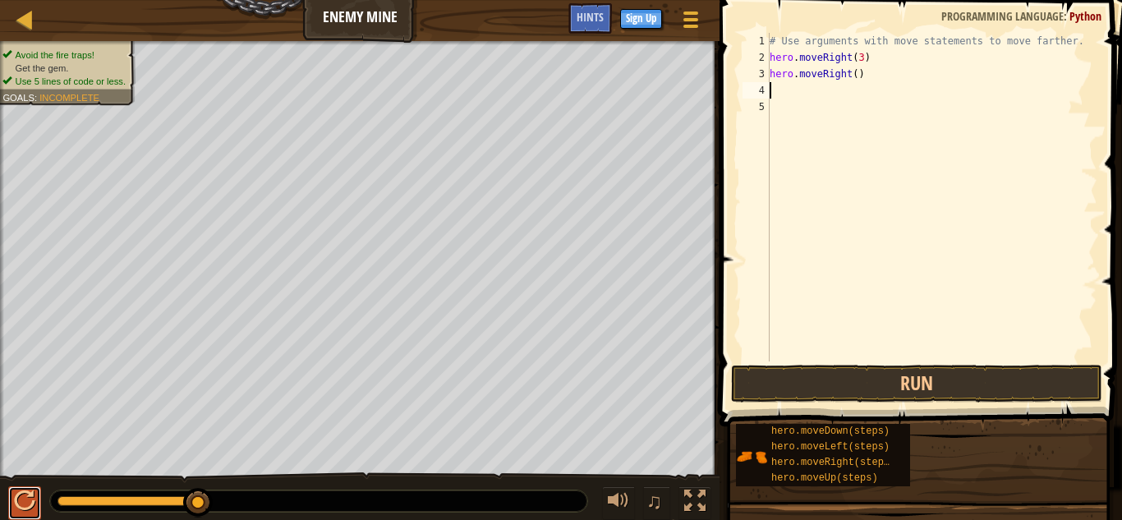
click at [29, 498] on div at bounding box center [24, 501] width 21 height 21
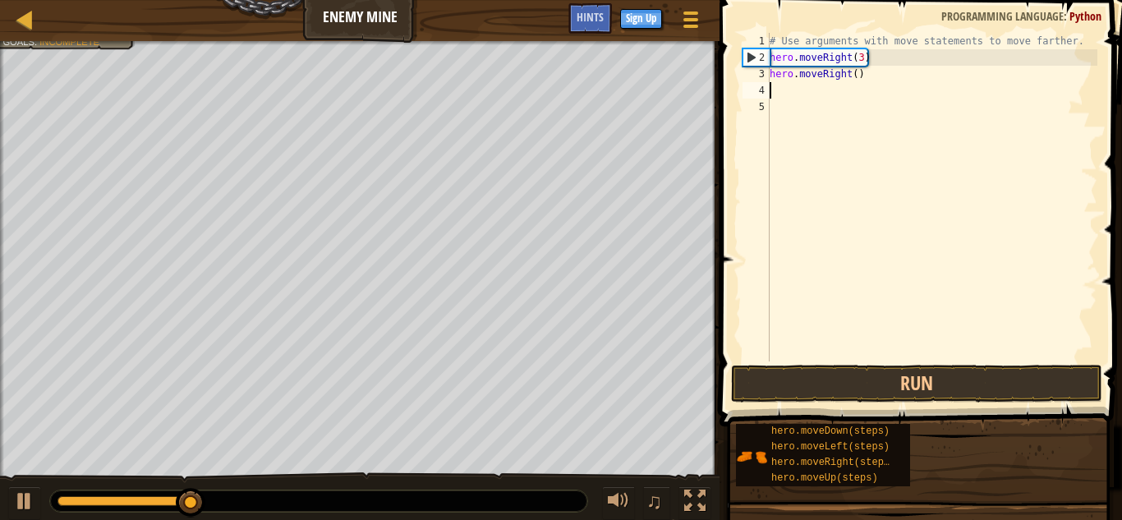
click at [864, 83] on div "# Use arguments with move statements to move farther. hero . moveRight ( 3 ) he…" at bounding box center [932, 214] width 331 height 362
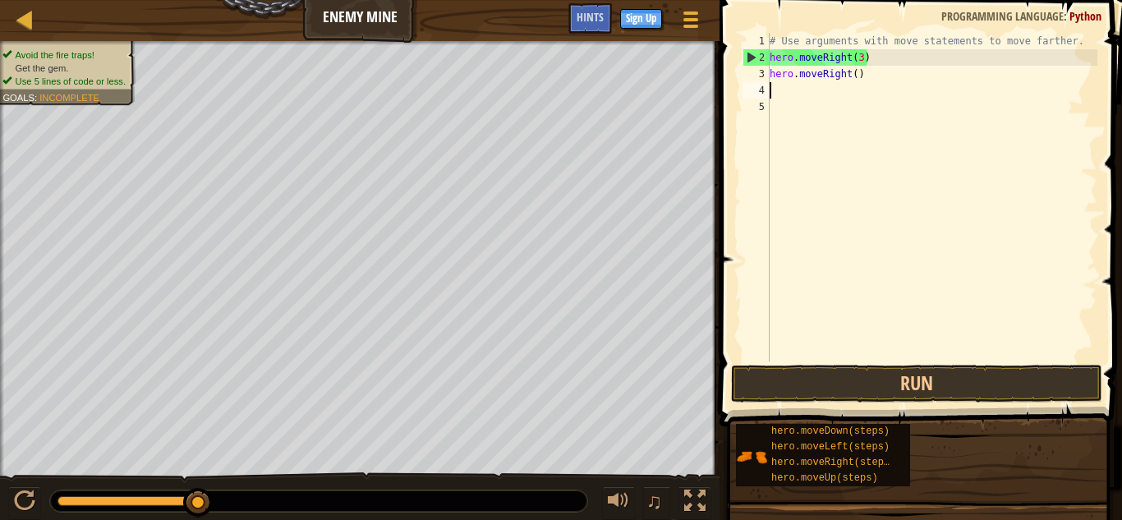
click at [862, 75] on div "# Use arguments with move statements to move farther. hero . moveRight ( 3 ) he…" at bounding box center [932, 214] width 331 height 362
type textarea "h"
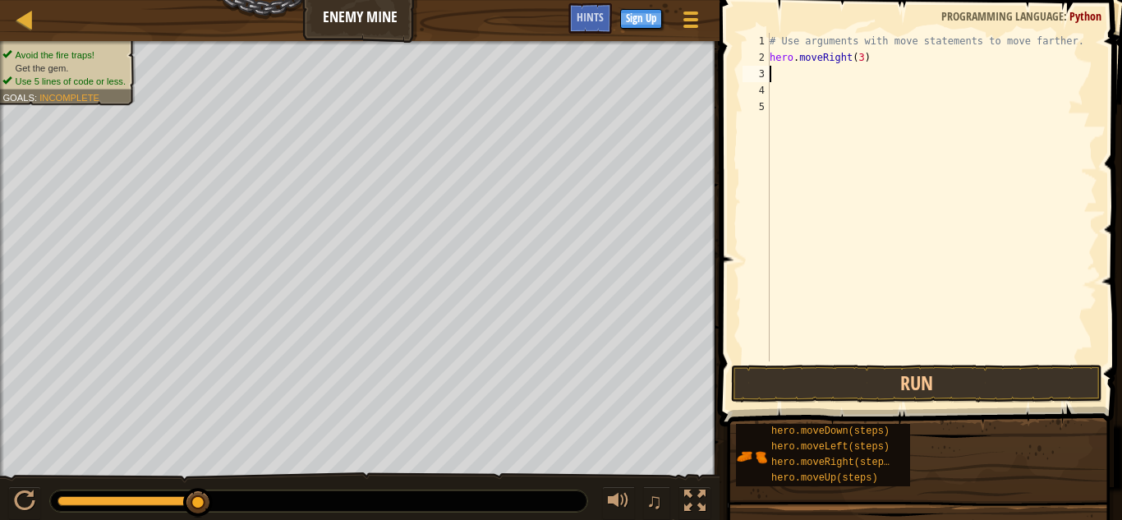
type textarea "h"
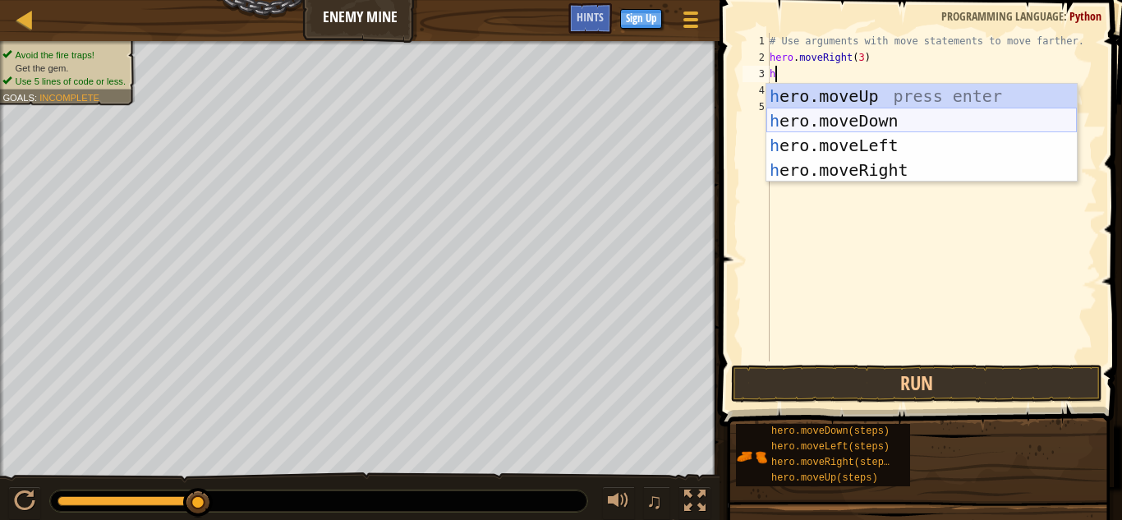
click at [840, 131] on div "h ero.moveUp press enter h ero.moveDown press enter h ero.moveLeft press enter …" at bounding box center [922, 158] width 311 height 148
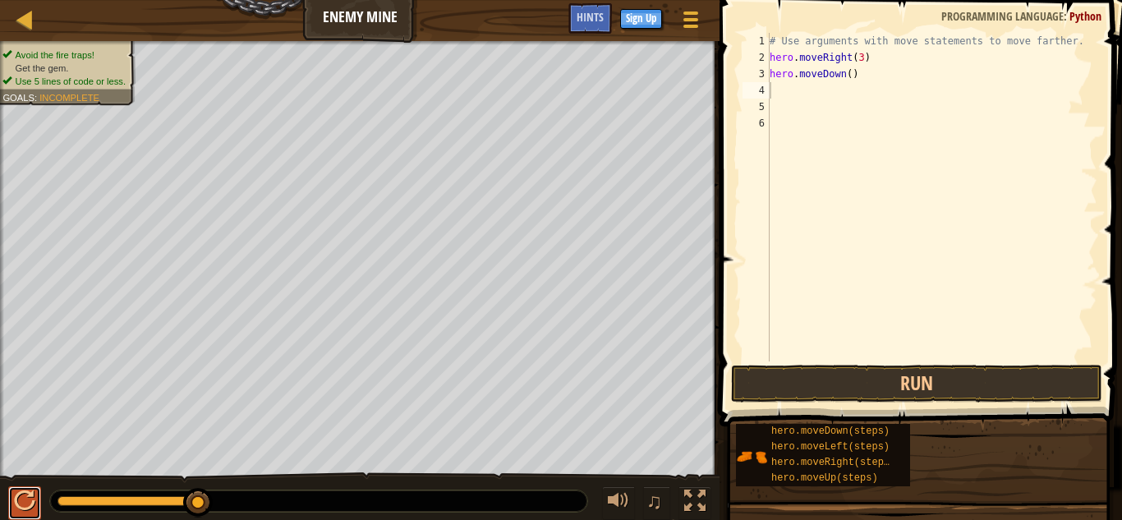
click at [18, 510] on div at bounding box center [24, 501] width 21 height 21
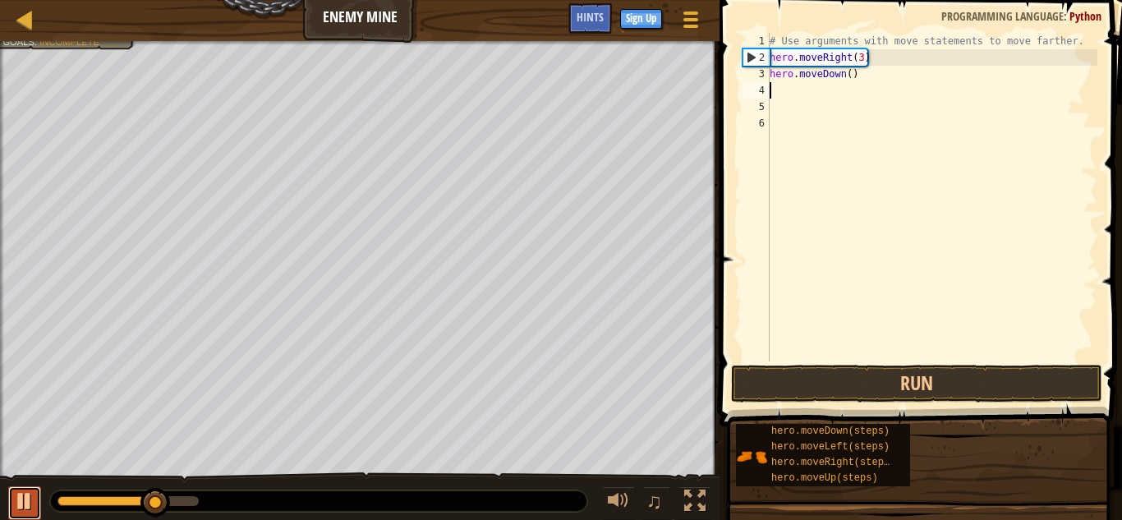
click at [16, 504] on div at bounding box center [24, 501] width 21 height 21
